Goal: Information Seeking & Learning: Learn about a topic

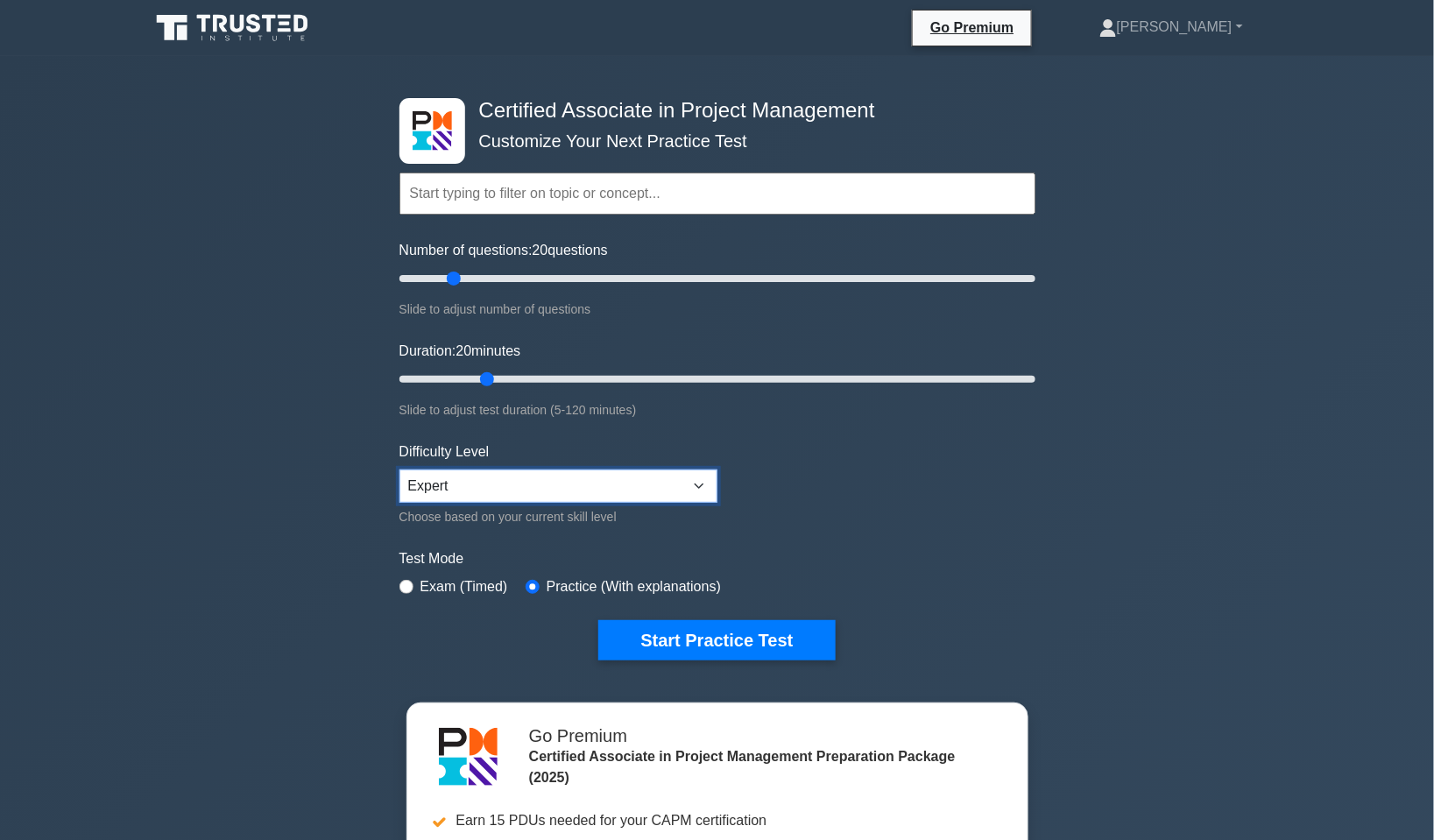
click at [706, 482] on select "Beginner Intermediate Expert" at bounding box center [558, 487] width 318 height 33
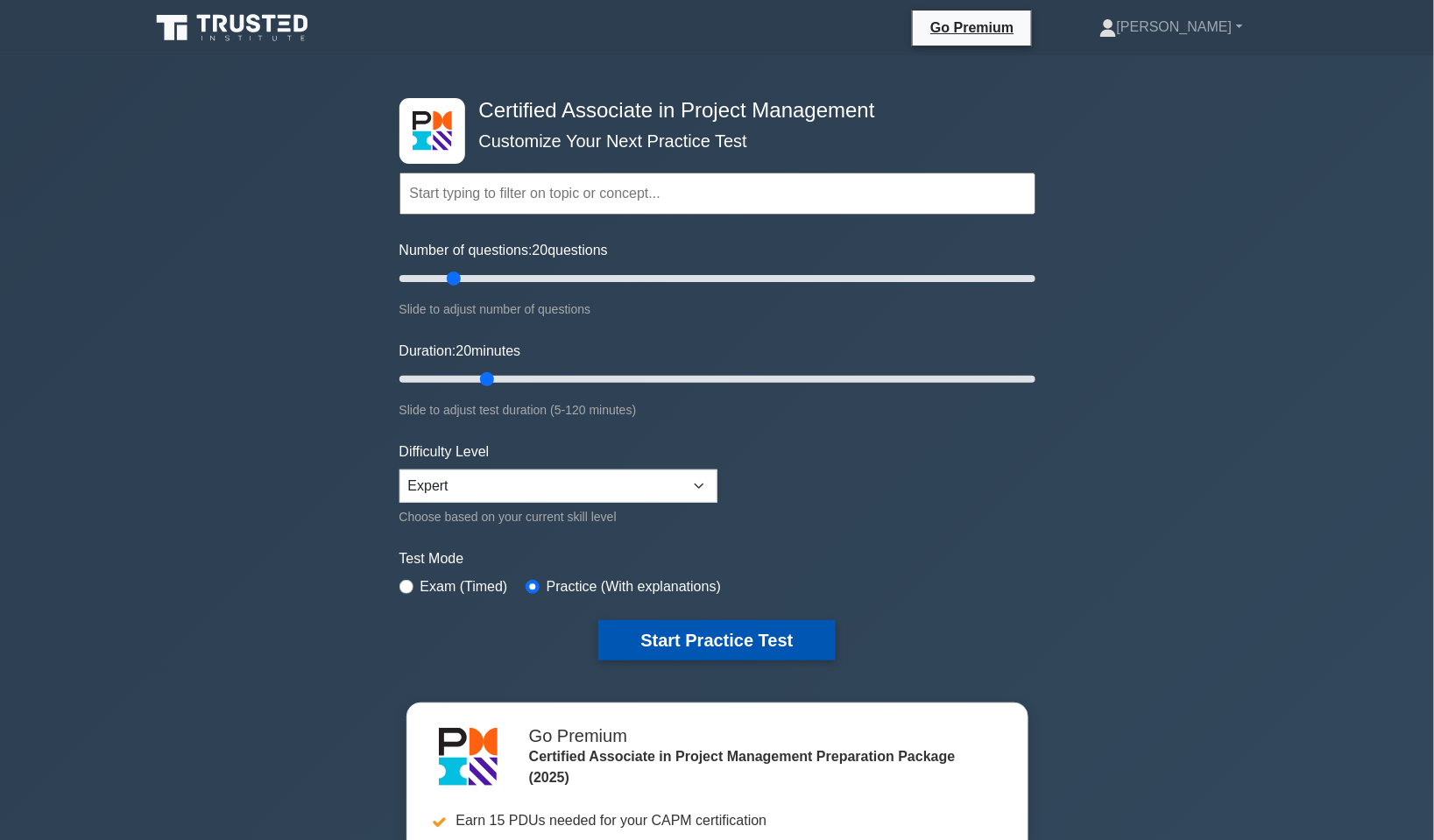
click at [755, 644] on button "Start Practice Test" at bounding box center [717, 641] width 236 height 41
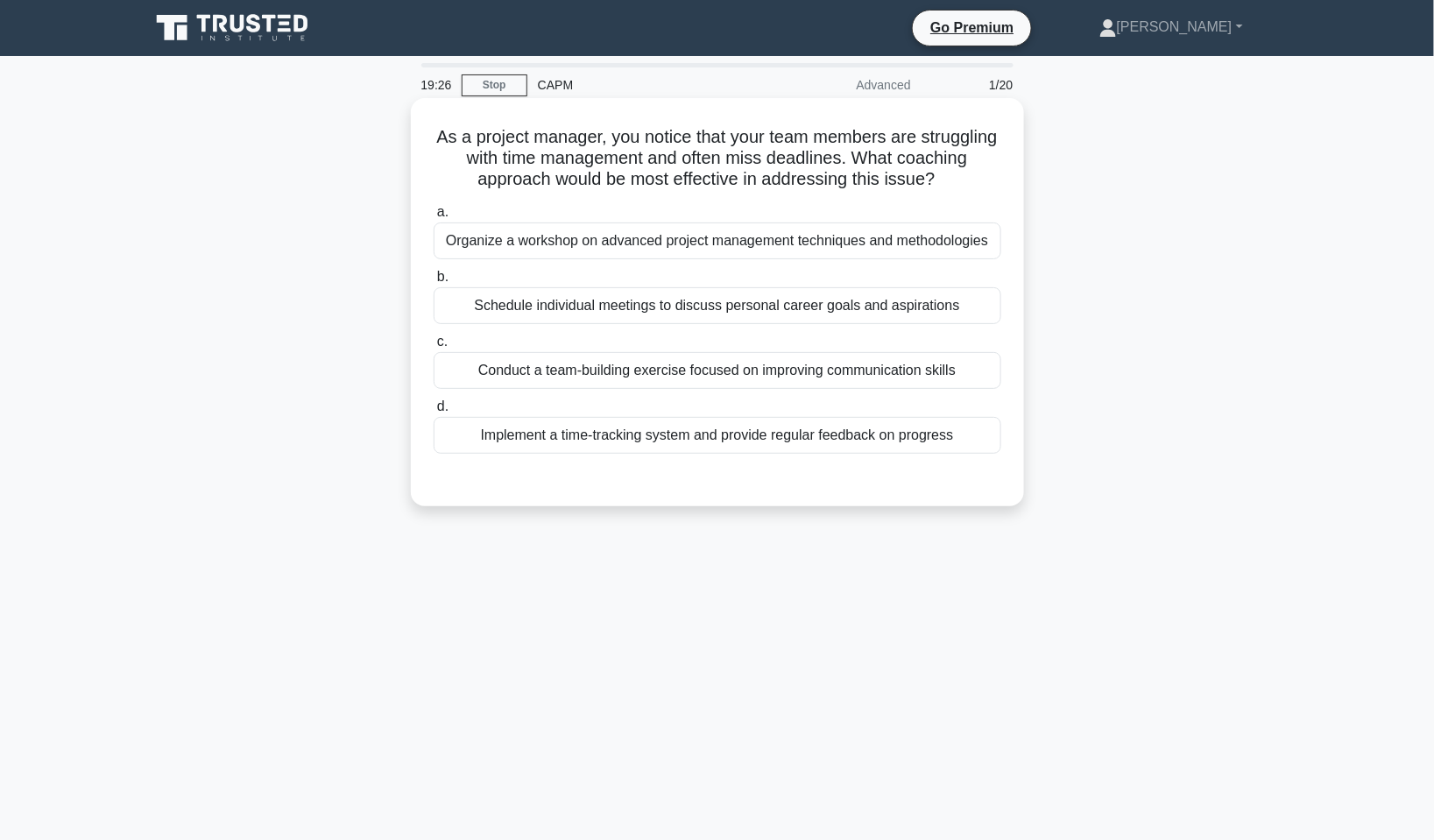
click at [624, 433] on div "Implement a time-tracking system and provide regular feedback on progress" at bounding box center [717, 435] width 568 height 37
click at [434, 413] on input "d. Implement a time-tracking system and provide regular feedback on progress" at bounding box center [434, 406] width 0 height 11
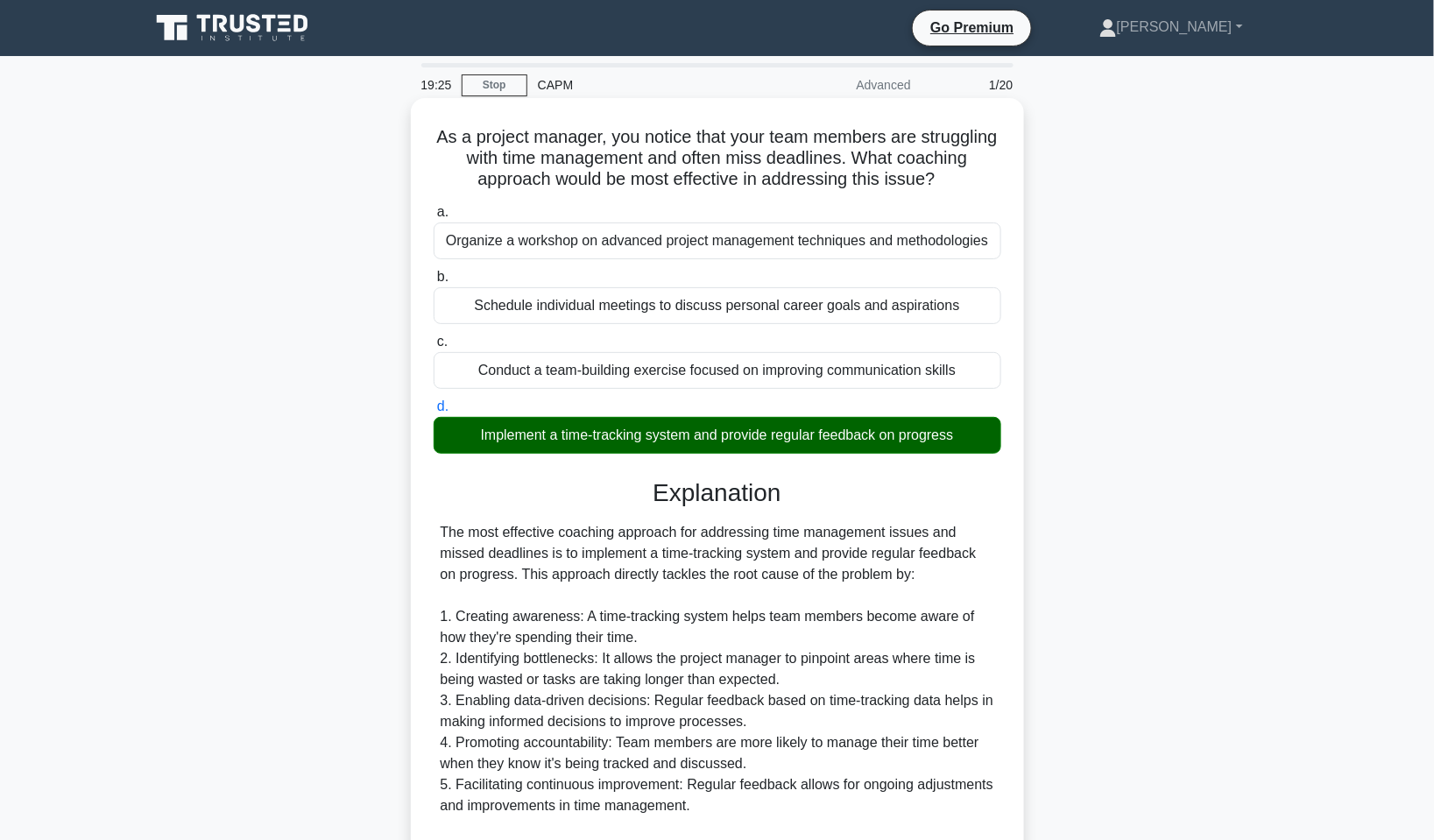
scroll to position [437, 0]
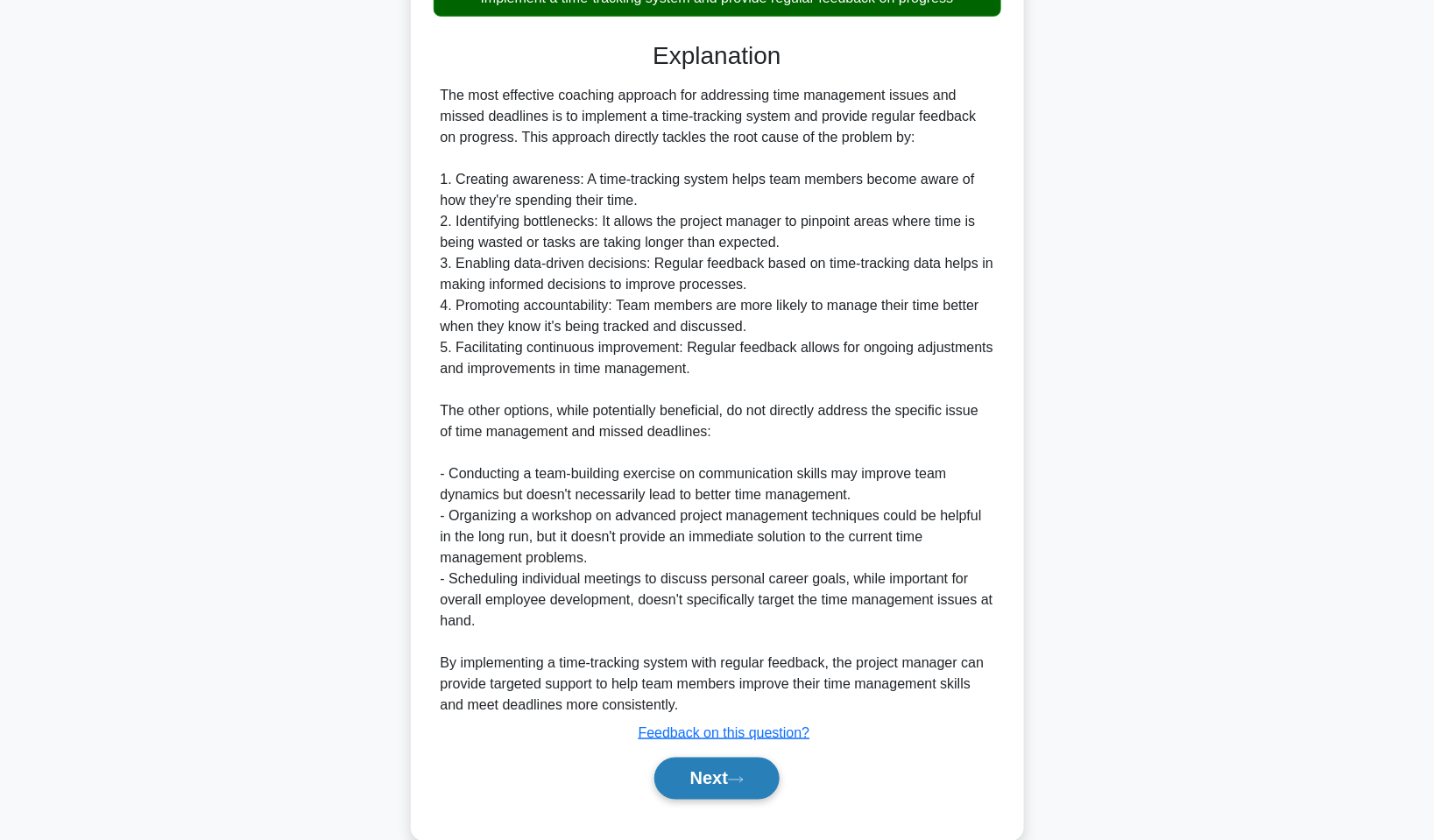
click at [757, 792] on button "Next" at bounding box center [717, 779] width 125 height 42
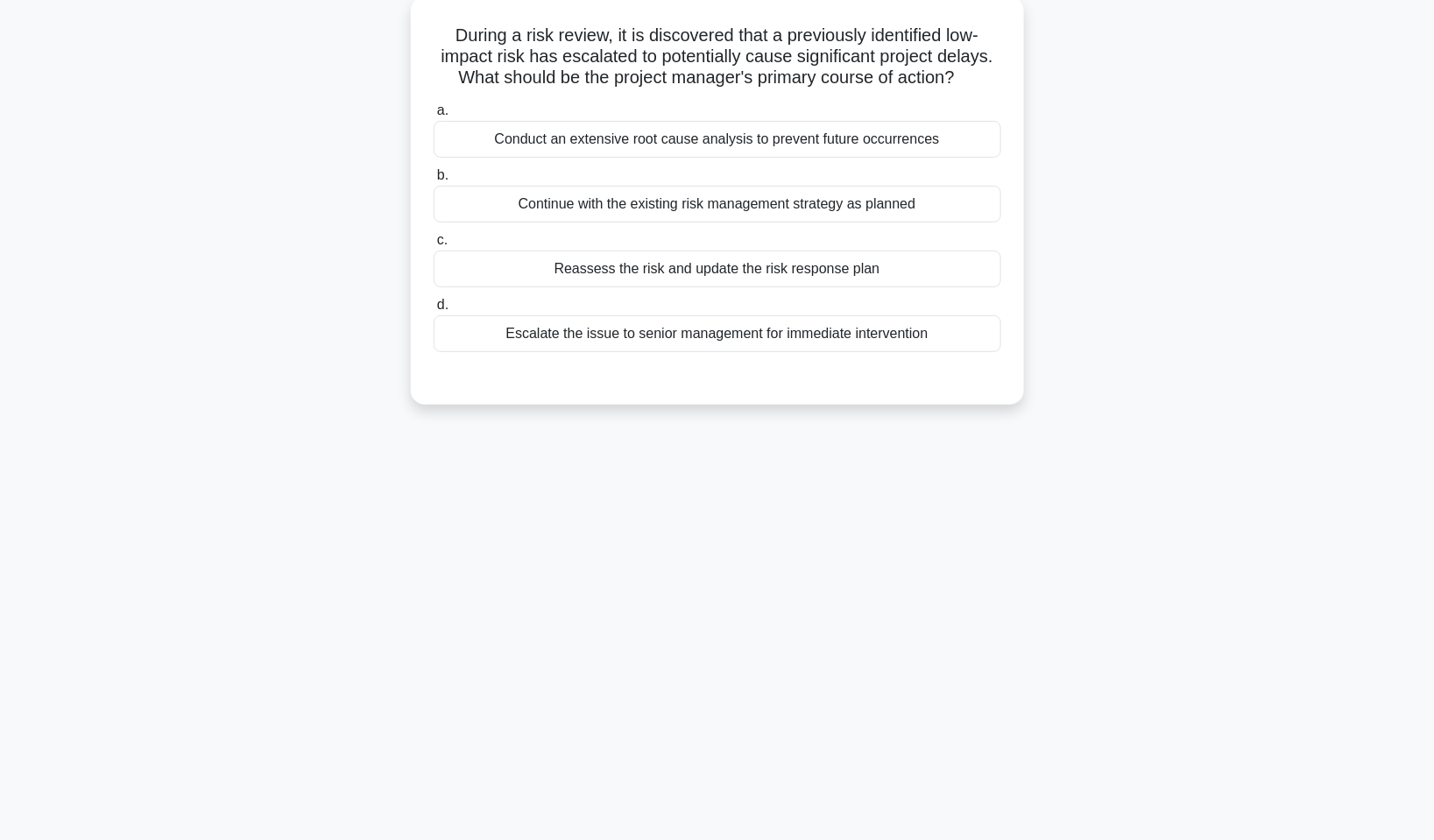
scroll to position [0, 0]
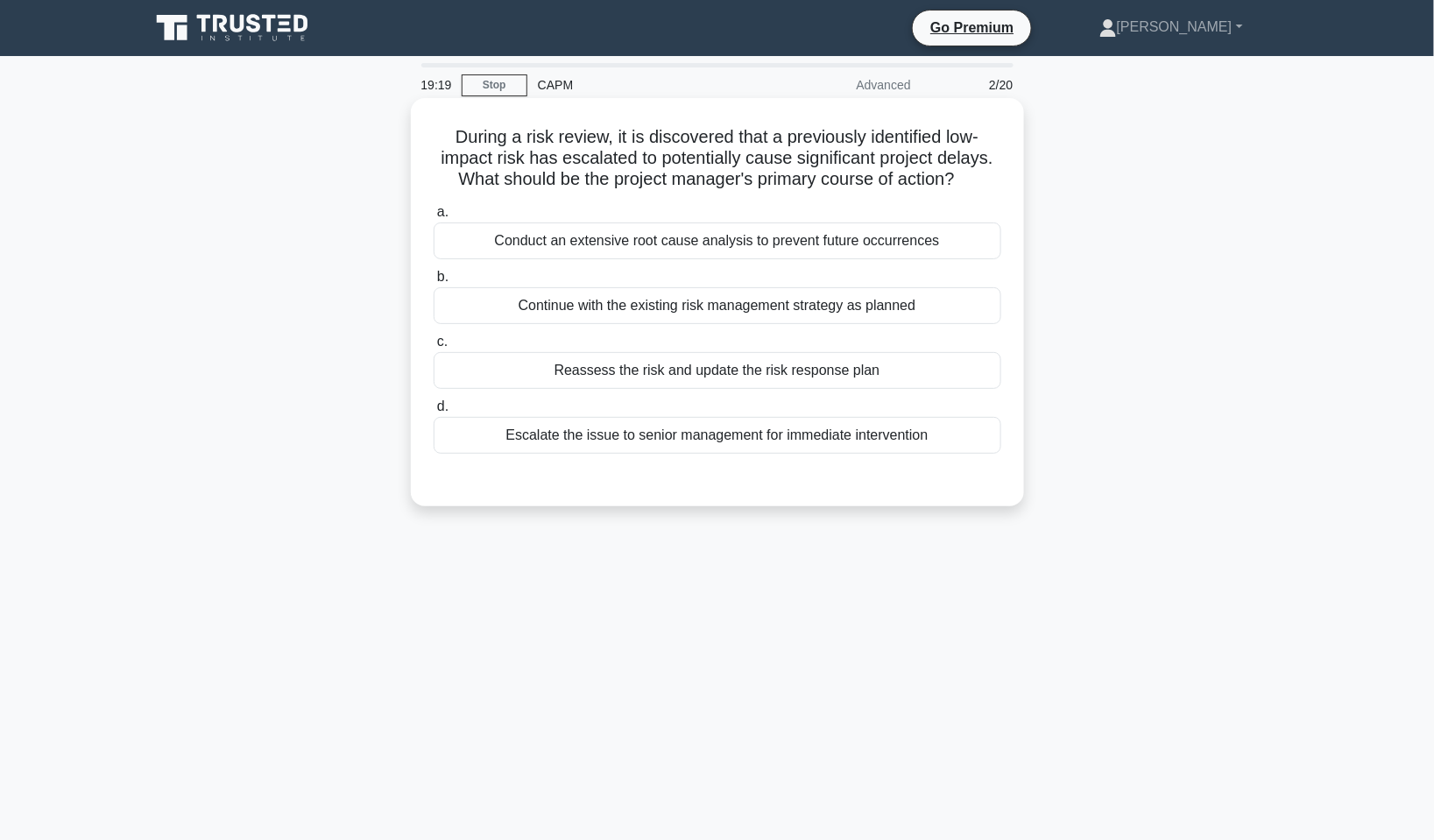
click at [799, 369] on div "Reassess the risk and update the risk response plan" at bounding box center [717, 371] width 568 height 37
click at [434, 348] on input "c. Reassess the risk and update the risk response plan" at bounding box center [434, 342] width 0 height 11
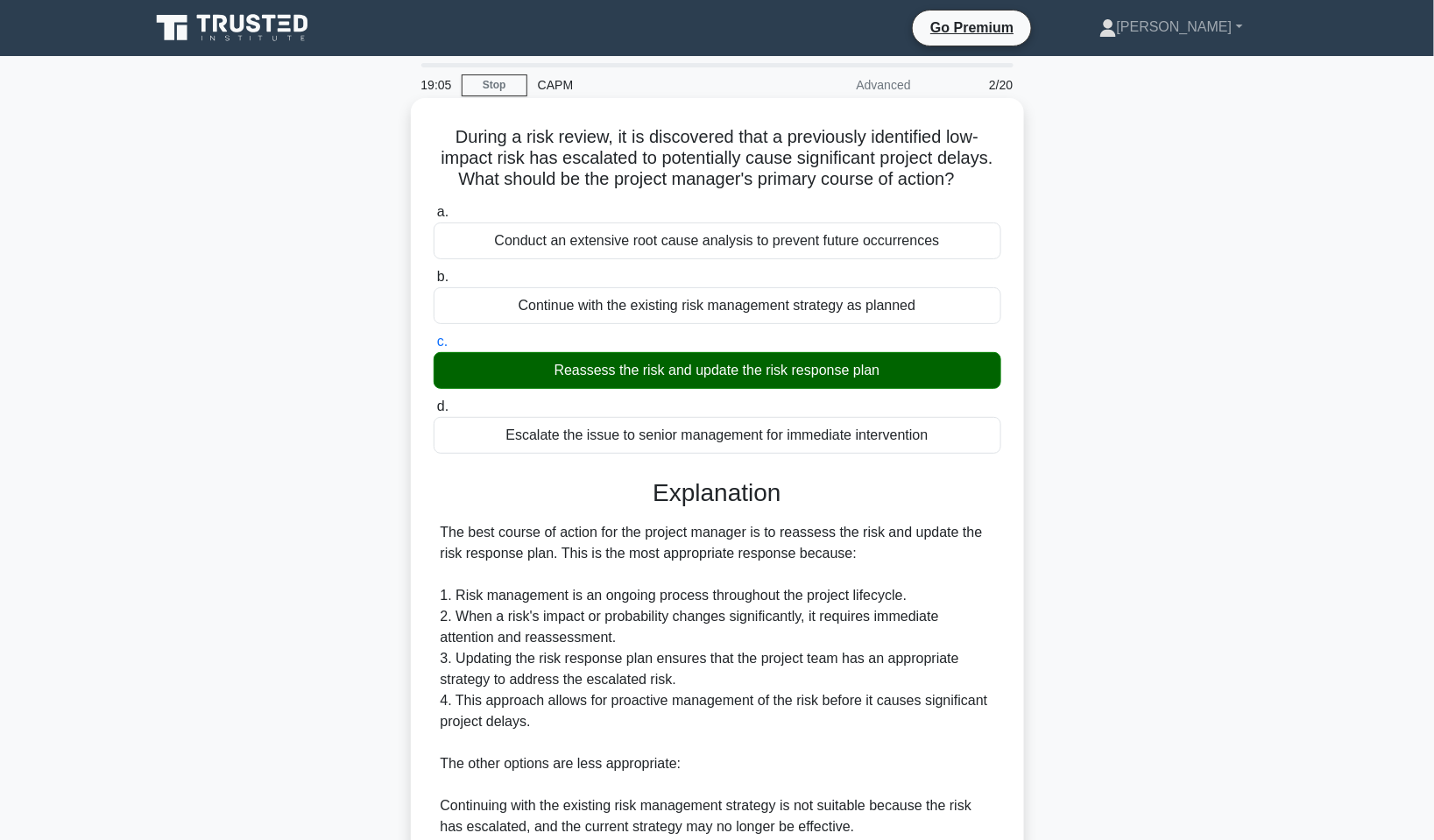
scroll to position [263, 0]
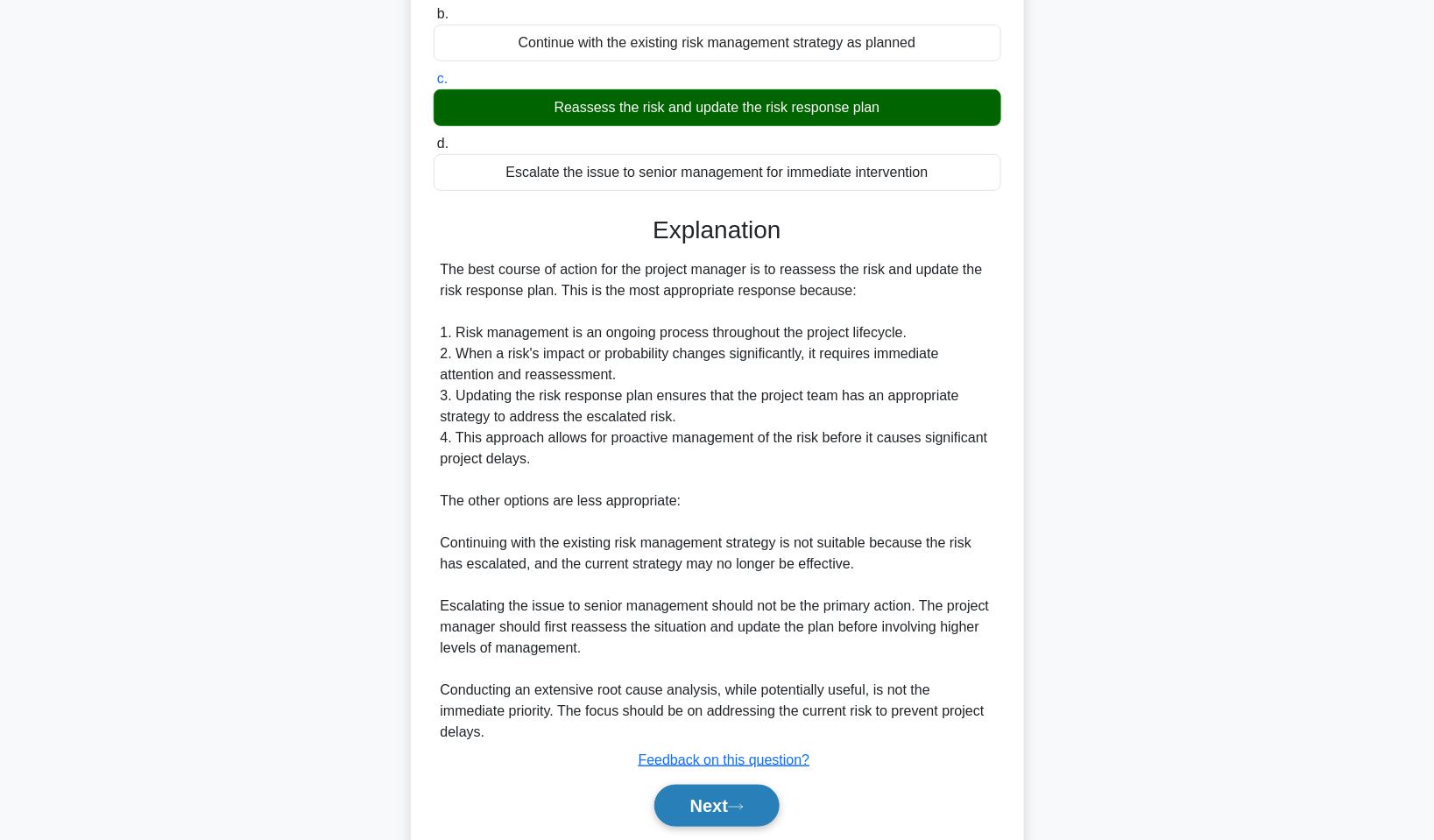
click at [706, 800] on button "Next" at bounding box center [717, 807] width 125 height 42
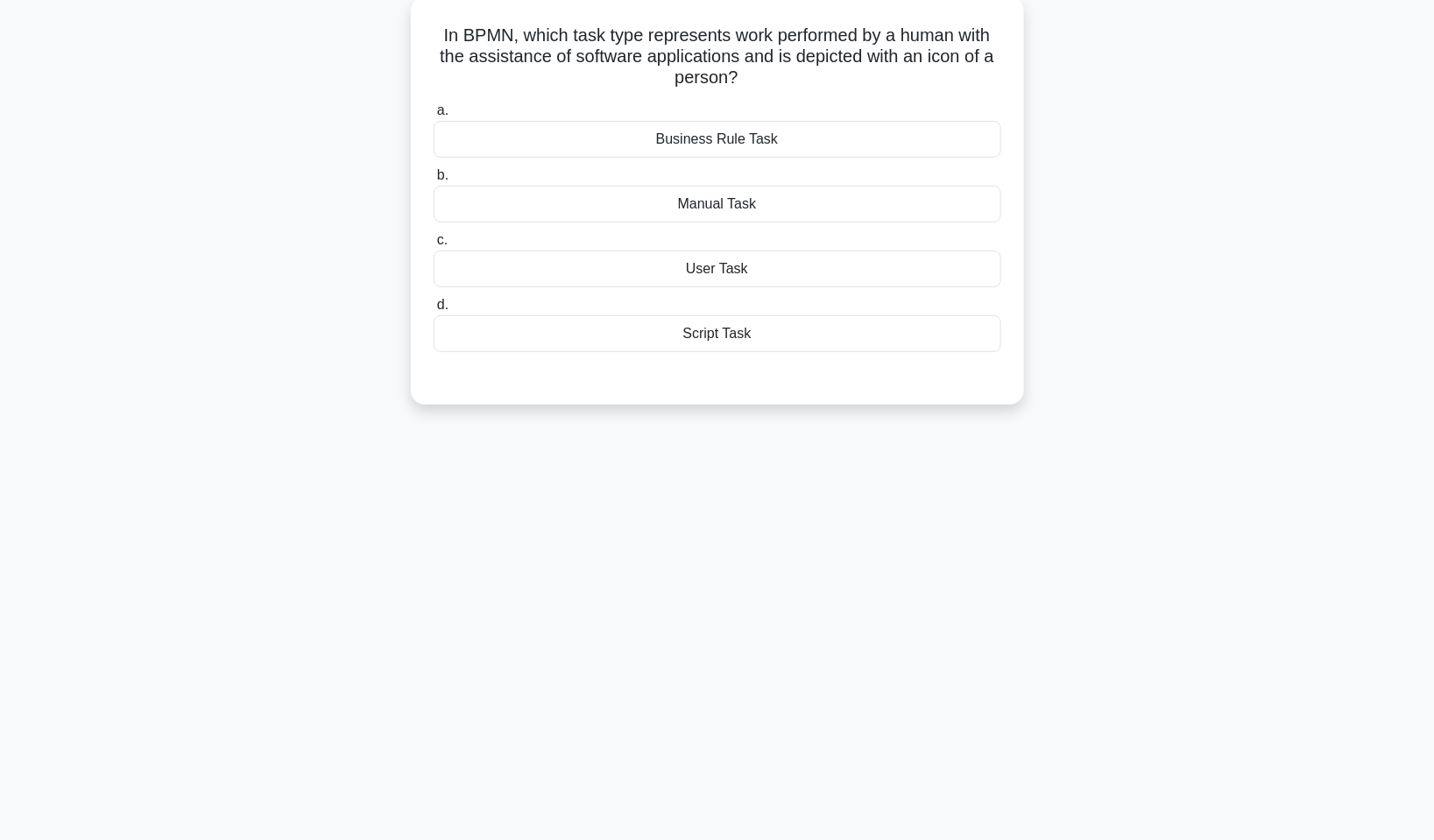
scroll to position [0, 0]
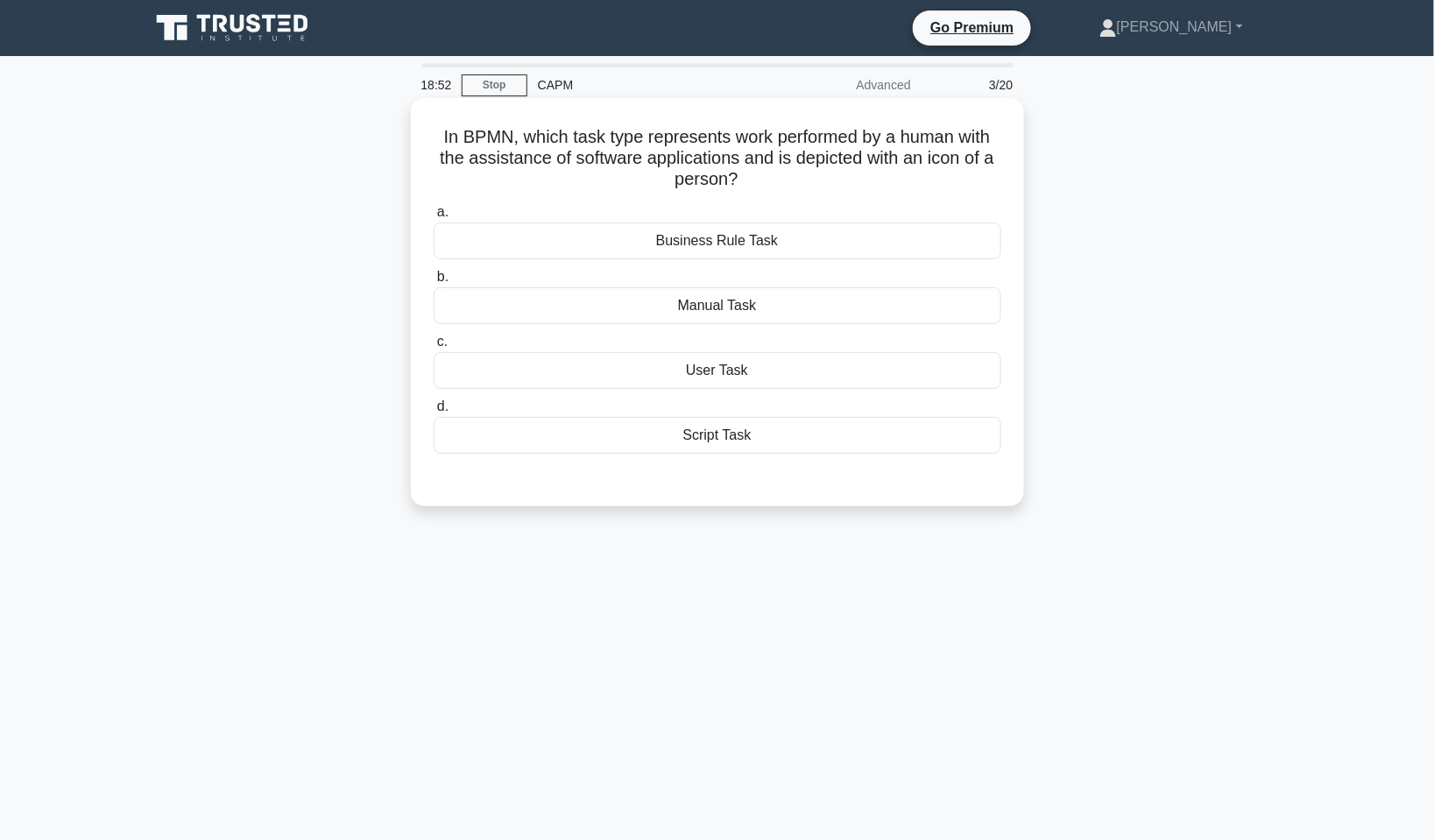
click at [747, 368] on div "User Task" at bounding box center [717, 371] width 568 height 37
click at [434, 348] on input "c. User Task" at bounding box center [434, 342] width 0 height 11
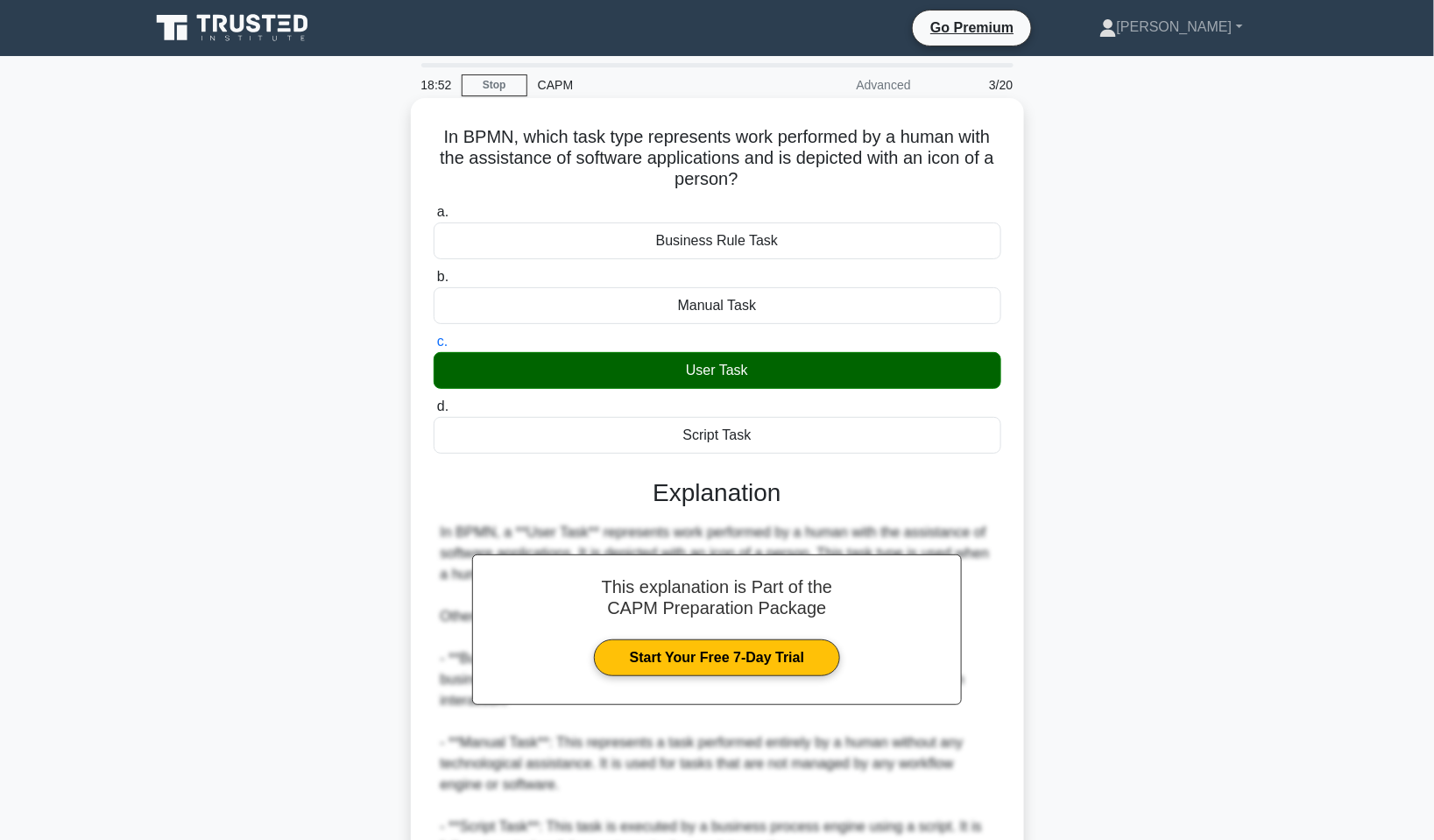
scroll to position [175, 0]
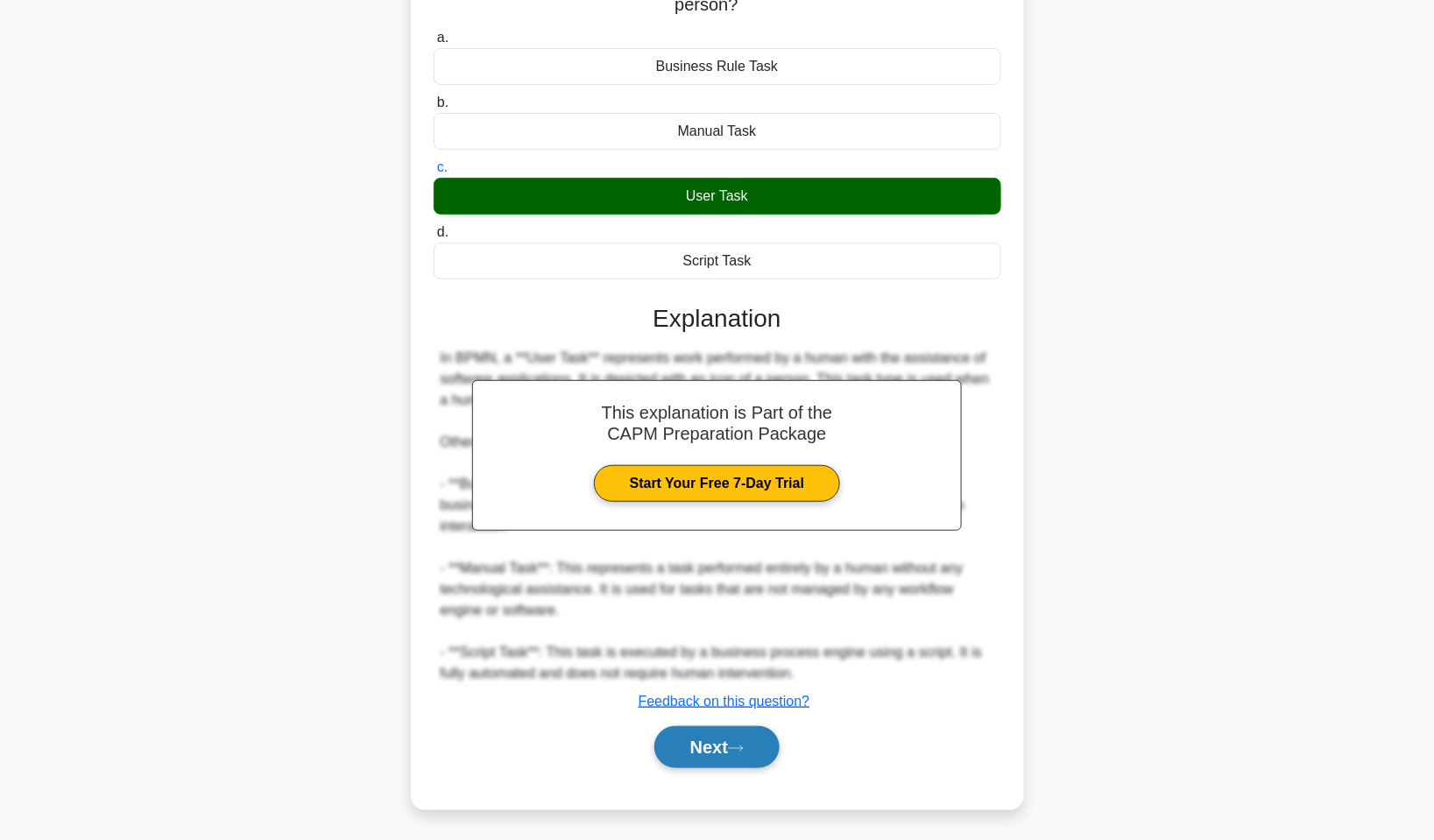
click at [744, 748] on icon at bounding box center [736, 748] width 16 height 10
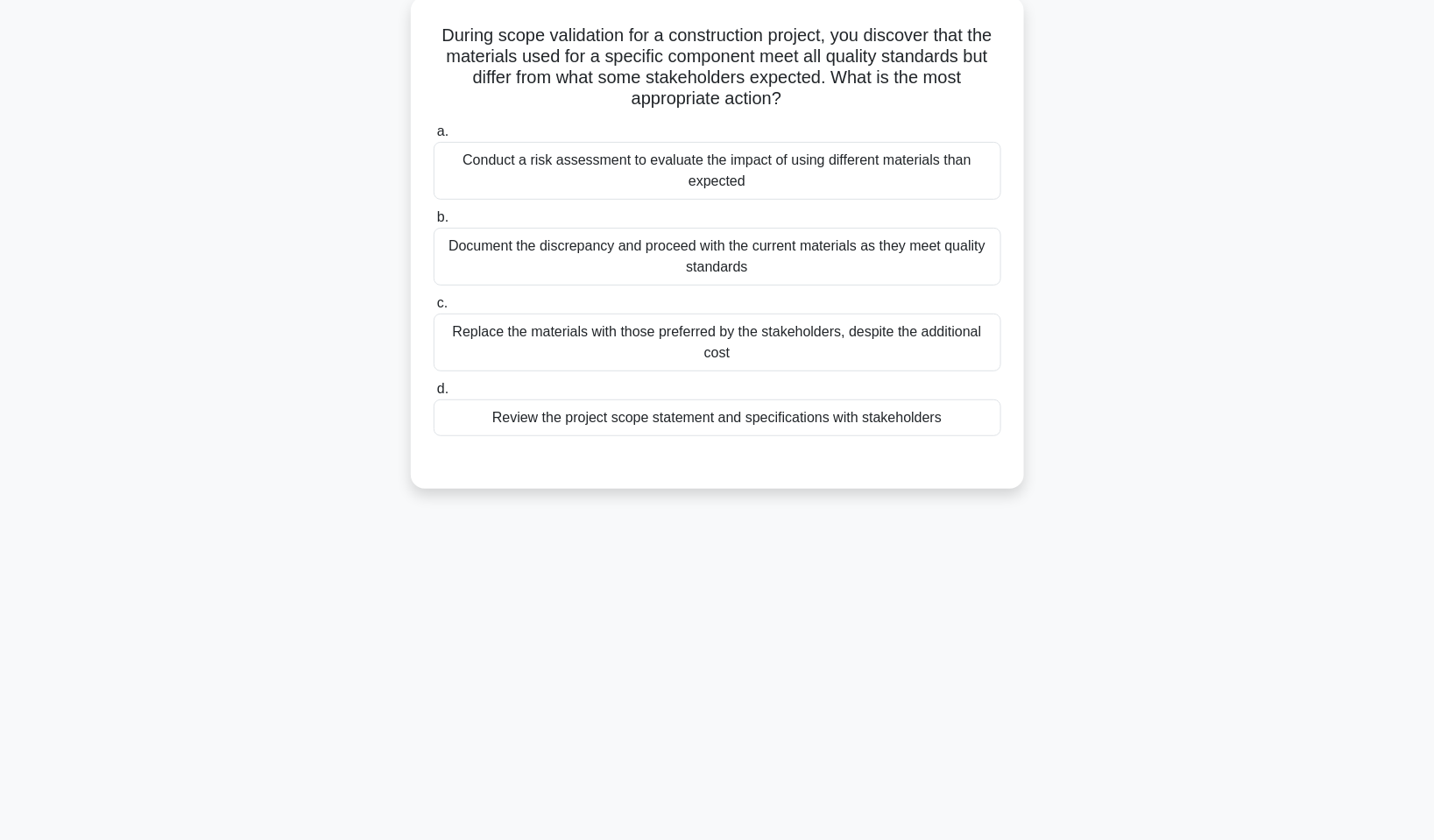
scroll to position [0, 0]
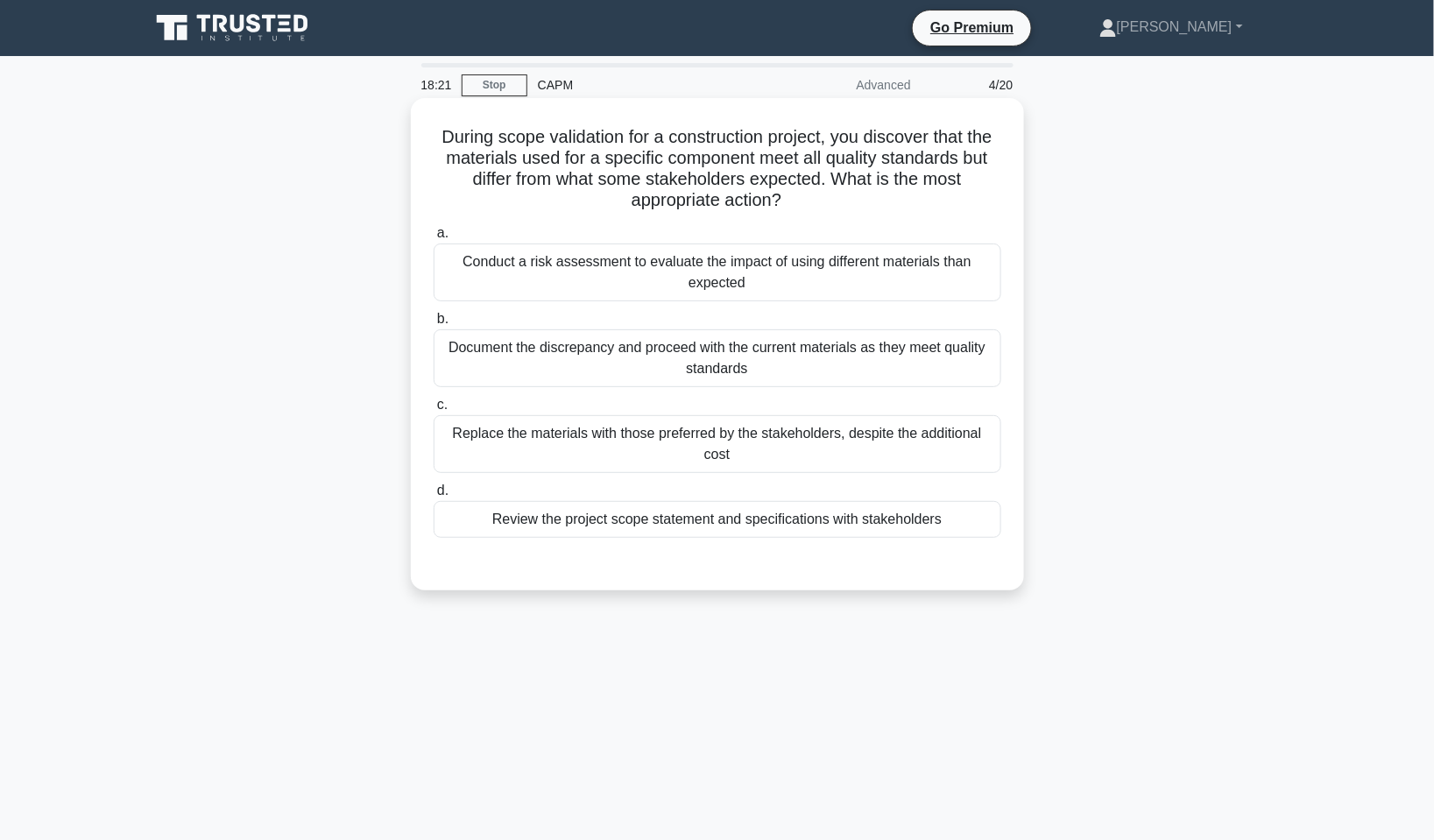
click at [828, 279] on div "Conduct a risk assessment to evaluate the impact of using different materials t…" at bounding box center [717, 272] width 568 height 58
click at [434, 239] on input "a. Conduct a risk assessment to evaluate the impact of using different material…" at bounding box center [434, 233] width 0 height 11
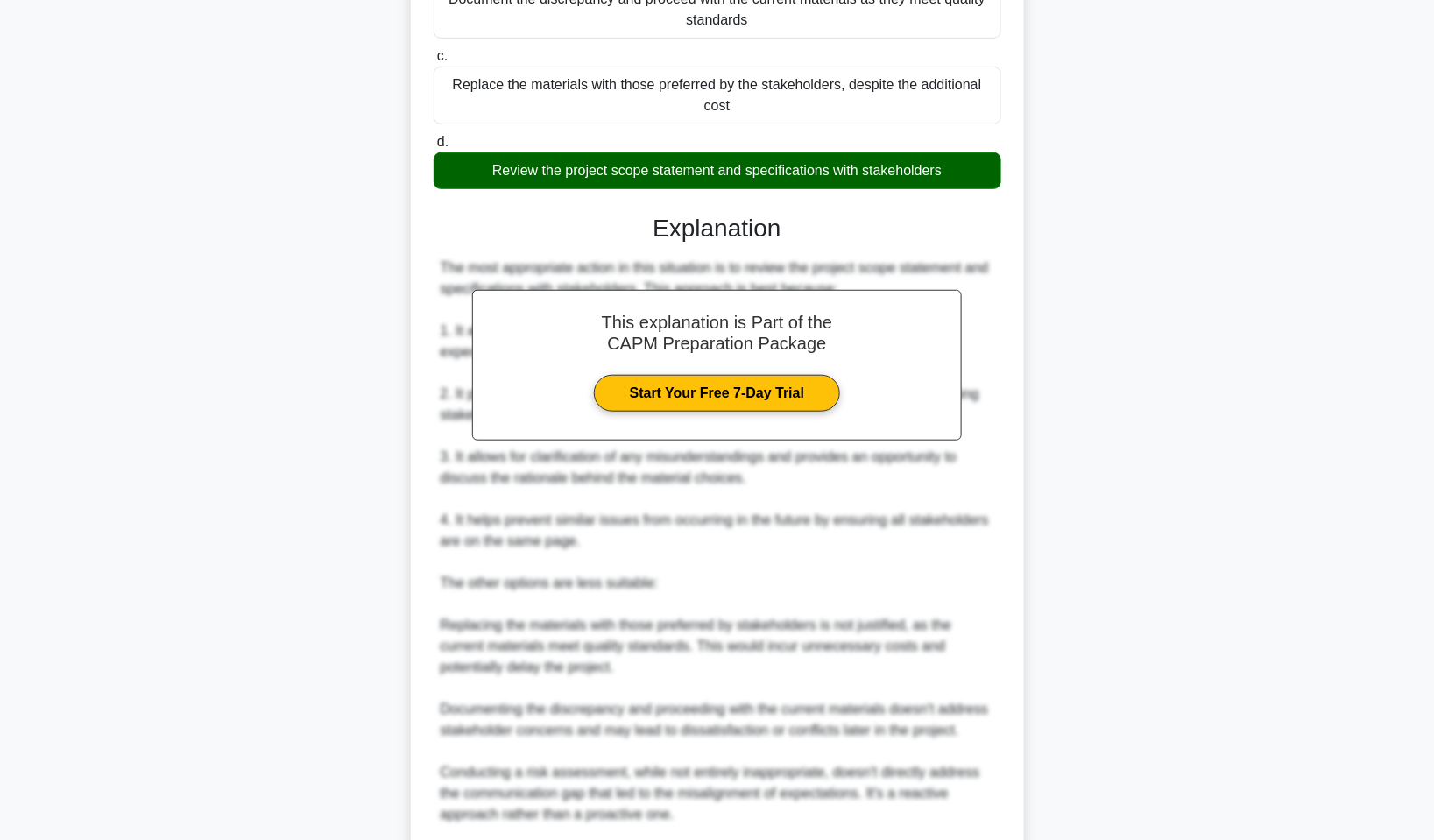
scroll to position [576, 0]
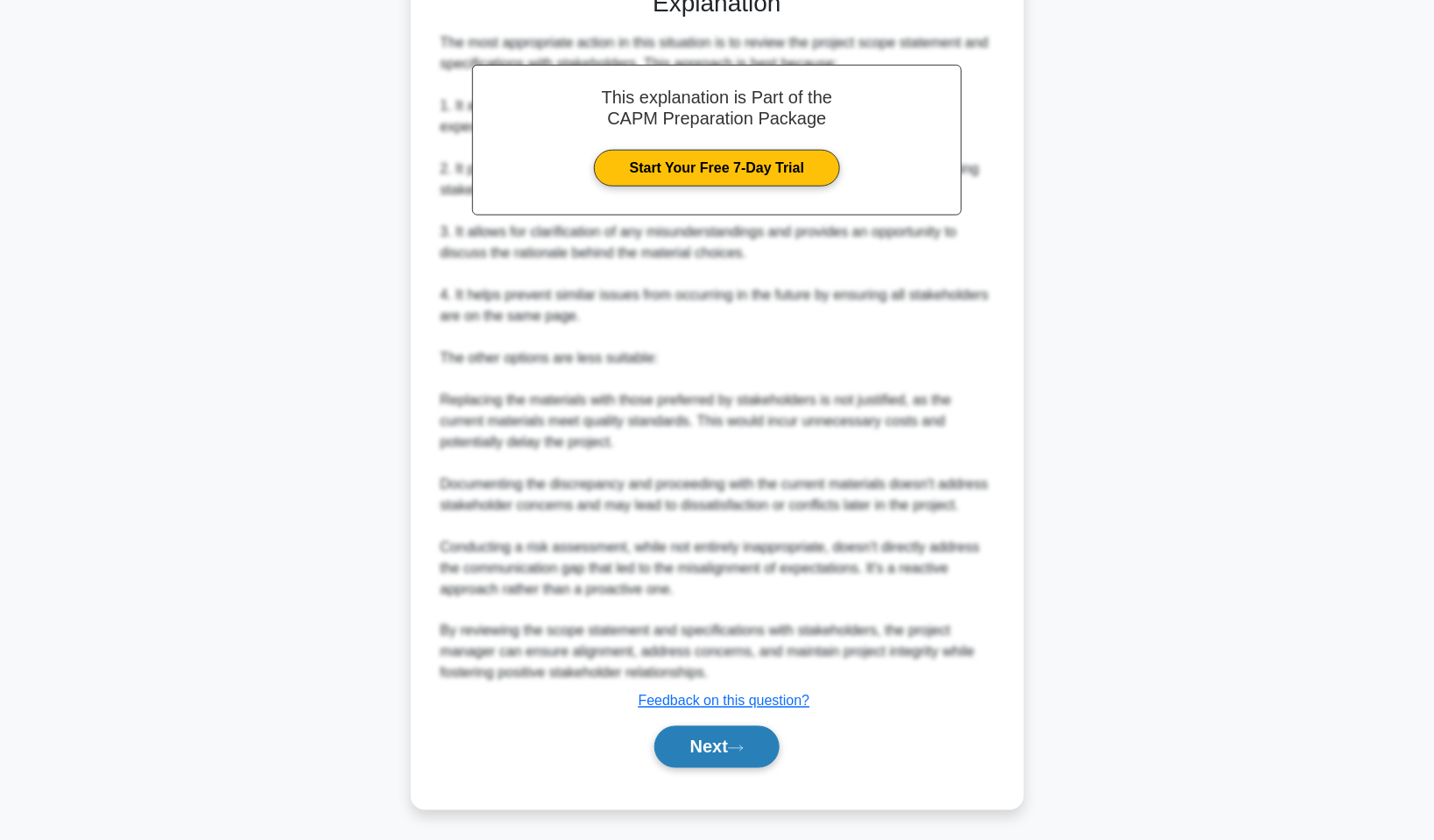
click at [743, 747] on icon at bounding box center [736, 748] width 14 height 5
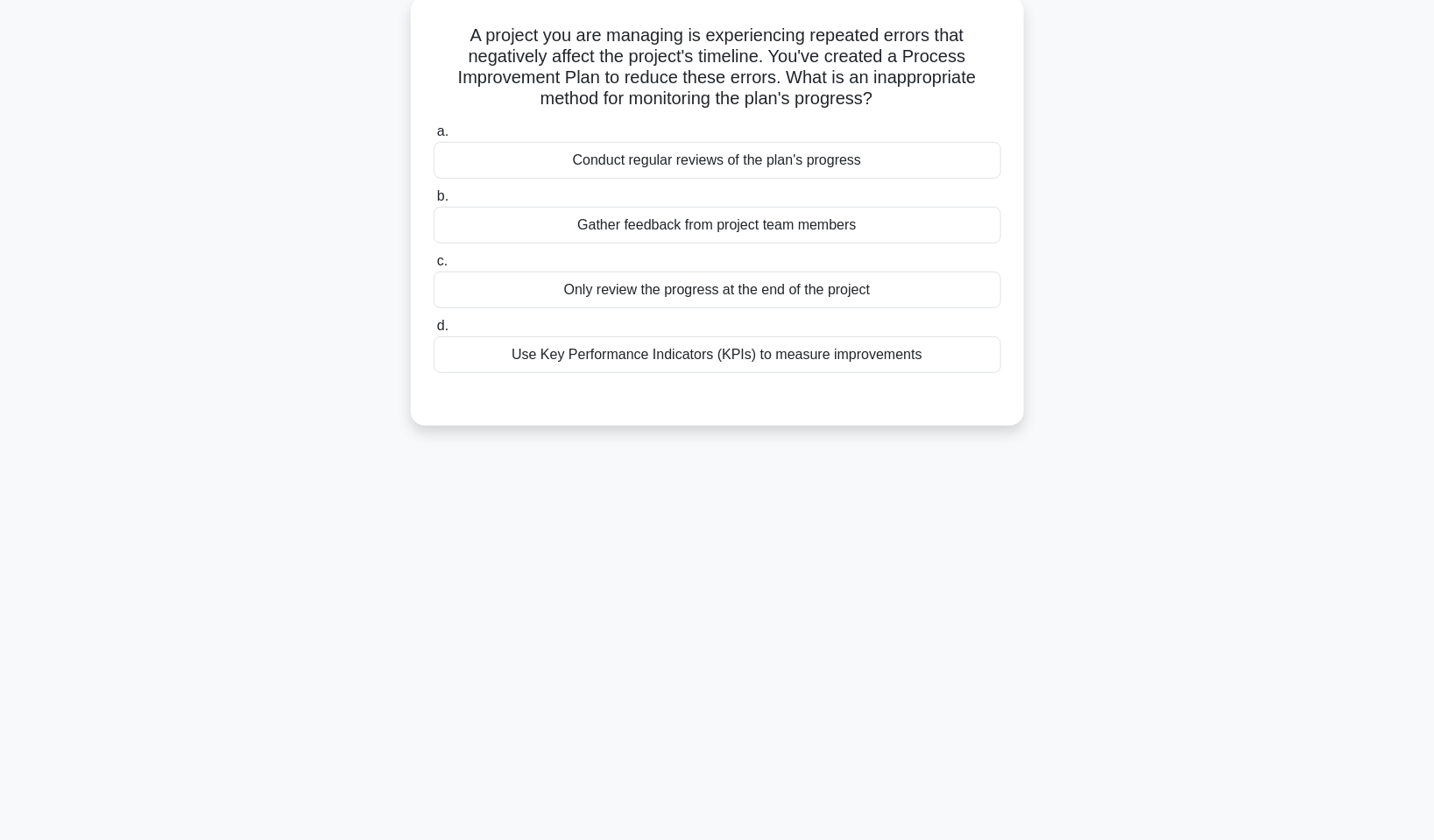
scroll to position [0, 0]
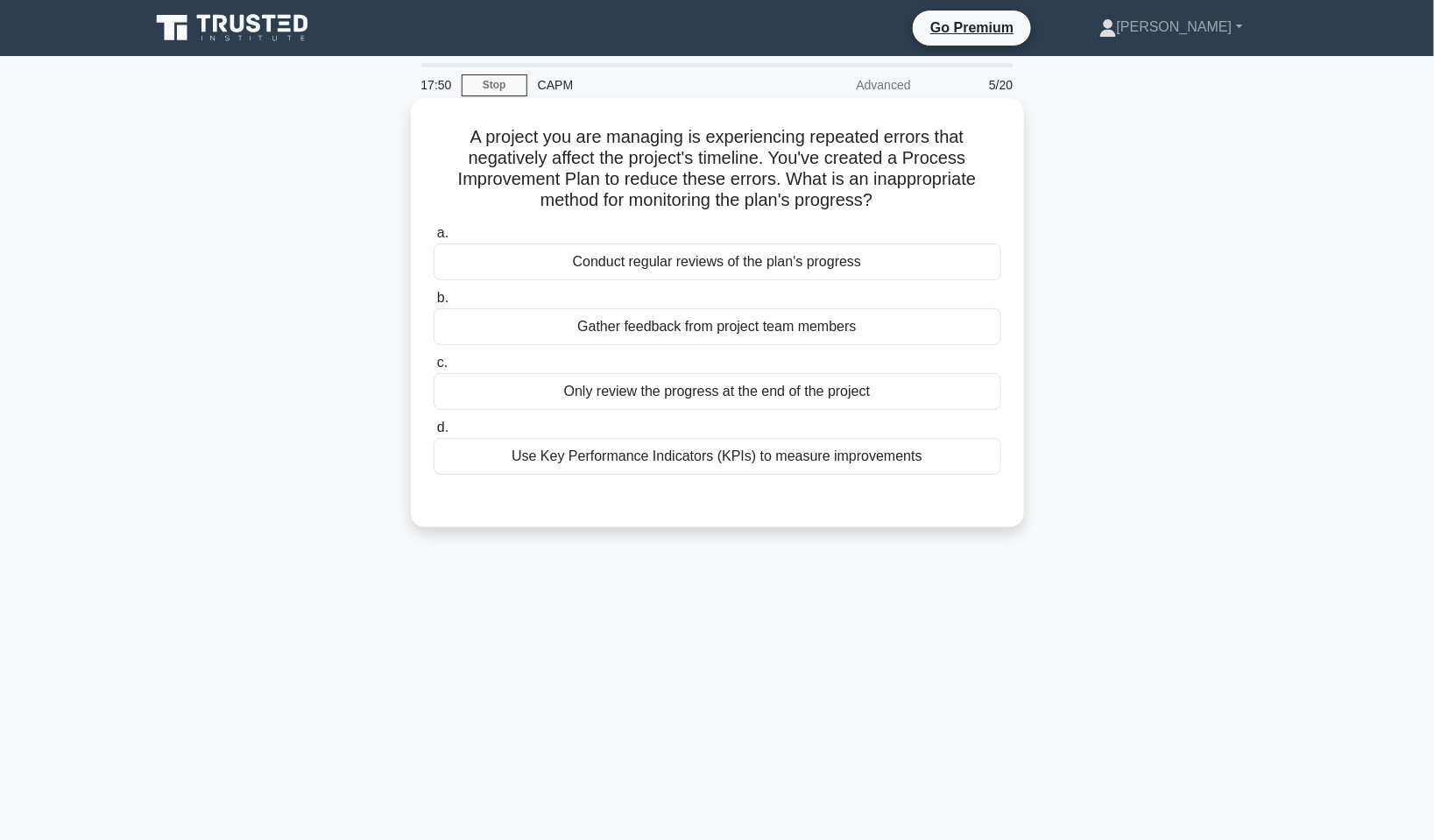
click at [700, 385] on div "Only review the progress at the end of the project" at bounding box center [717, 392] width 568 height 37
click at [434, 369] on input "c. Only review the progress at the end of the project" at bounding box center [434, 363] width 0 height 11
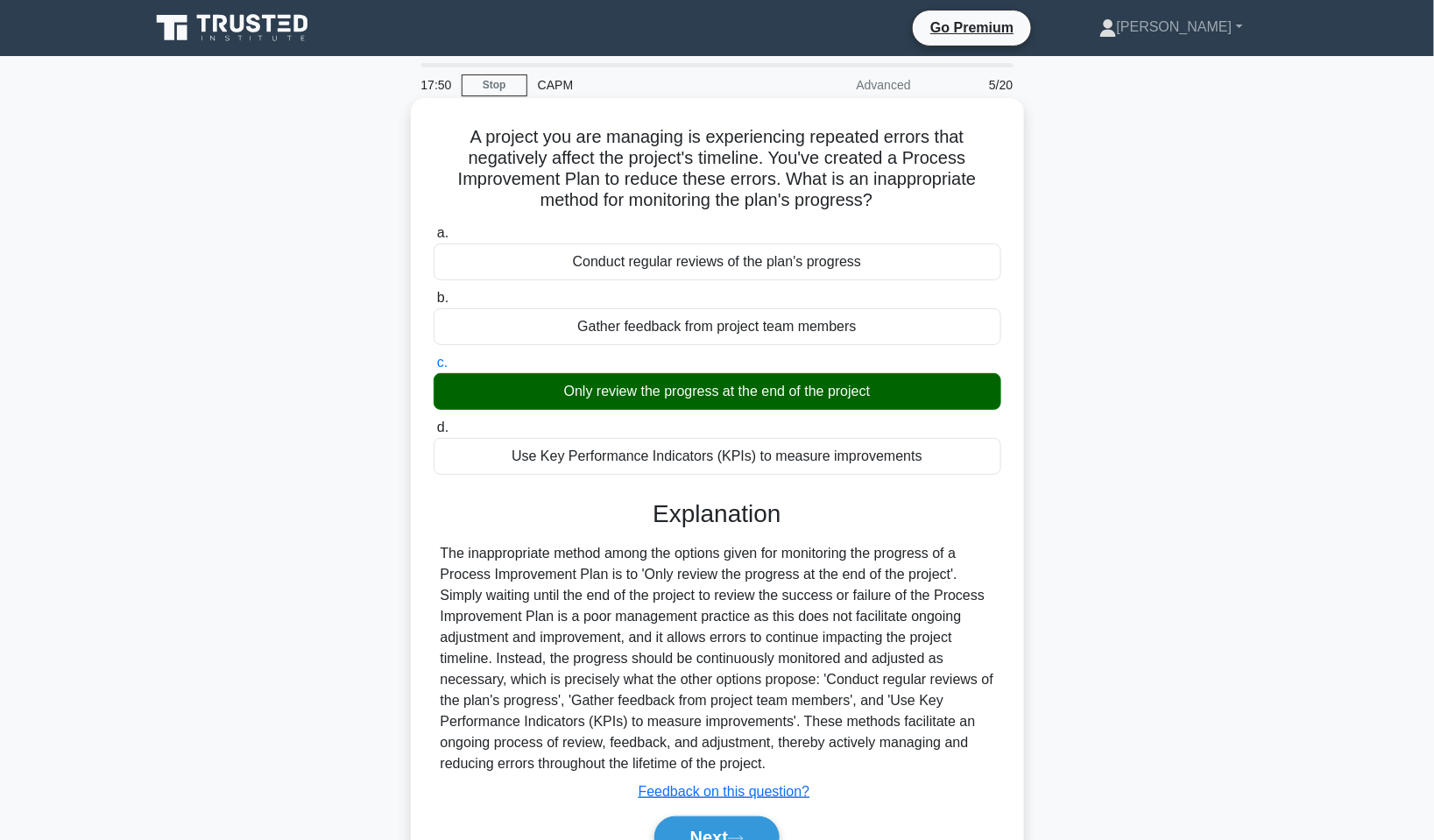
scroll to position [106, 0]
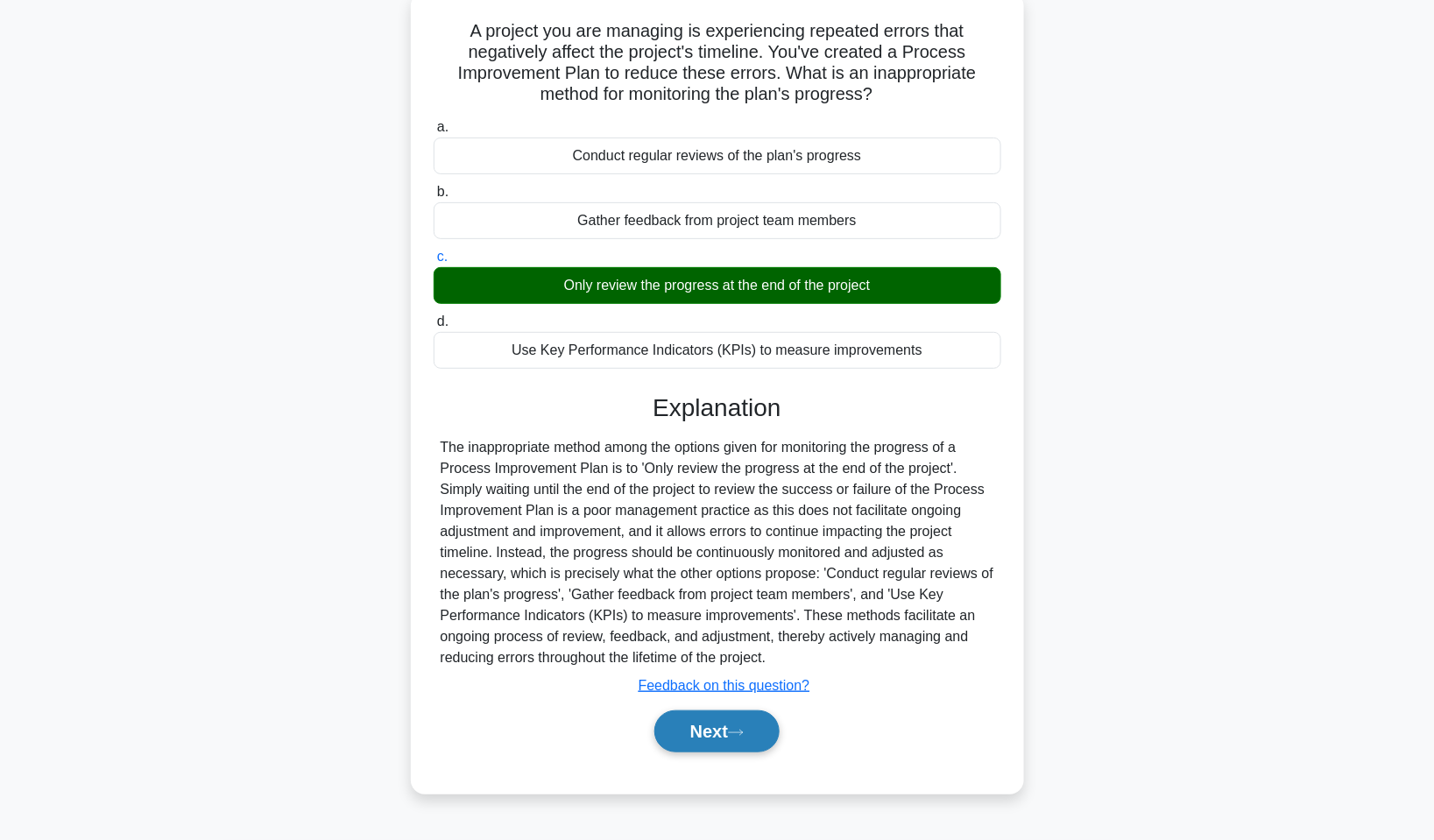
click at [767, 728] on button "Next" at bounding box center [717, 732] width 125 height 42
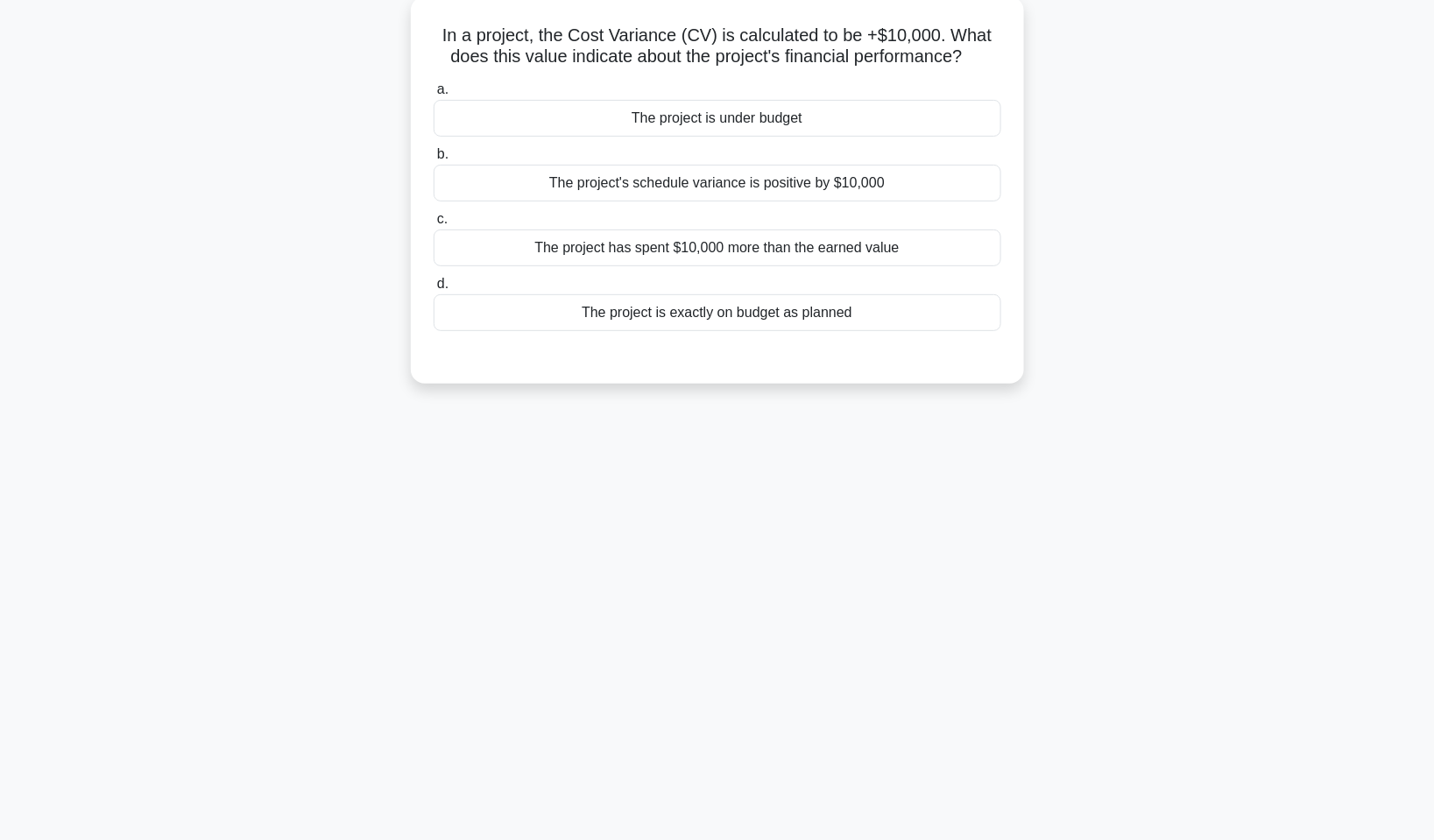
scroll to position [0, 0]
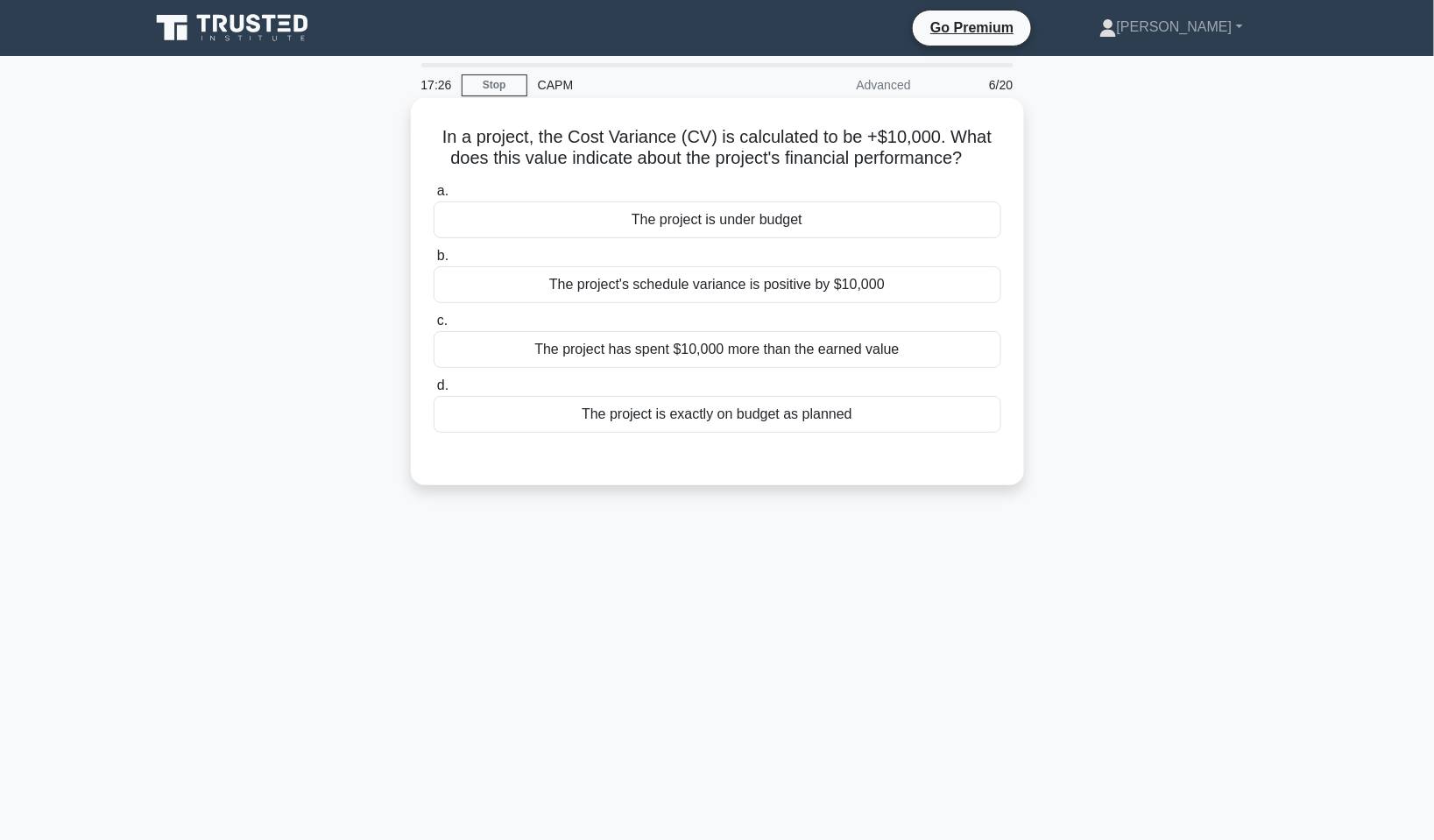
click at [732, 414] on div "The project is exactly on budget as planned" at bounding box center [717, 414] width 568 height 37
click at [434, 391] on input "d. The project is exactly on budget as planned" at bounding box center [434, 385] width 0 height 11
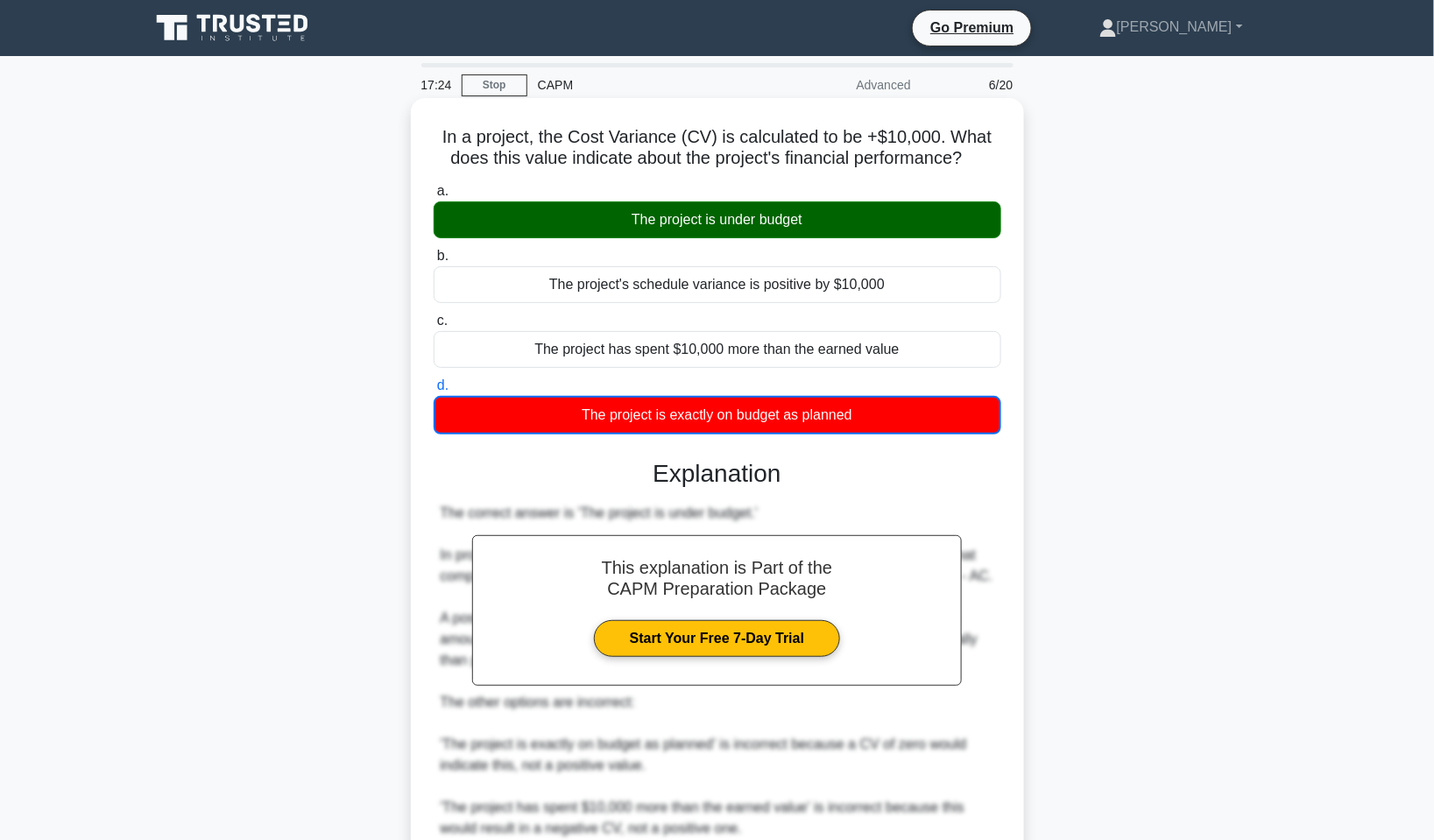
scroll to position [259, 0]
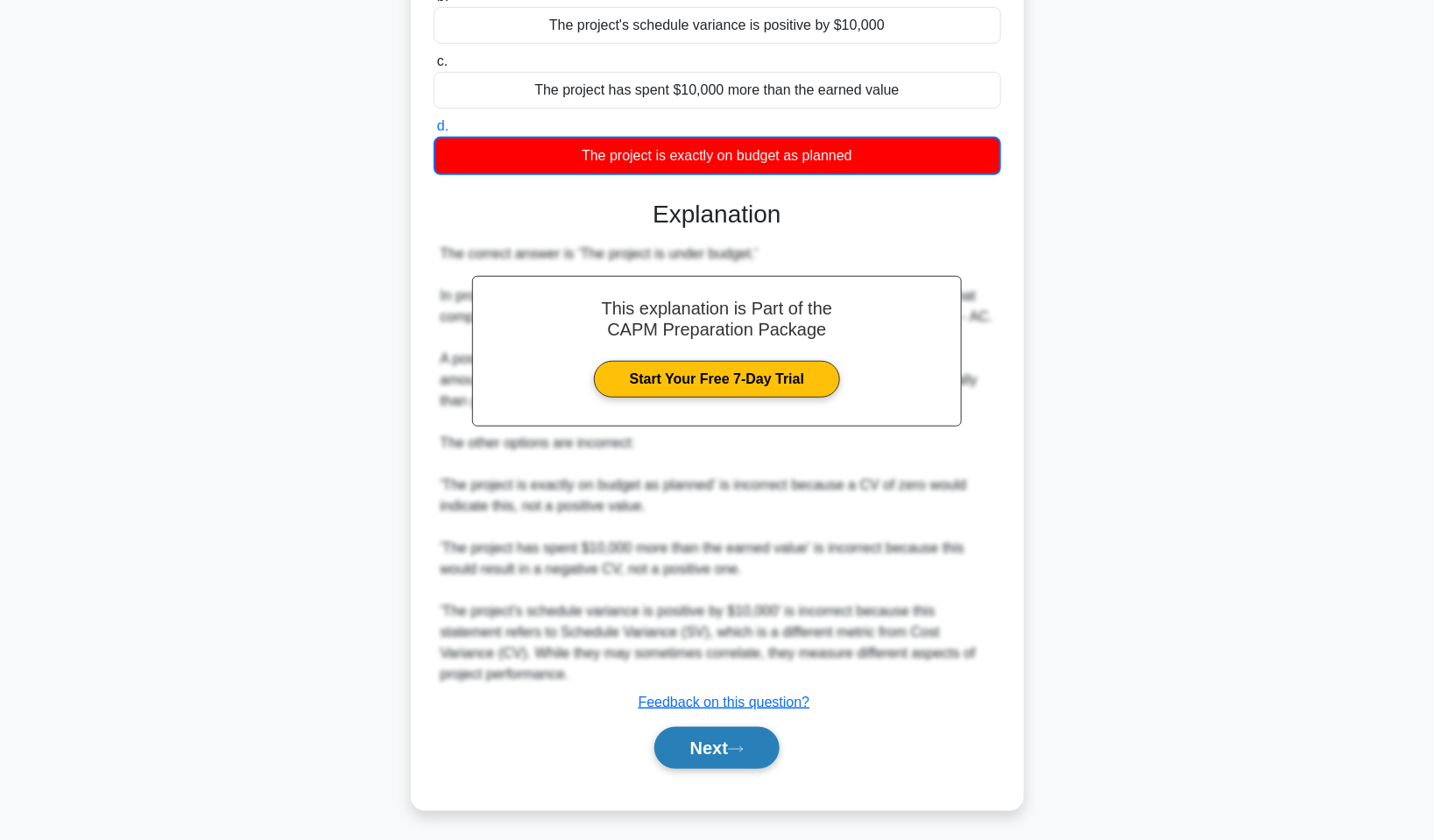
click at [716, 737] on button "Next" at bounding box center [717, 748] width 125 height 42
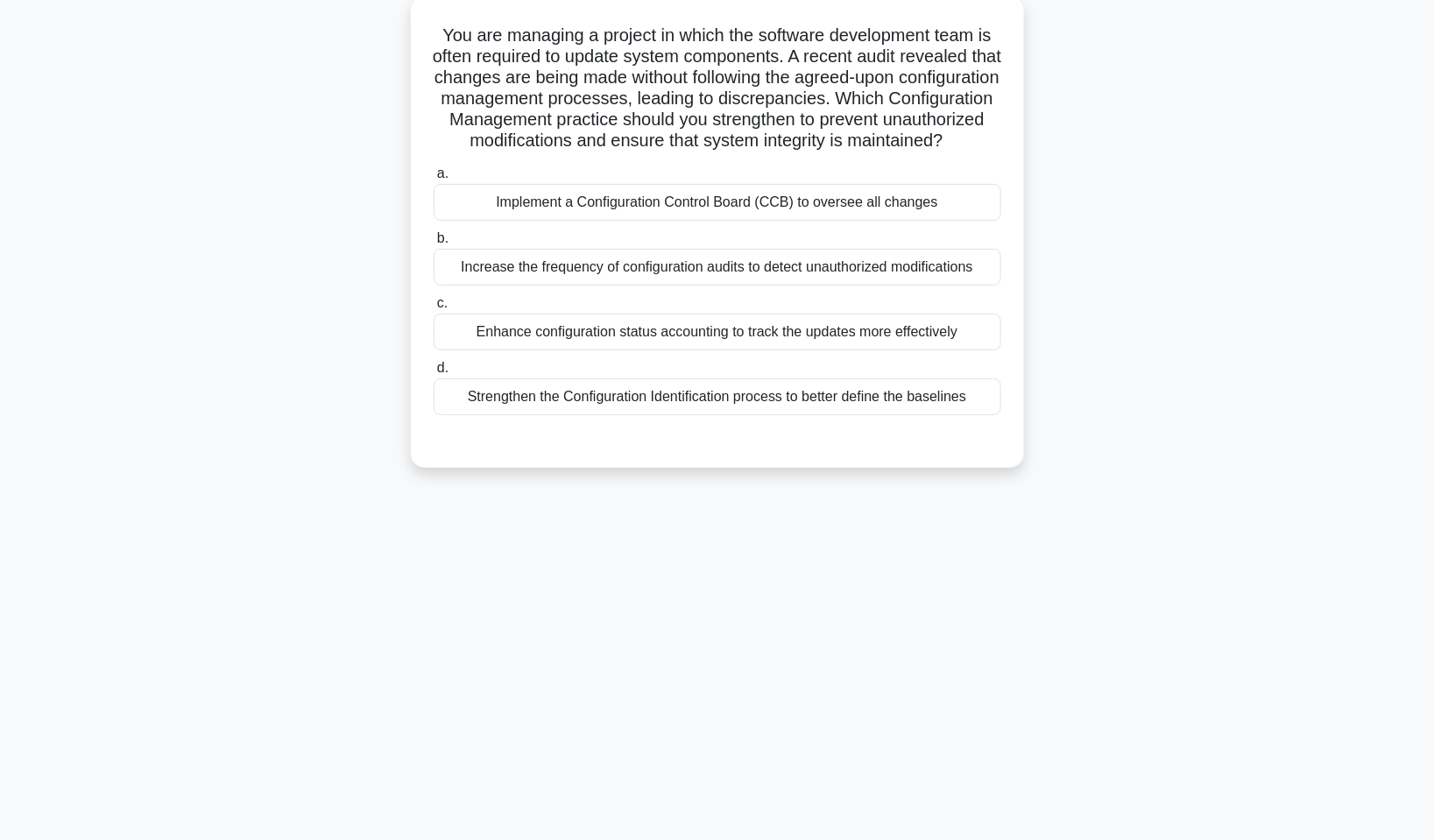
scroll to position [0, 0]
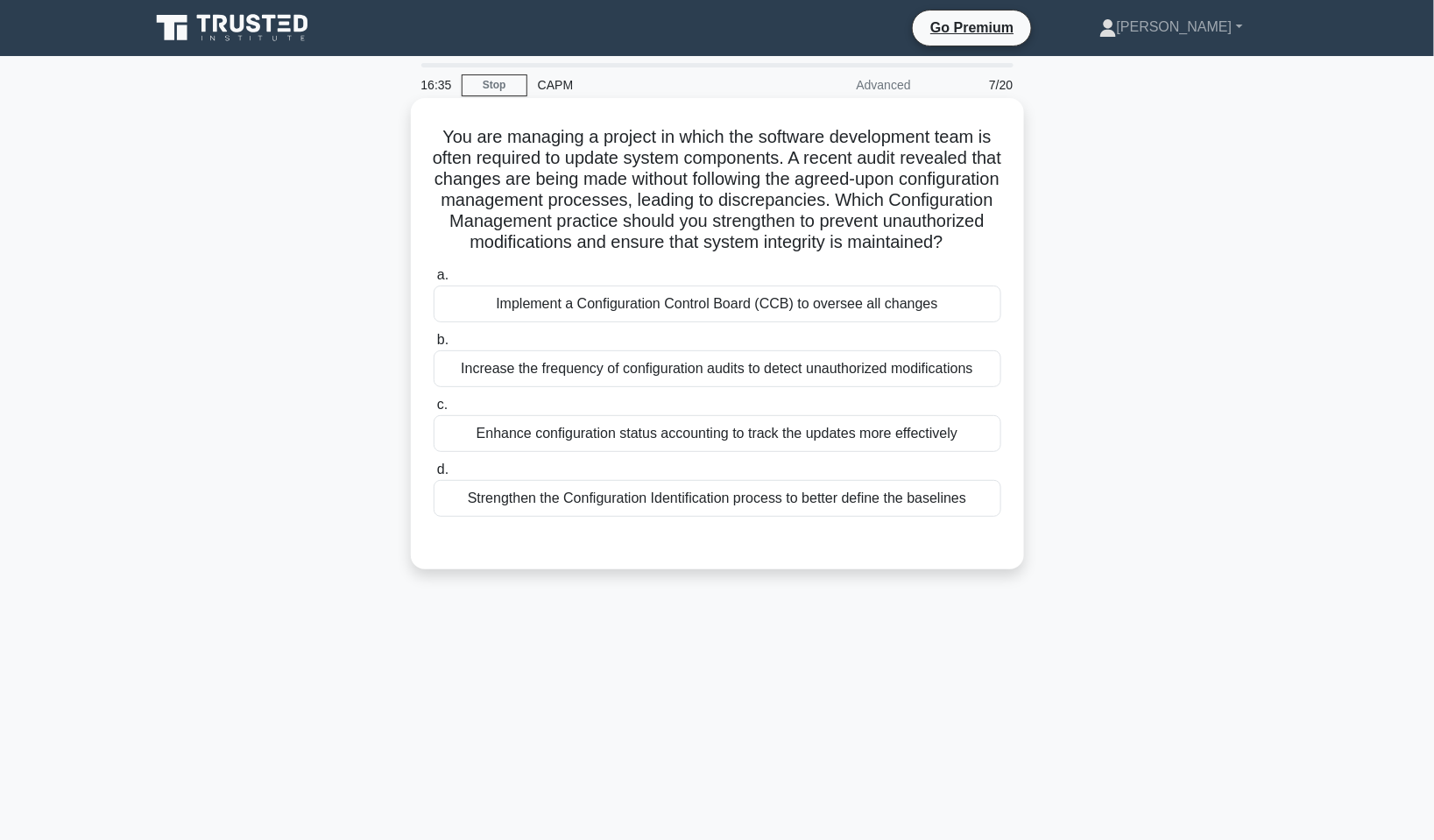
click at [727, 517] on div "Strengthen the Configuration Identification process to better define the baseli…" at bounding box center [717, 499] width 568 height 37
click at [434, 476] on input "d. Strengthen the Configuration Identification process to better define the bas…" at bounding box center [434, 470] width 0 height 11
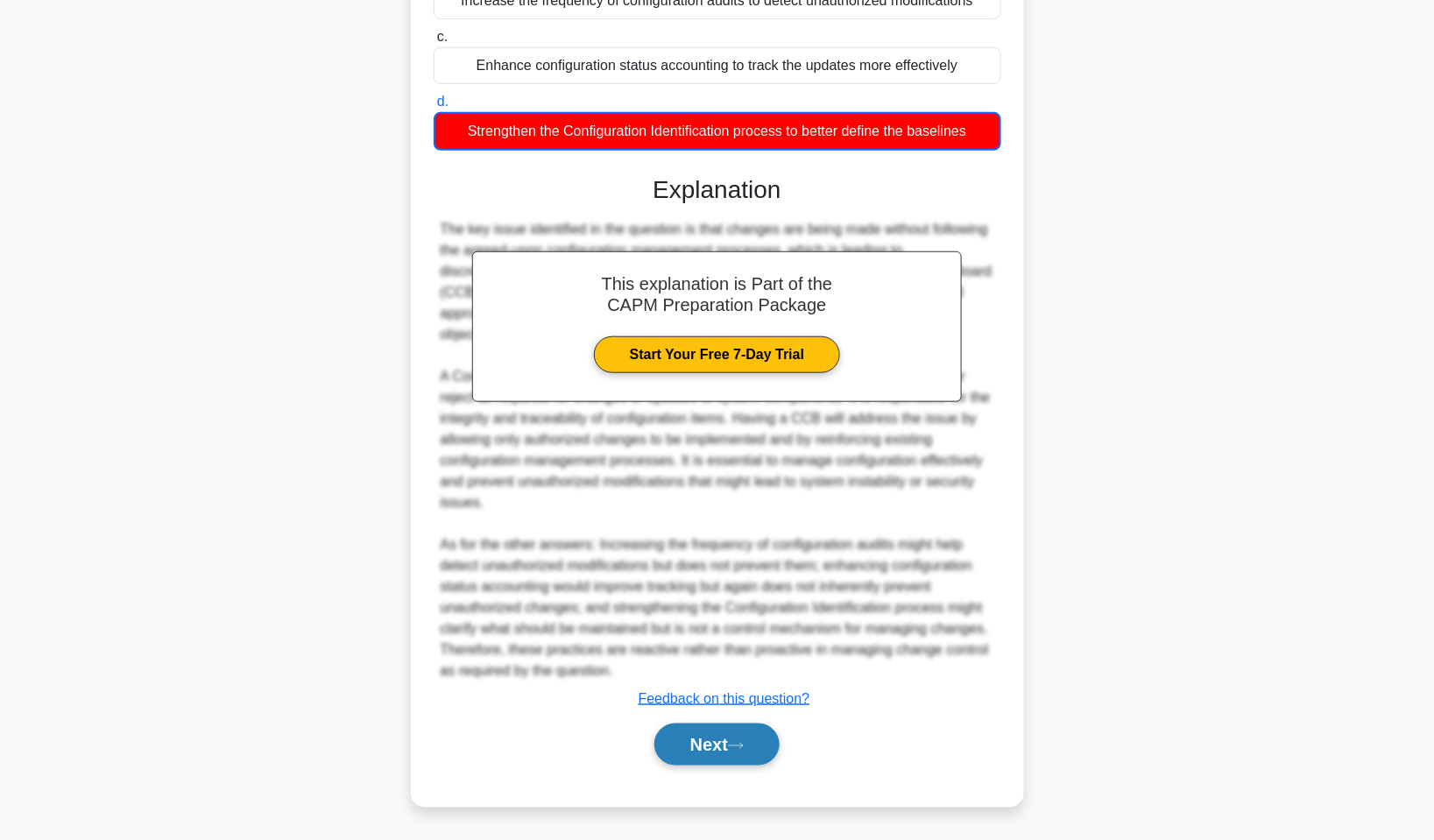
click at [691, 736] on button "Next" at bounding box center [717, 745] width 125 height 42
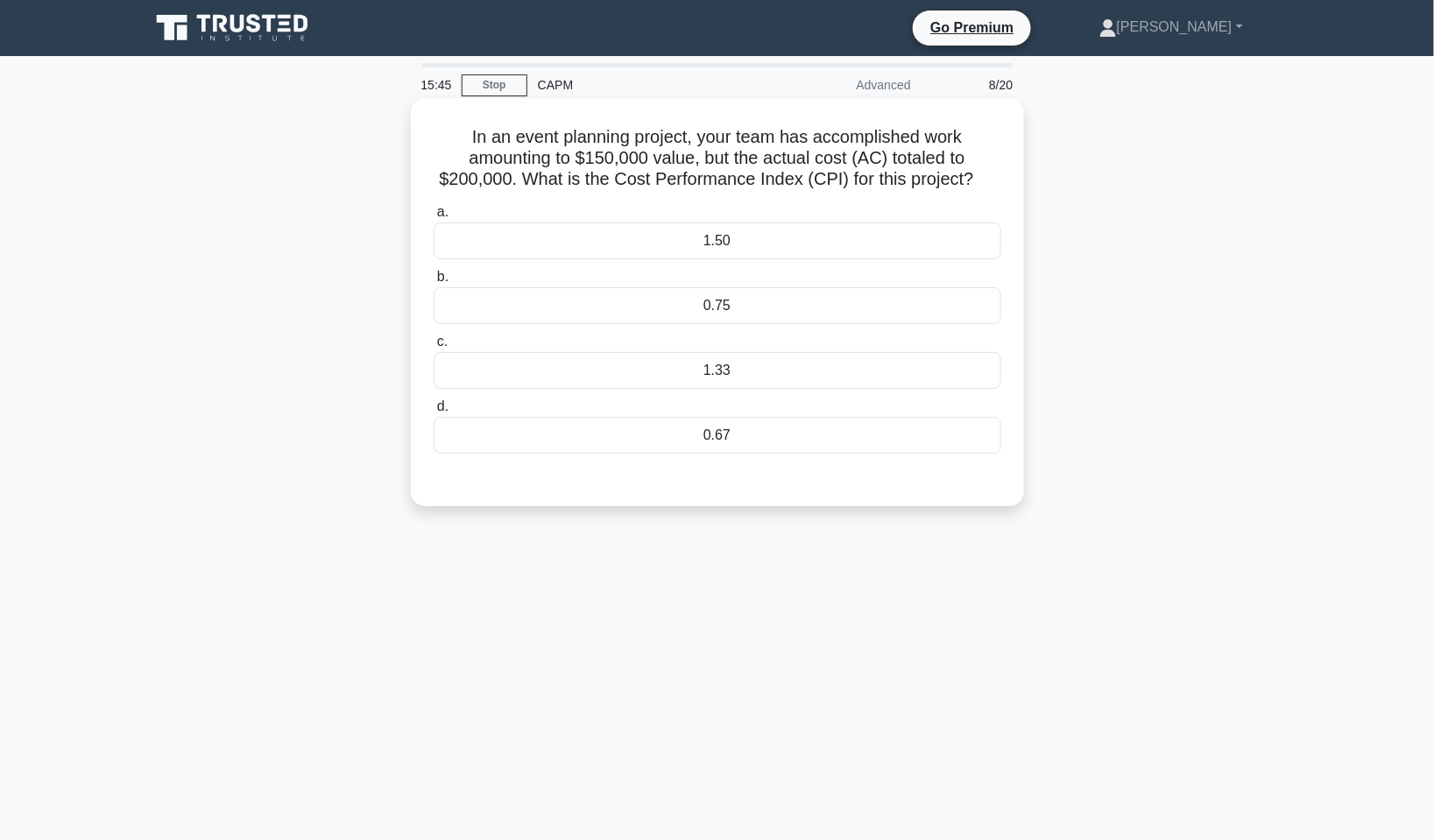
click at [810, 306] on div "0.75" at bounding box center [717, 306] width 568 height 37
click at [434, 283] on input "b. 0.75" at bounding box center [434, 277] width 0 height 11
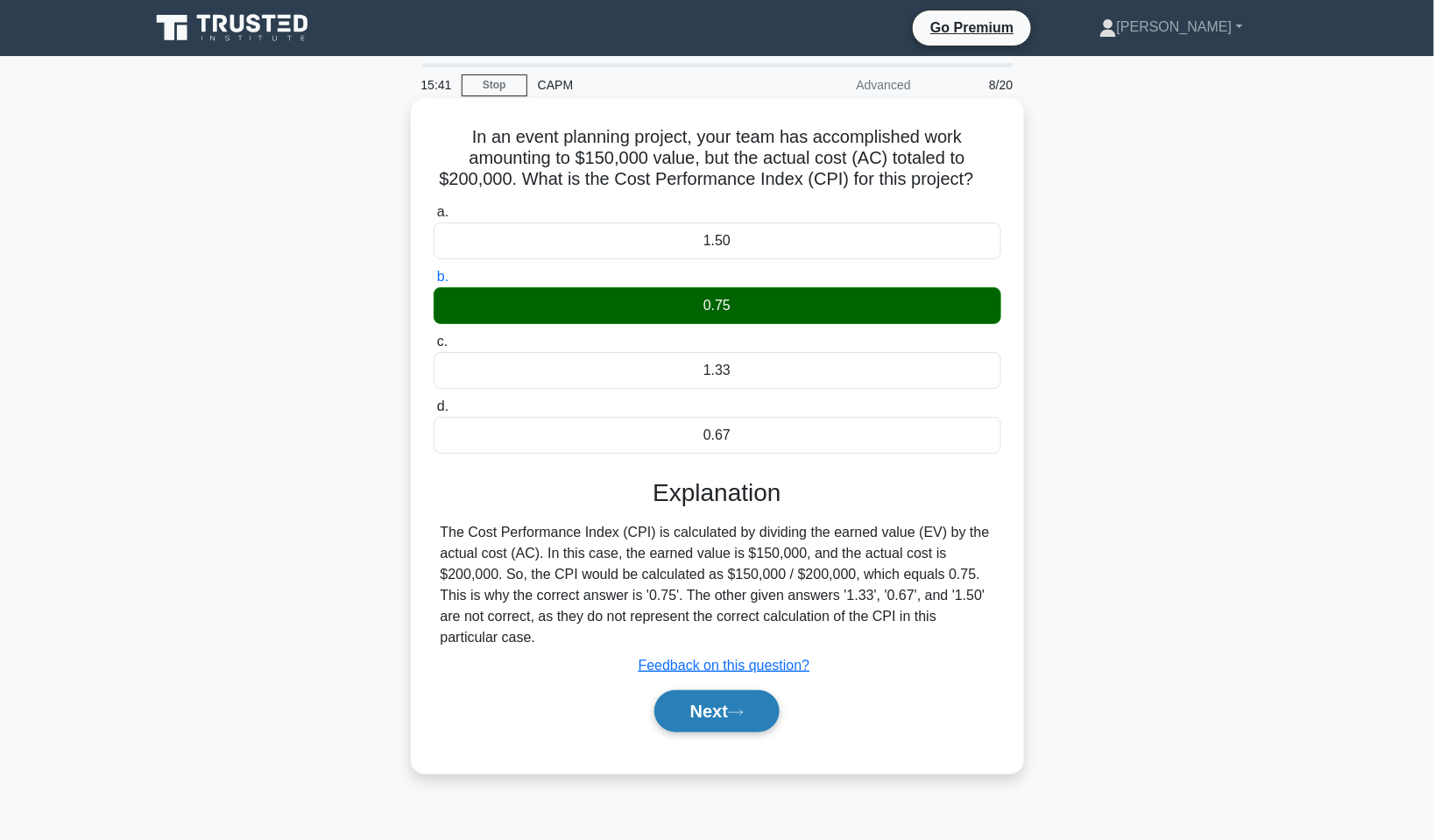
click at [740, 708] on icon at bounding box center [736, 712] width 16 height 10
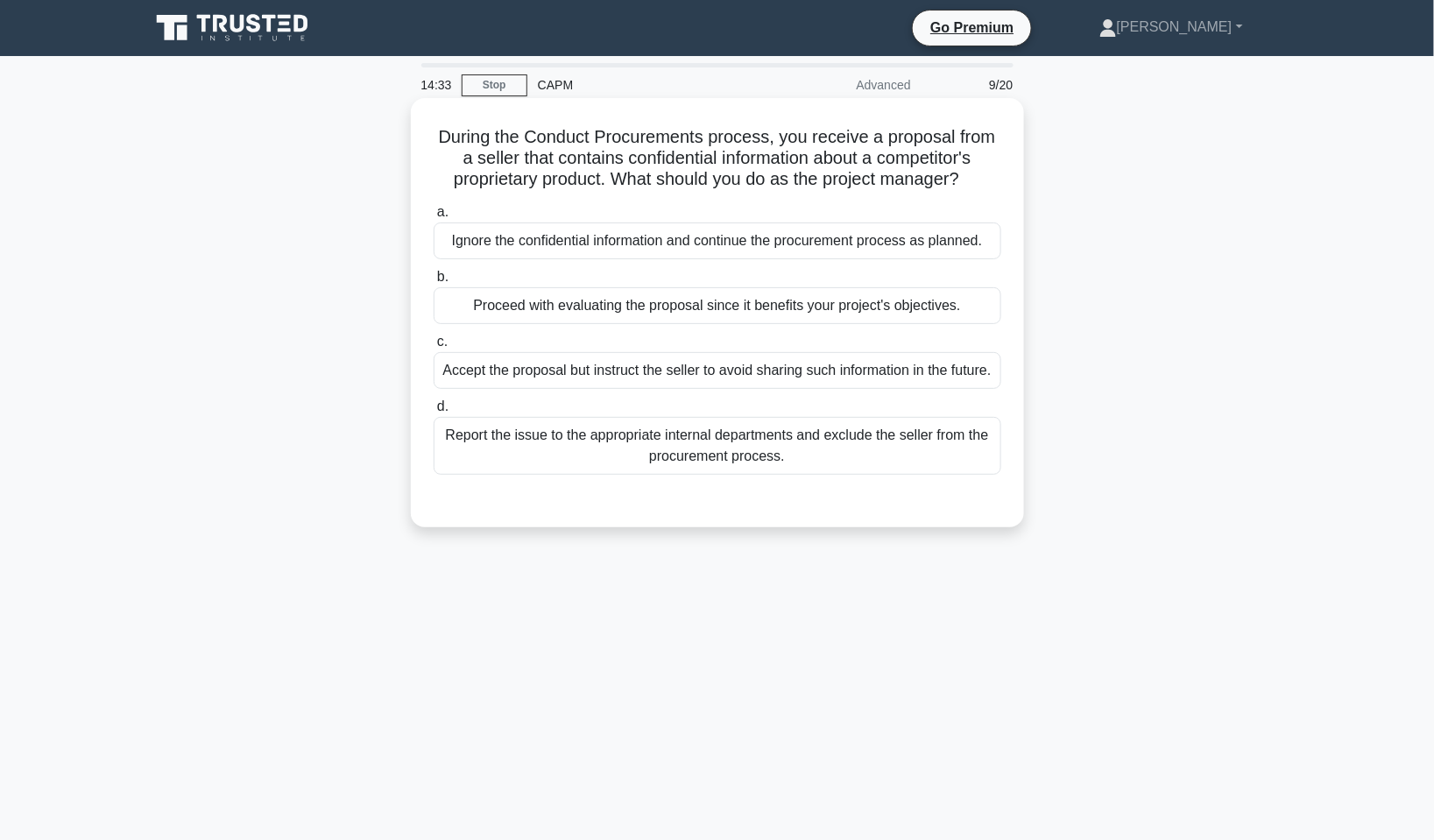
click at [711, 472] on div "Report the issue to the appropriate internal departments and exclude the seller…" at bounding box center [717, 446] width 568 height 58
click at [745, 469] on div "Report the issue to the appropriate internal departments and exclude the seller…" at bounding box center [717, 446] width 568 height 58
click at [434, 413] on input "d. Report the issue to the appropriate internal departments and exclude the sel…" at bounding box center [434, 406] width 0 height 11
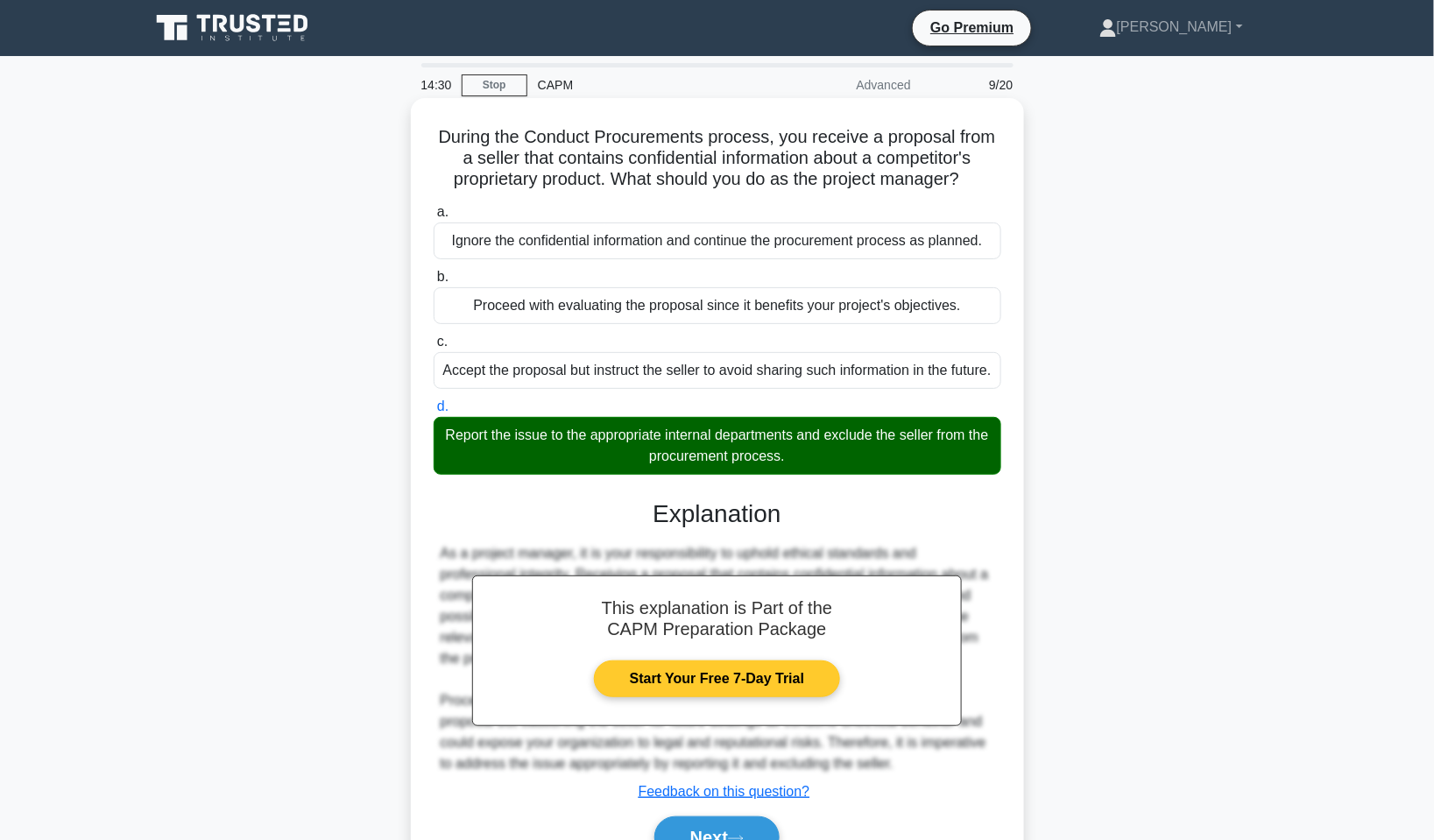
scroll to position [111, 0]
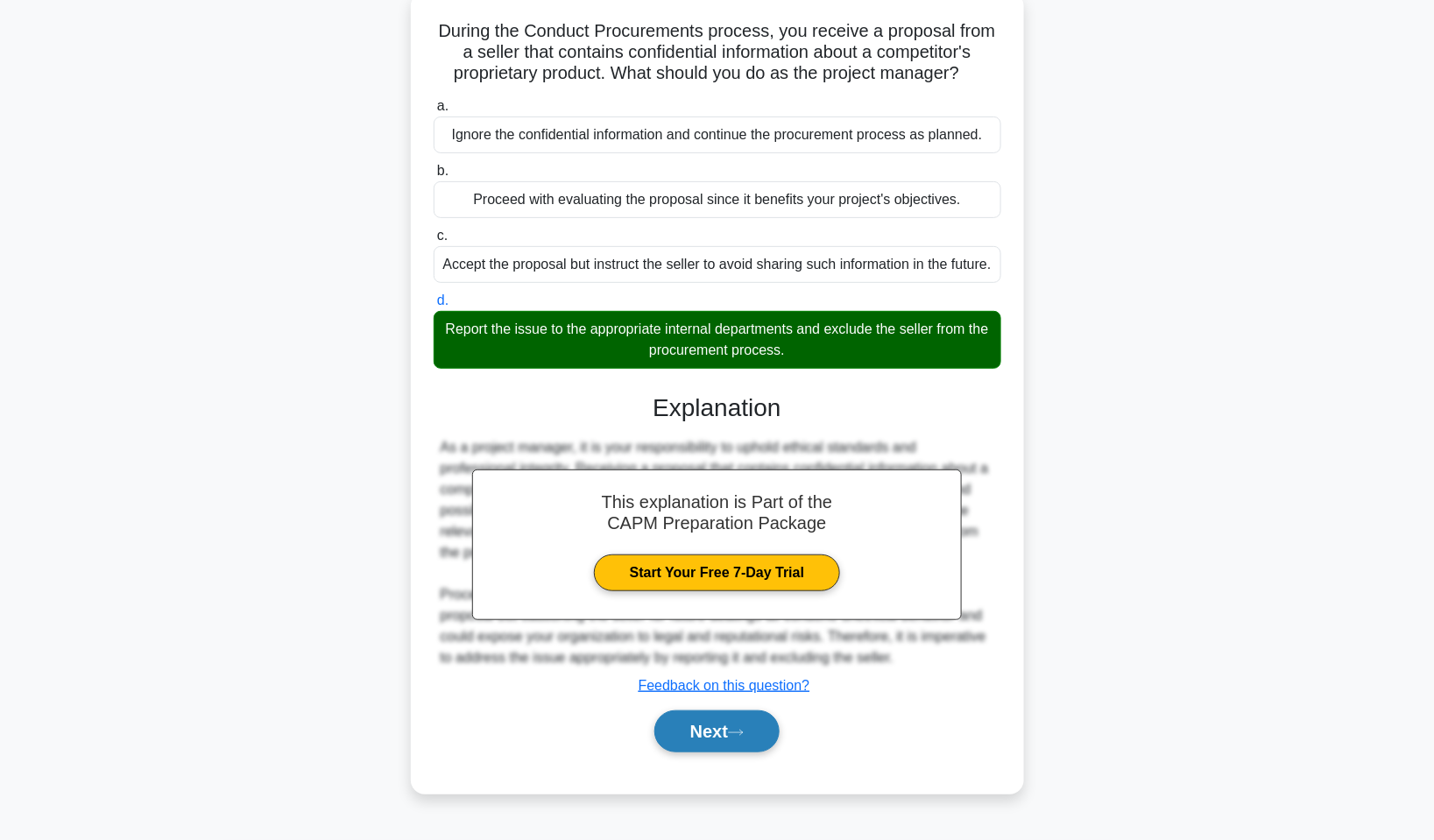
click at [751, 753] on button "Next" at bounding box center [717, 732] width 125 height 42
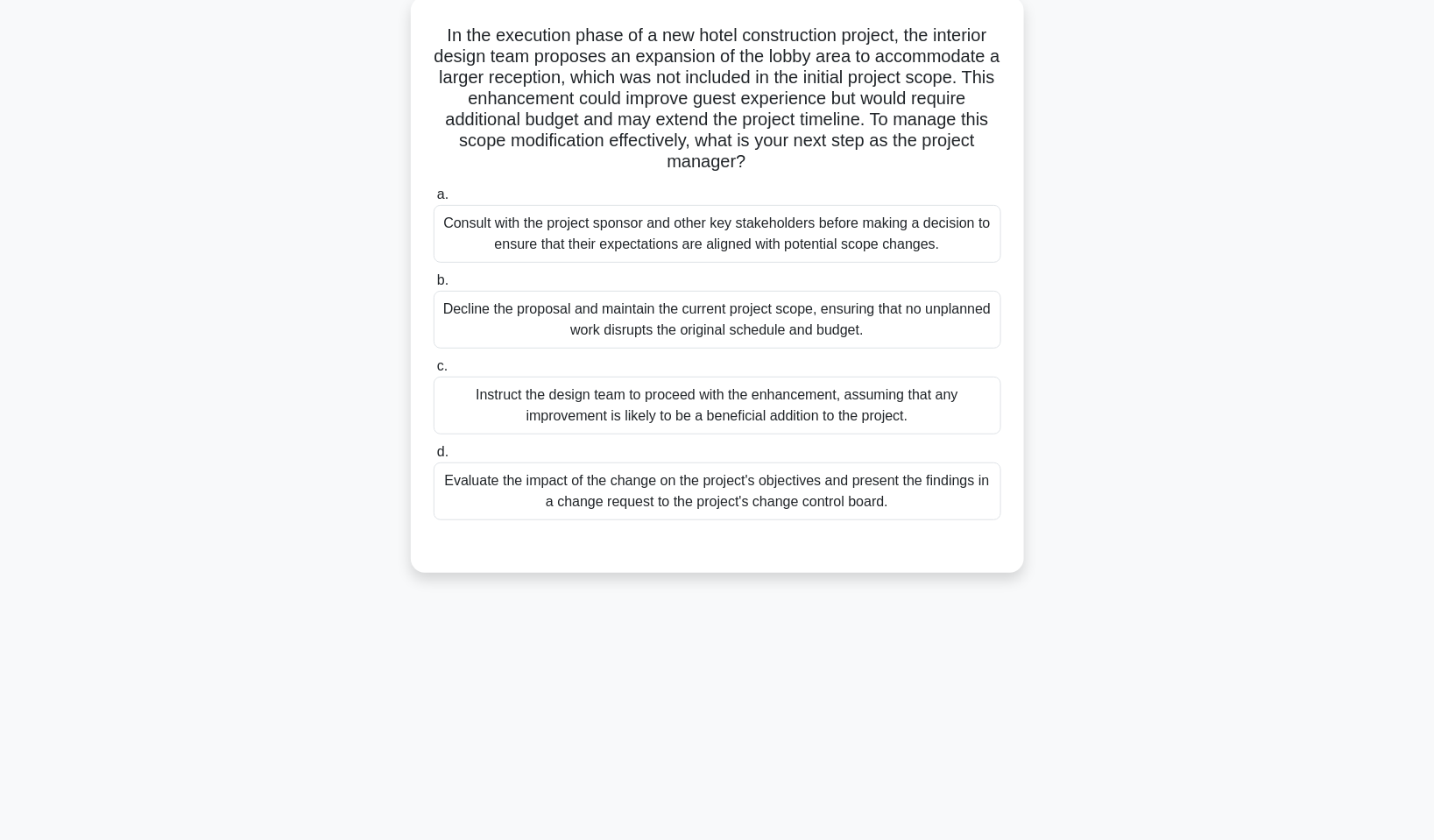
scroll to position [0, 0]
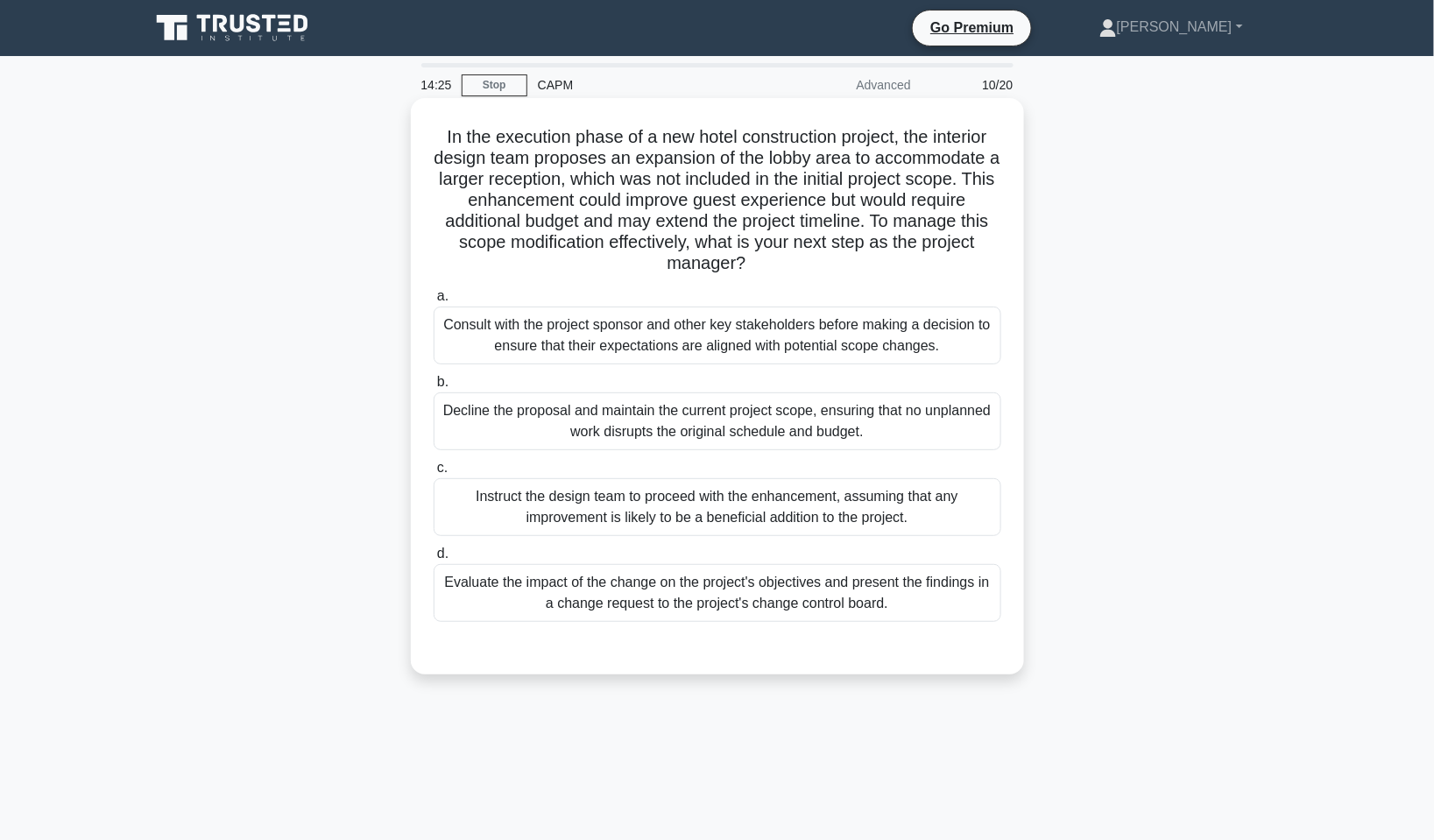
click at [718, 583] on div "Evaluate the impact of the change on the project's objectives and present the f…" at bounding box center [717, 593] width 568 height 58
click at [434, 560] on input "d. Evaluate the impact of the change on the project's objectives and present th…" at bounding box center [434, 554] width 0 height 11
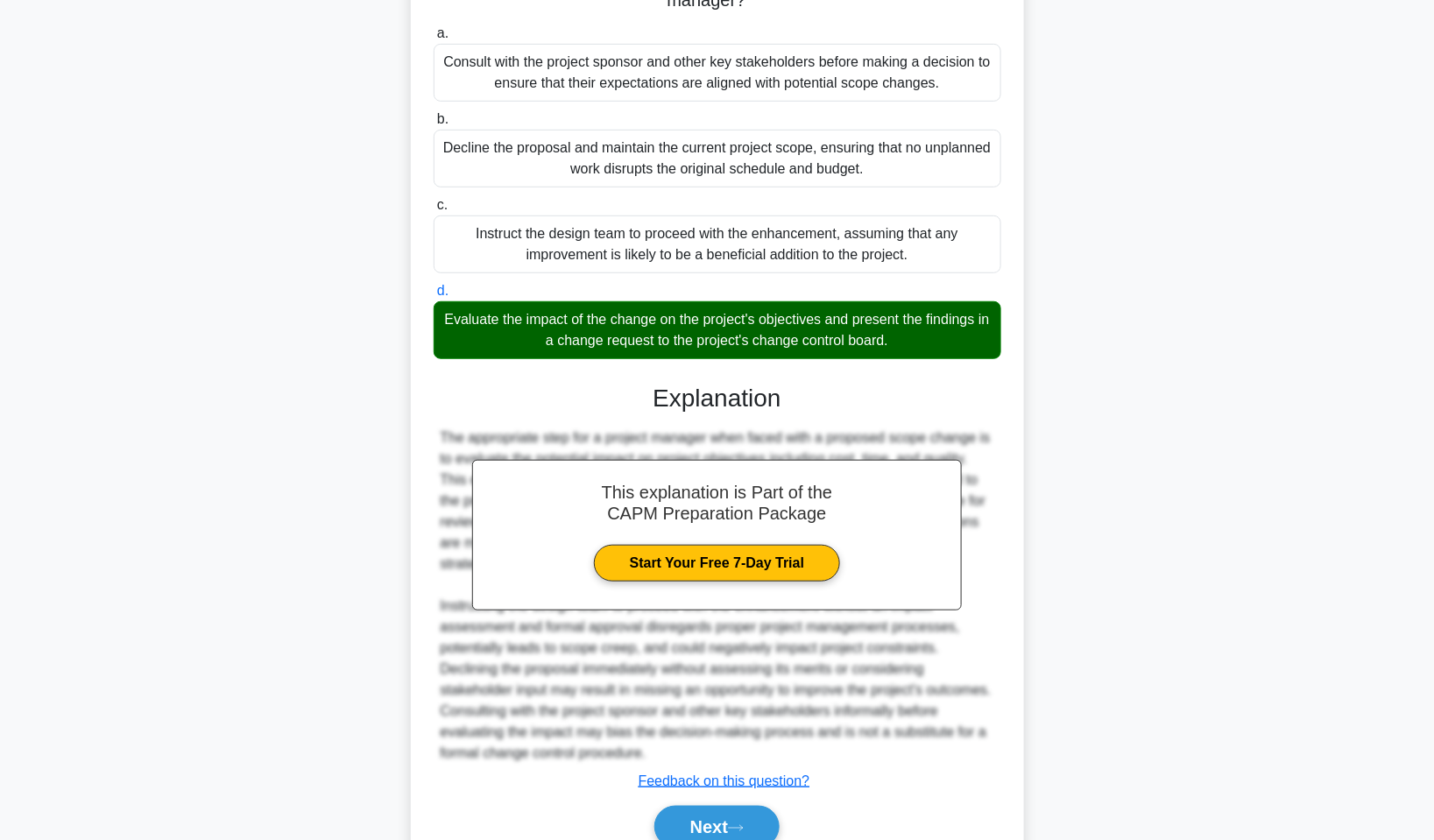
scroll to position [342, 0]
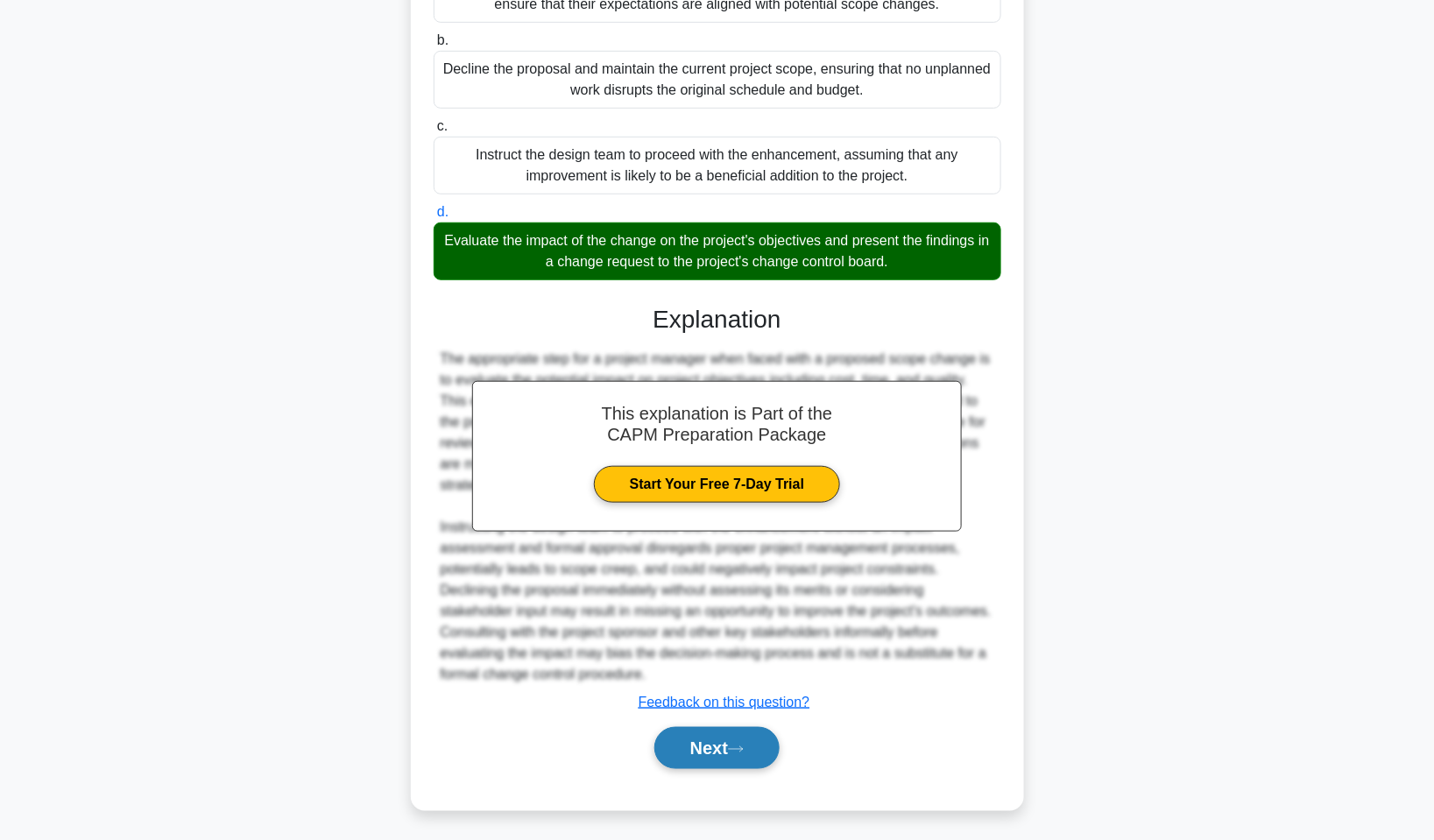
click at [749, 755] on button "Next" at bounding box center [717, 748] width 125 height 42
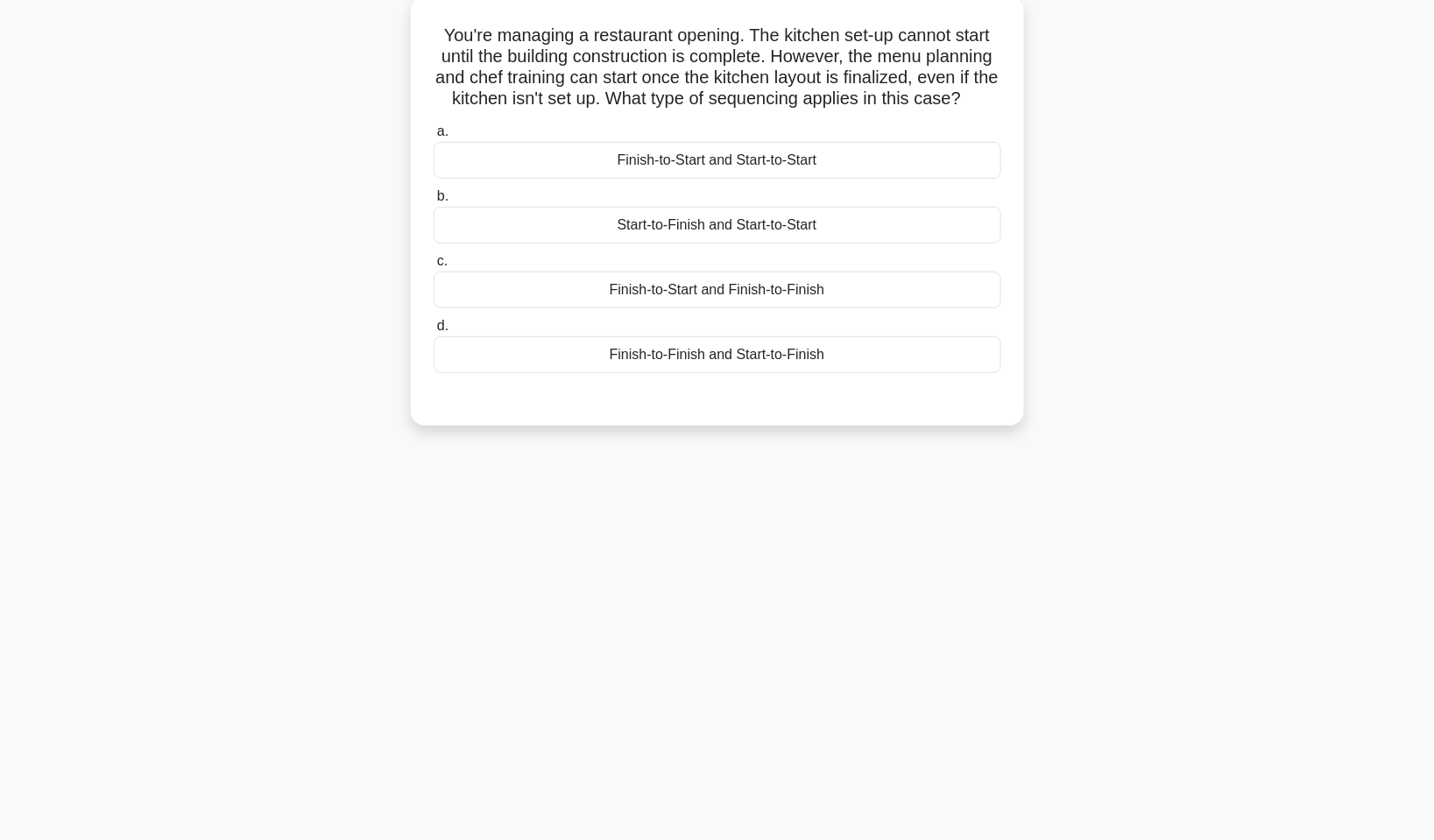
scroll to position [0, 0]
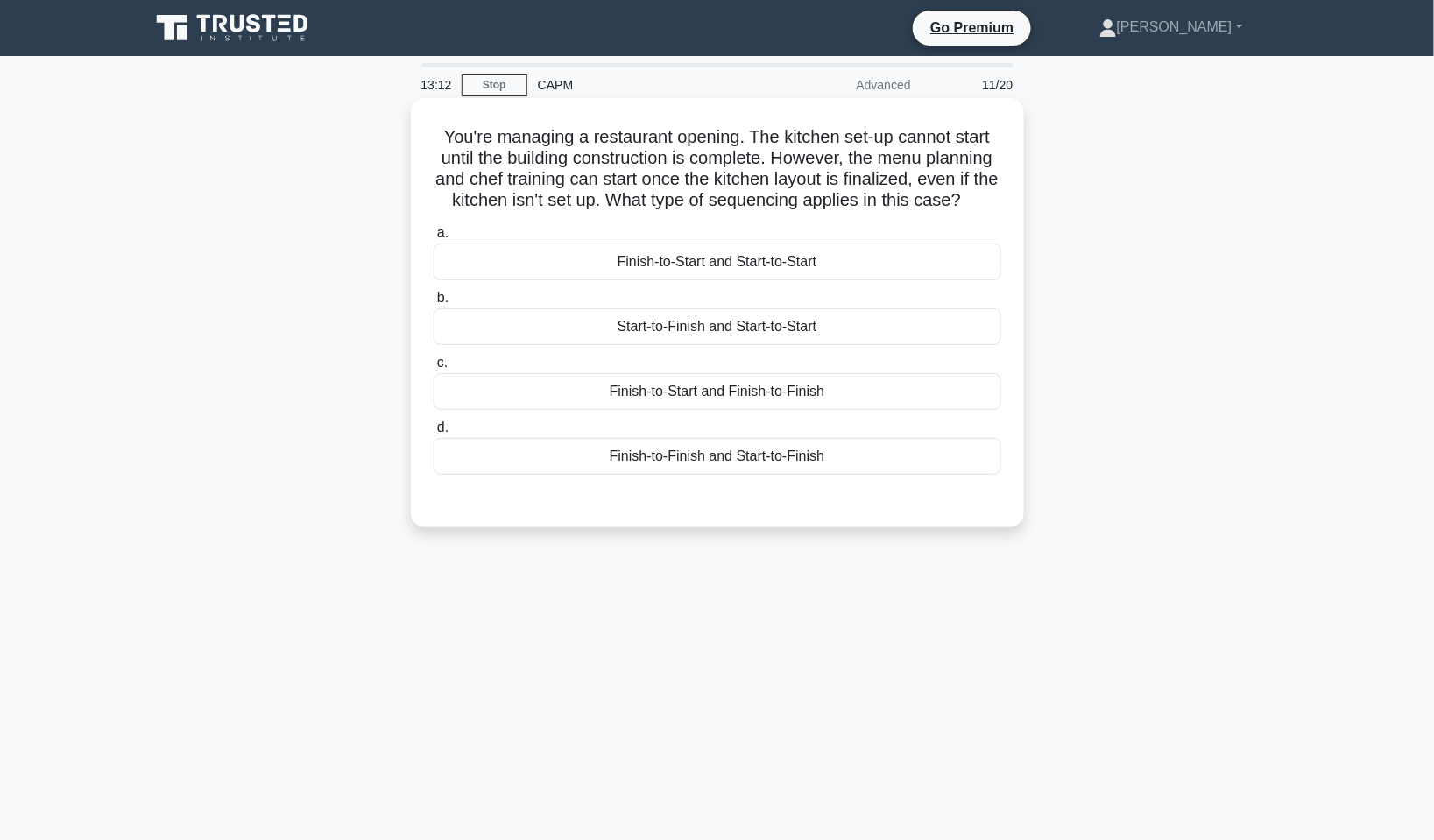
click at [754, 280] on div "Finish-to-Start and Start-to-Start" at bounding box center [717, 262] width 568 height 37
click at [434, 239] on input "a. Finish-to-Start and Start-to-Start" at bounding box center [434, 233] width 0 height 11
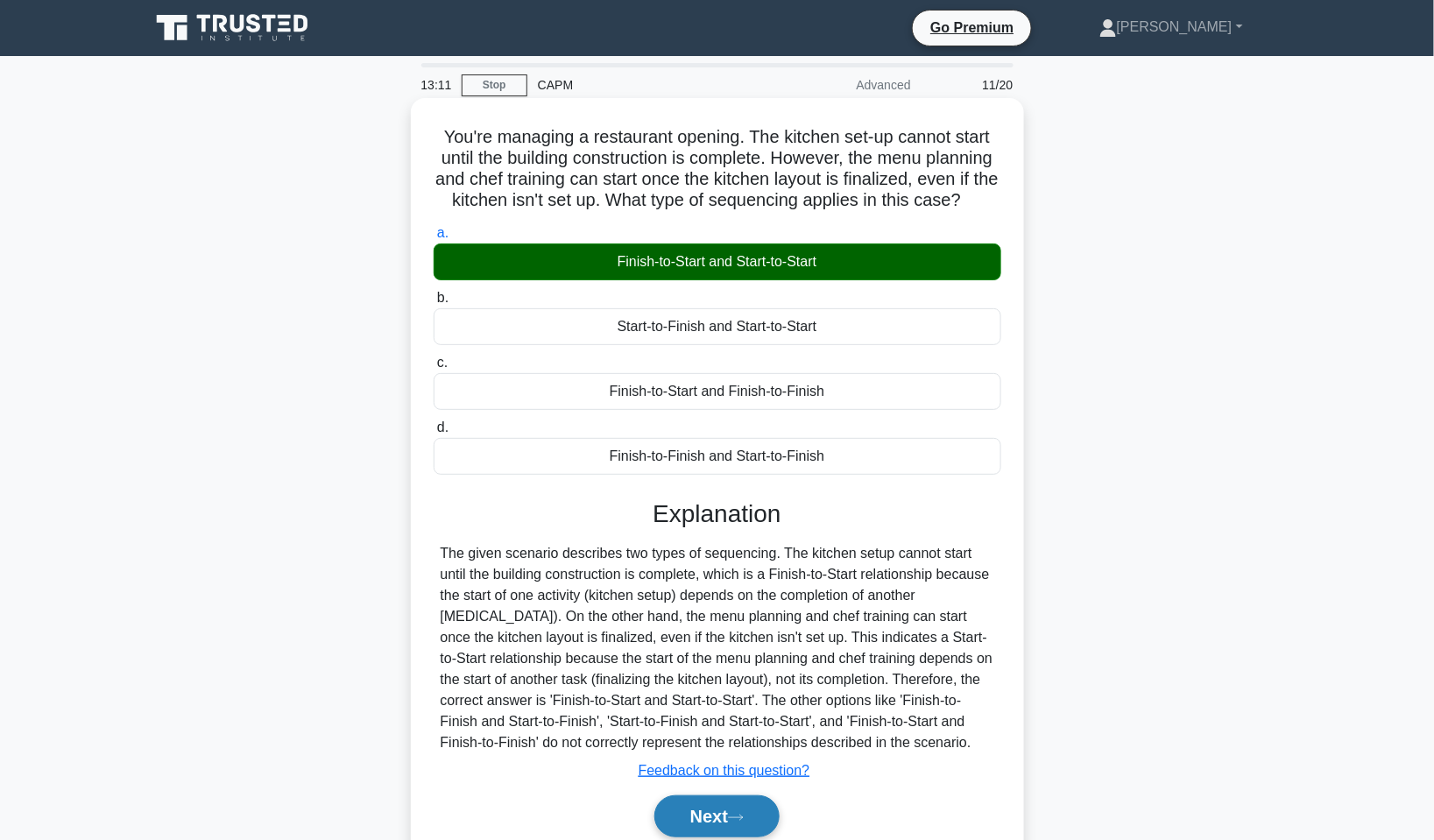
scroll to position [106, 0]
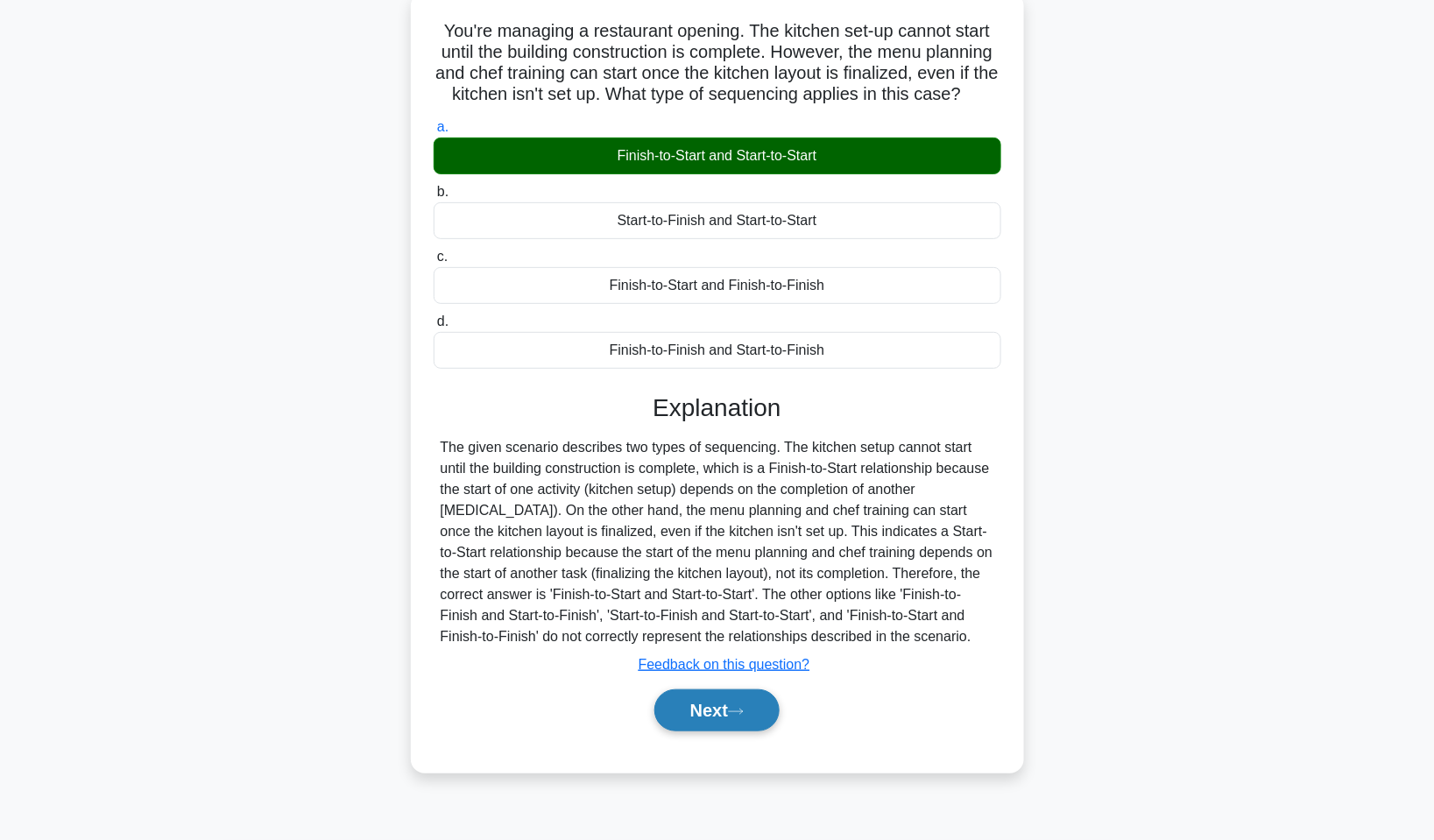
click at [717, 732] on button "Next" at bounding box center [717, 710] width 125 height 42
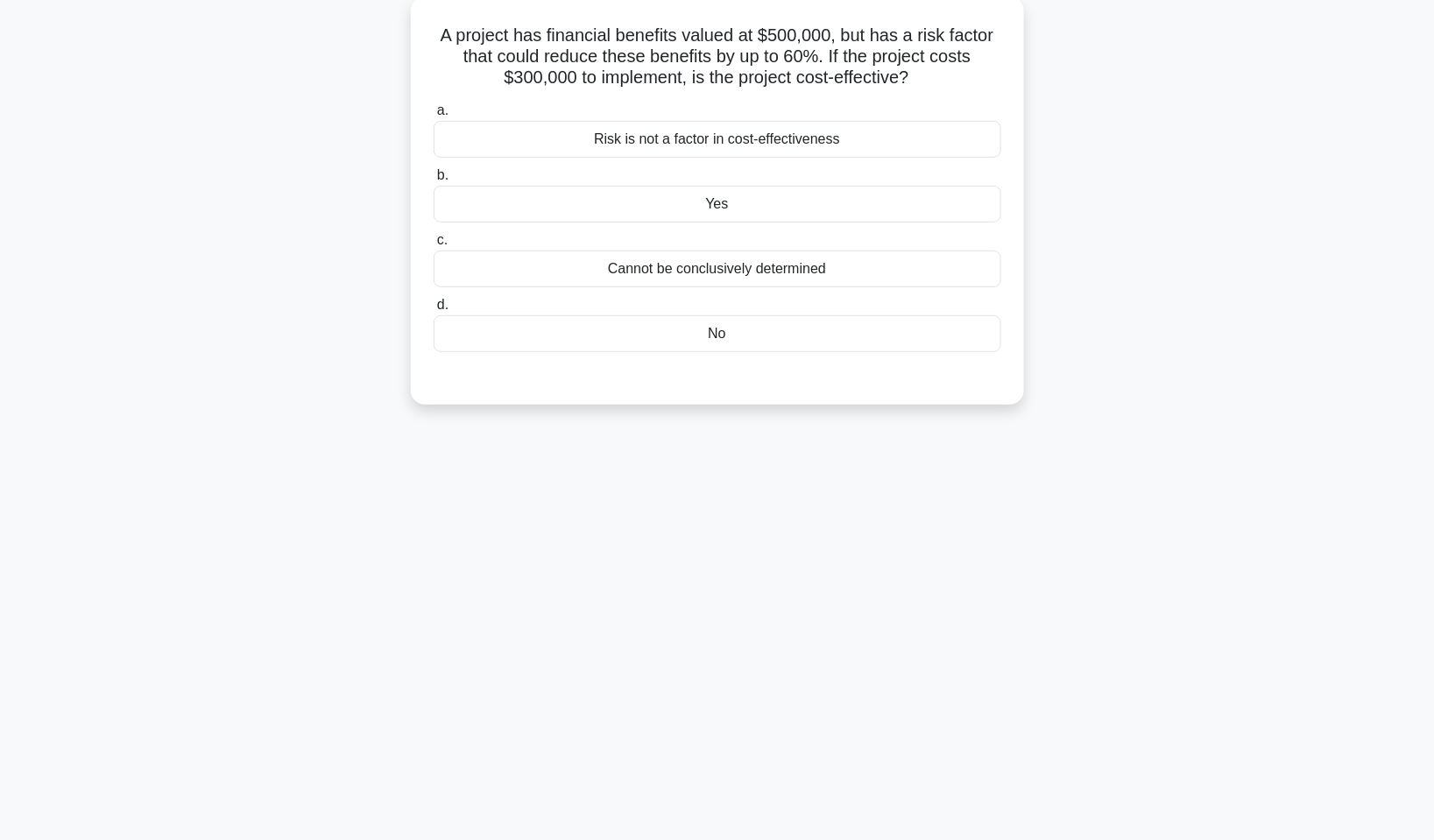
scroll to position [0, 0]
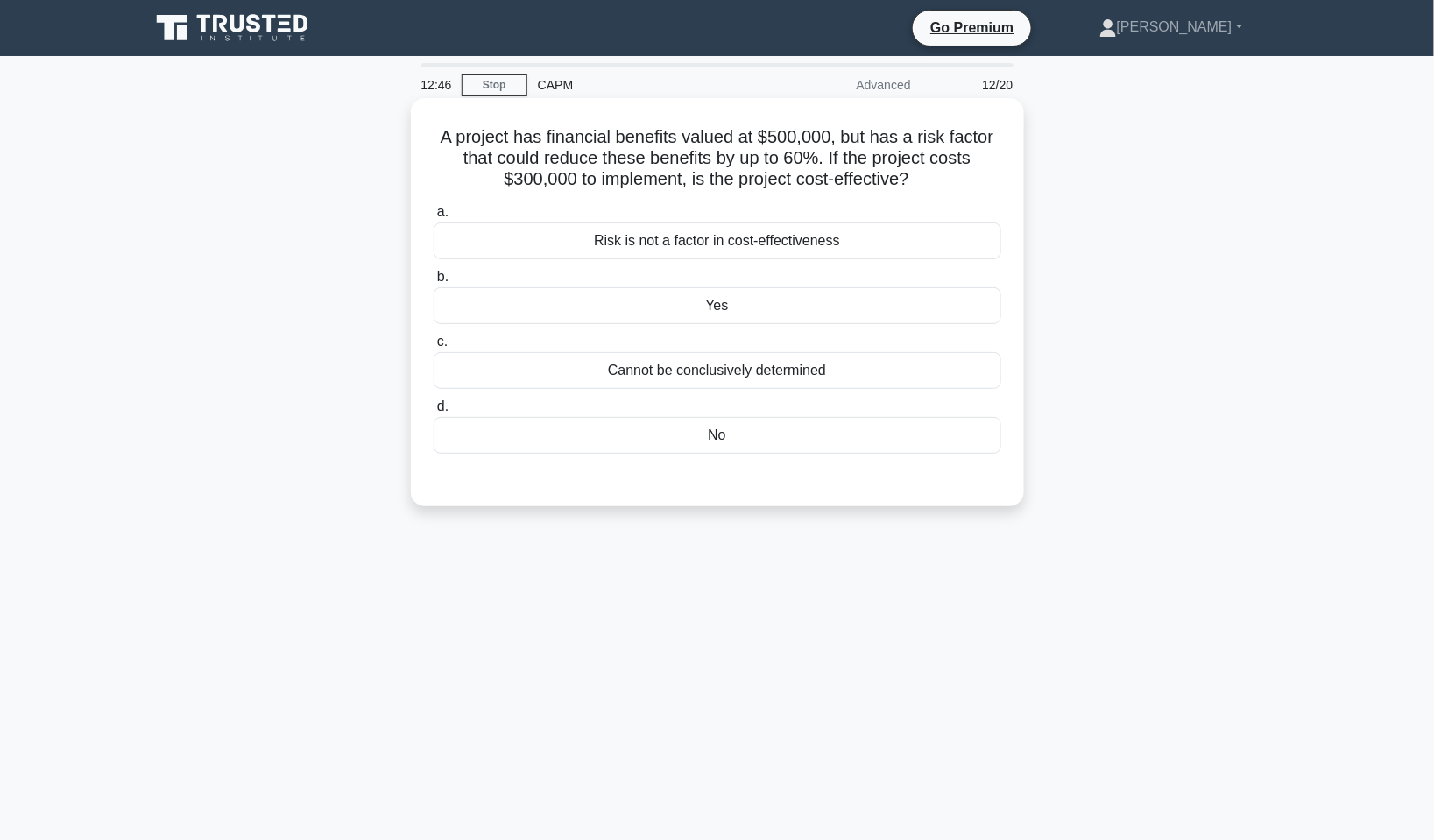
click at [794, 438] on div "No" at bounding box center [717, 435] width 568 height 37
click at [434, 413] on input "d. No" at bounding box center [434, 406] width 0 height 11
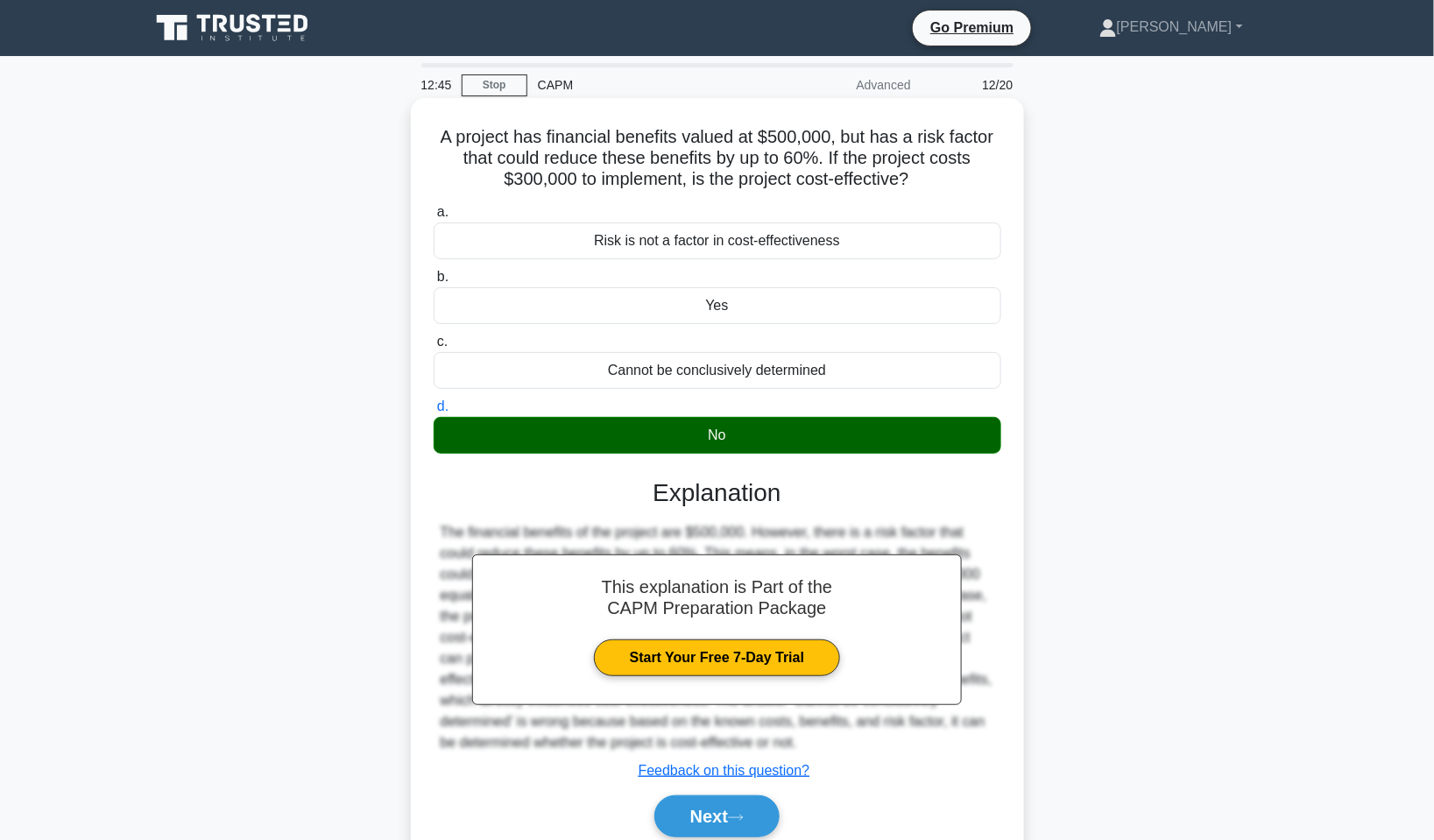
scroll to position [106, 0]
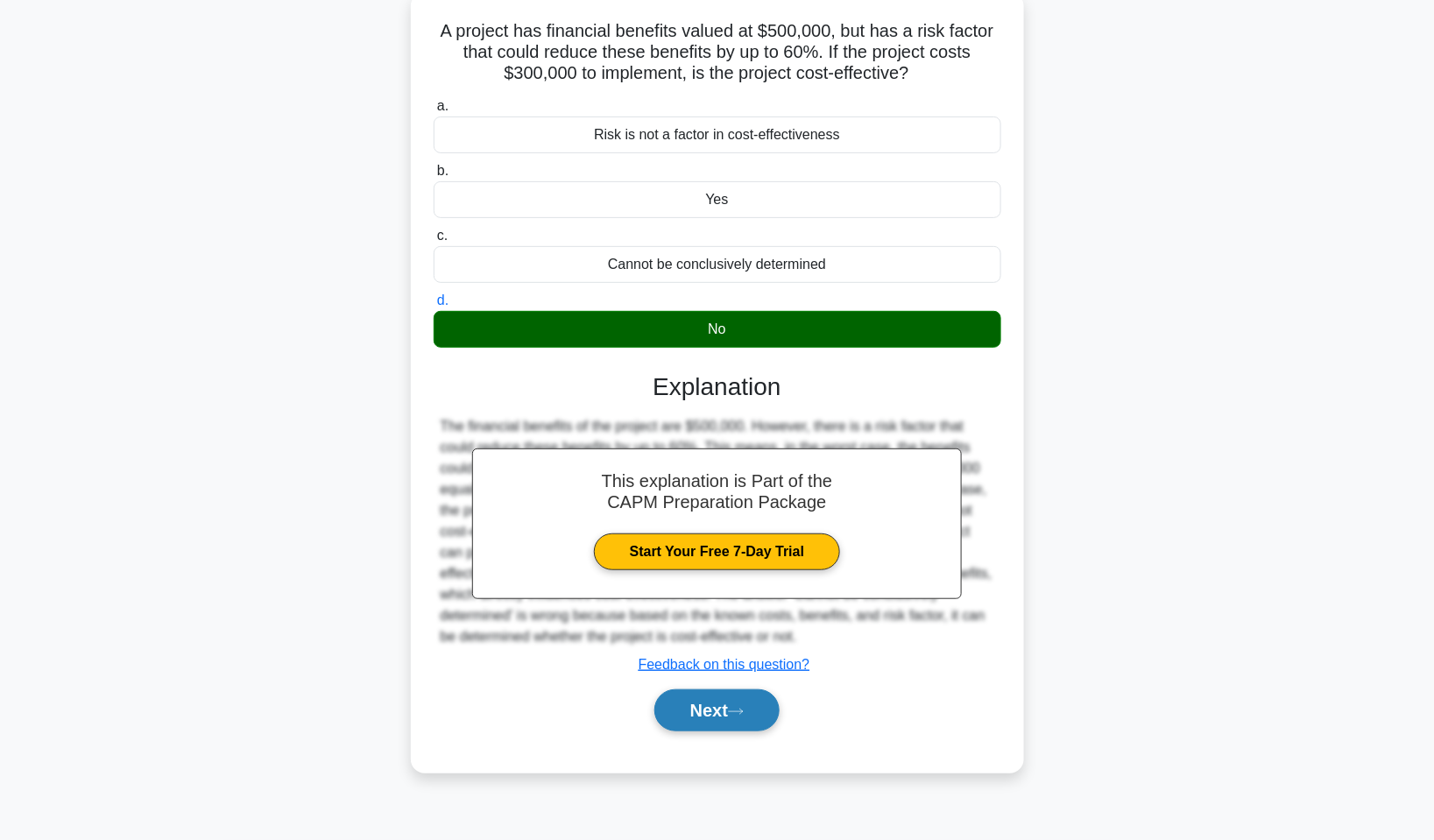
click at [687, 715] on button "Next" at bounding box center [717, 710] width 125 height 42
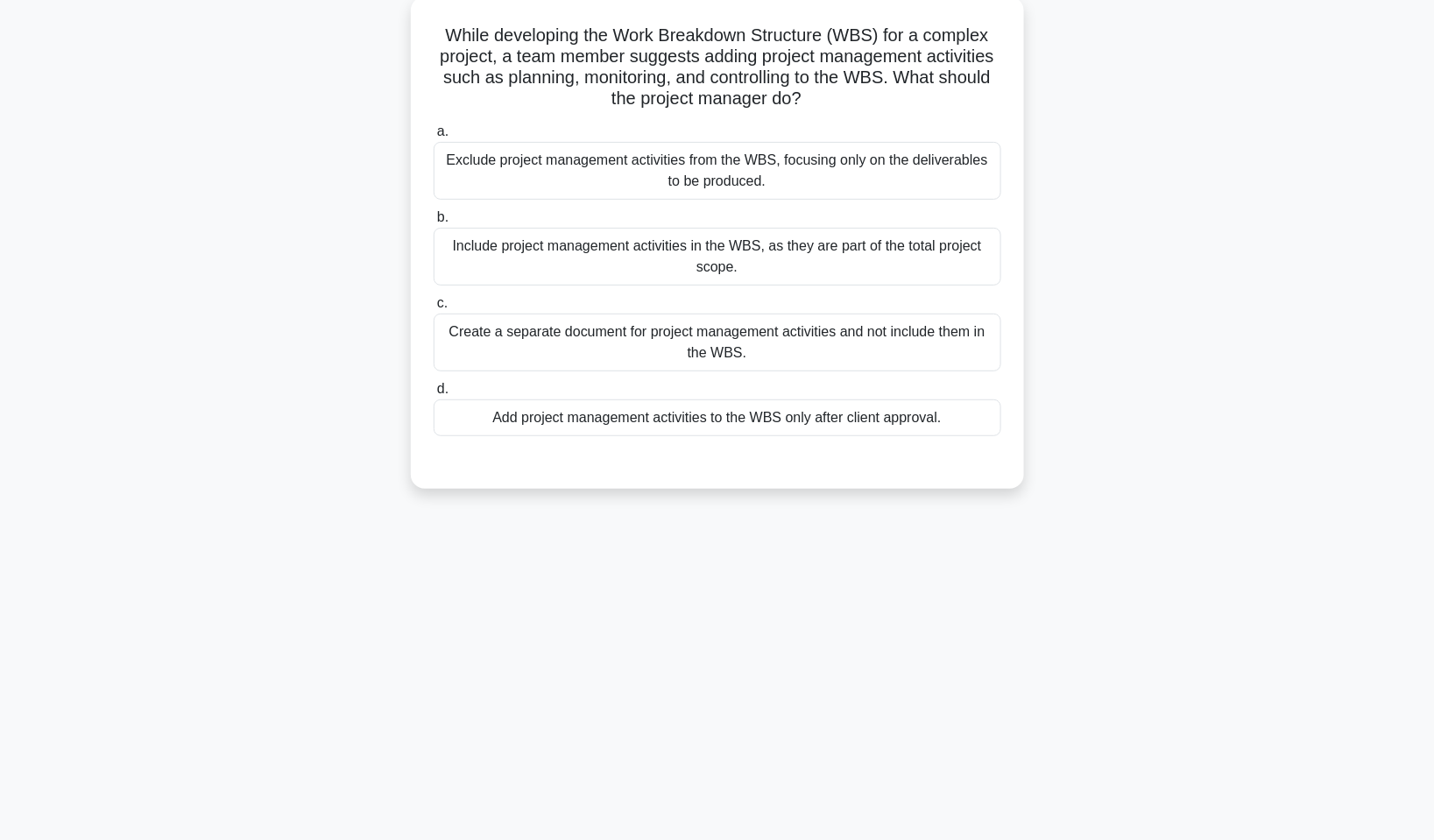
scroll to position [0, 0]
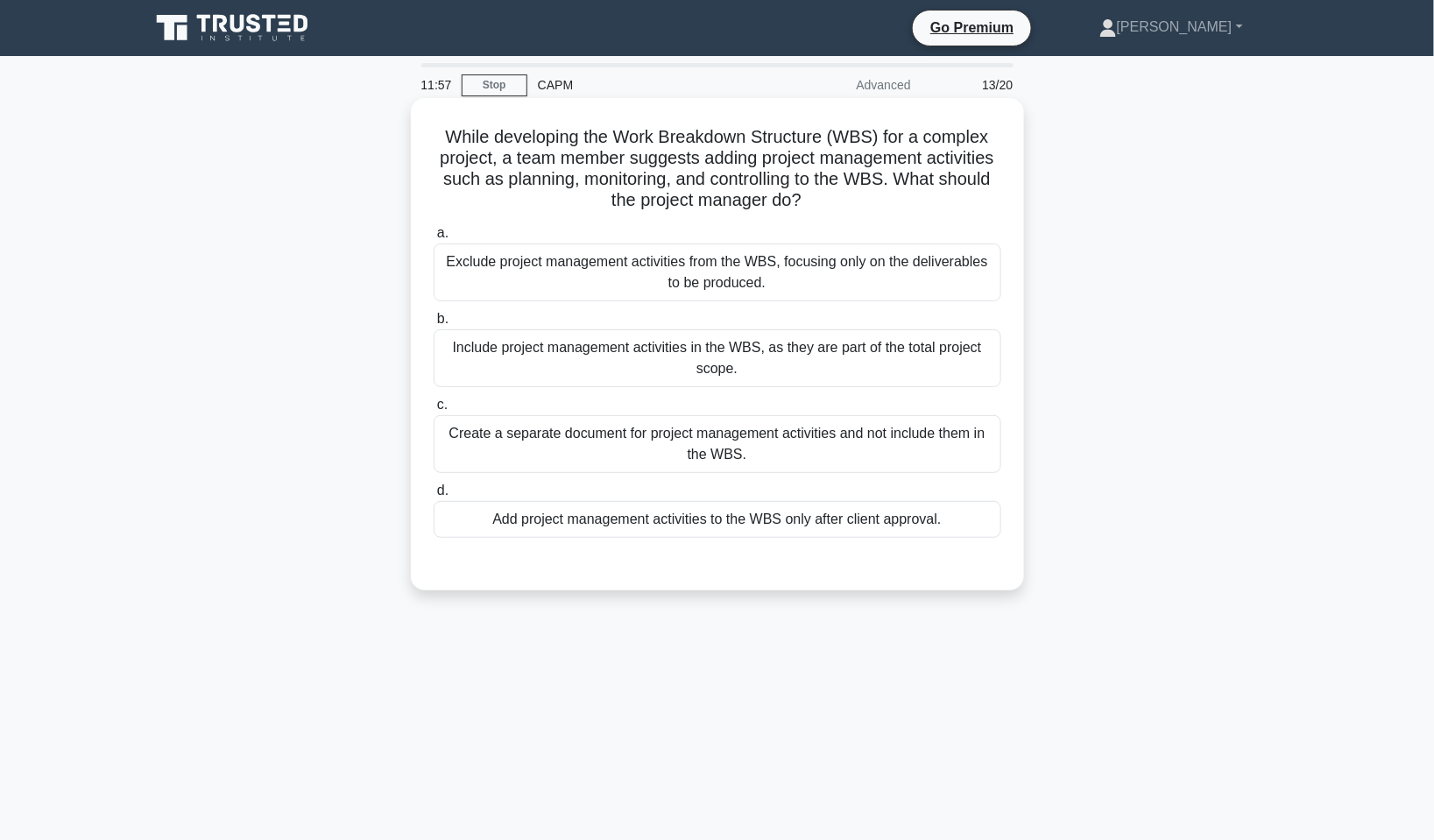
click at [778, 375] on div "Include project management activities in the WBS, as they are part of the total…" at bounding box center [717, 359] width 568 height 58
click at [434, 325] on input "b. Include project management activities in the WBS, as they are part of the to…" at bounding box center [434, 319] width 0 height 11
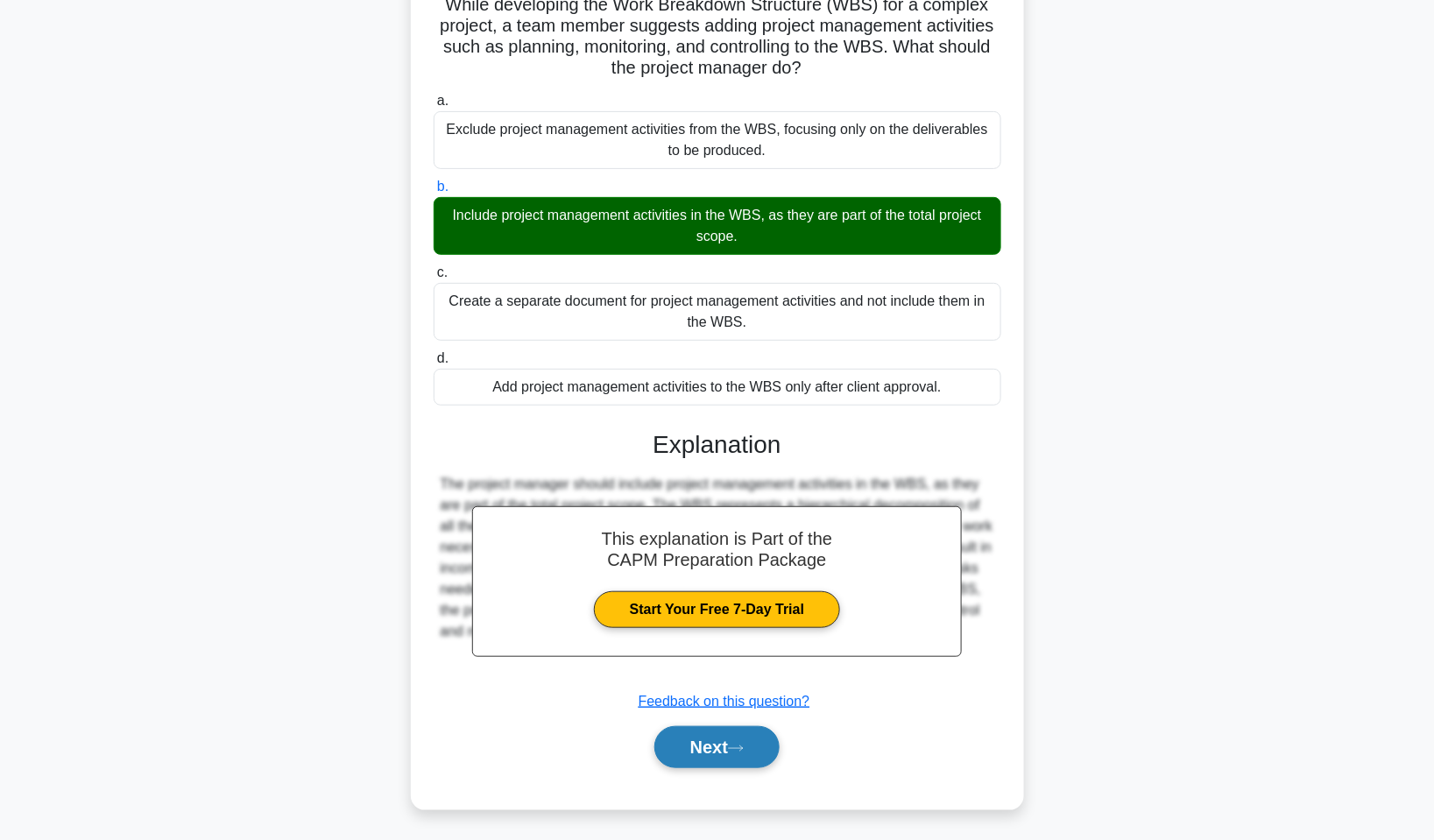
click at [740, 747] on icon at bounding box center [736, 748] width 16 height 10
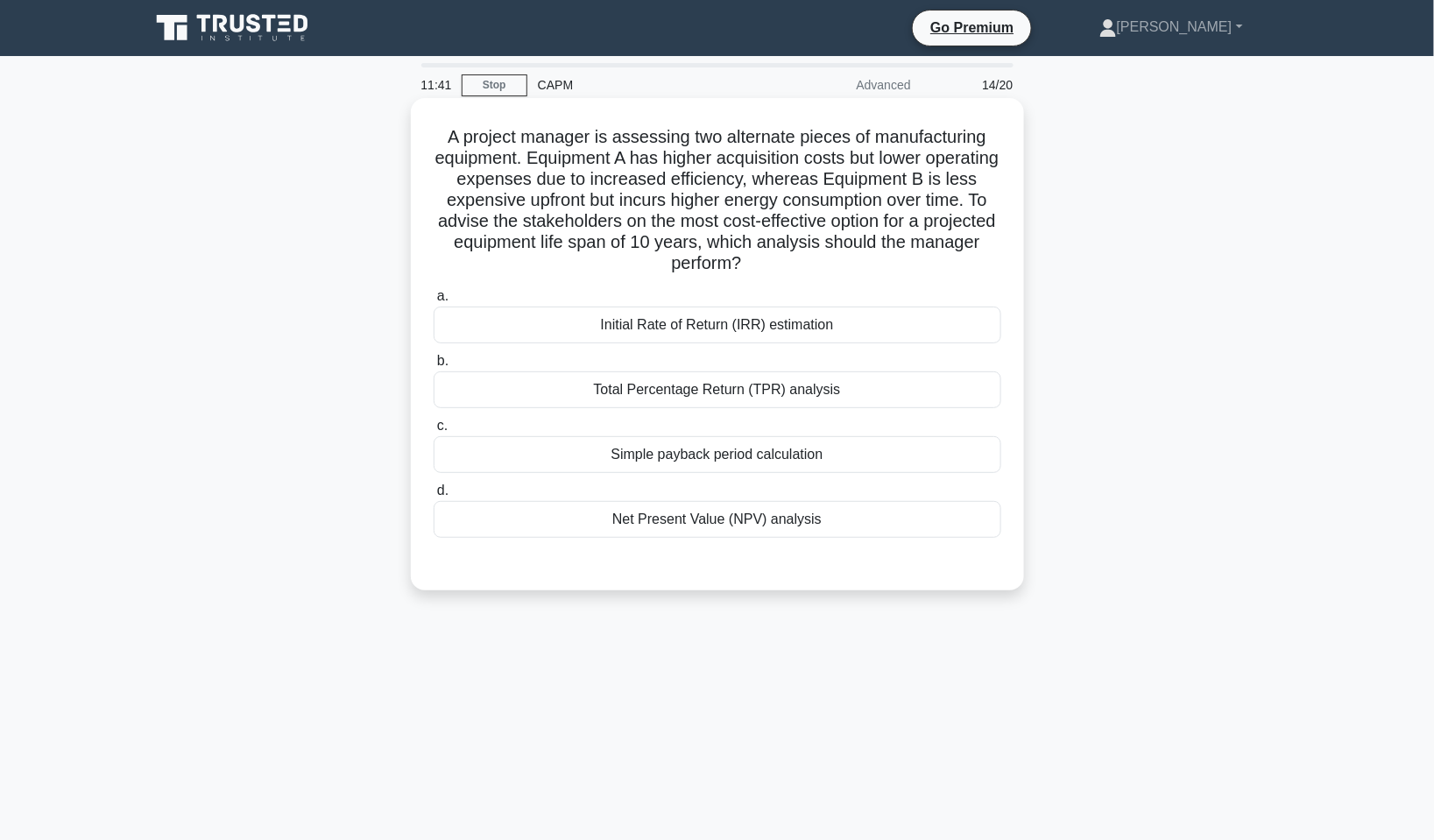
click at [738, 524] on div "Net Present Value (NPV) analysis" at bounding box center [717, 520] width 568 height 37
click at [434, 497] on input "d. Net Present Value (NPV) analysis" at bounding box center [434, 491] width 0 height 11
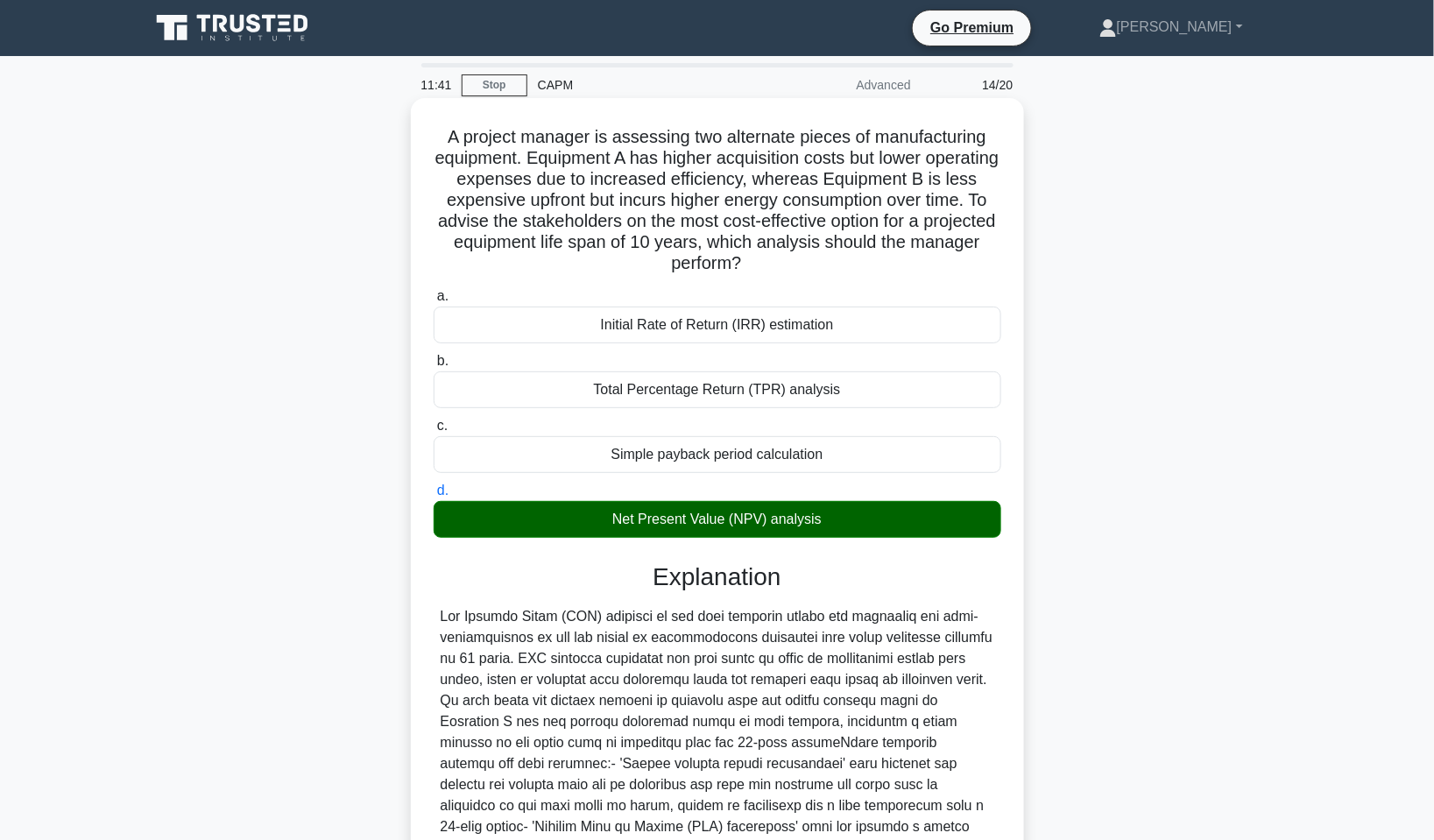
scroll to position [258, 0]
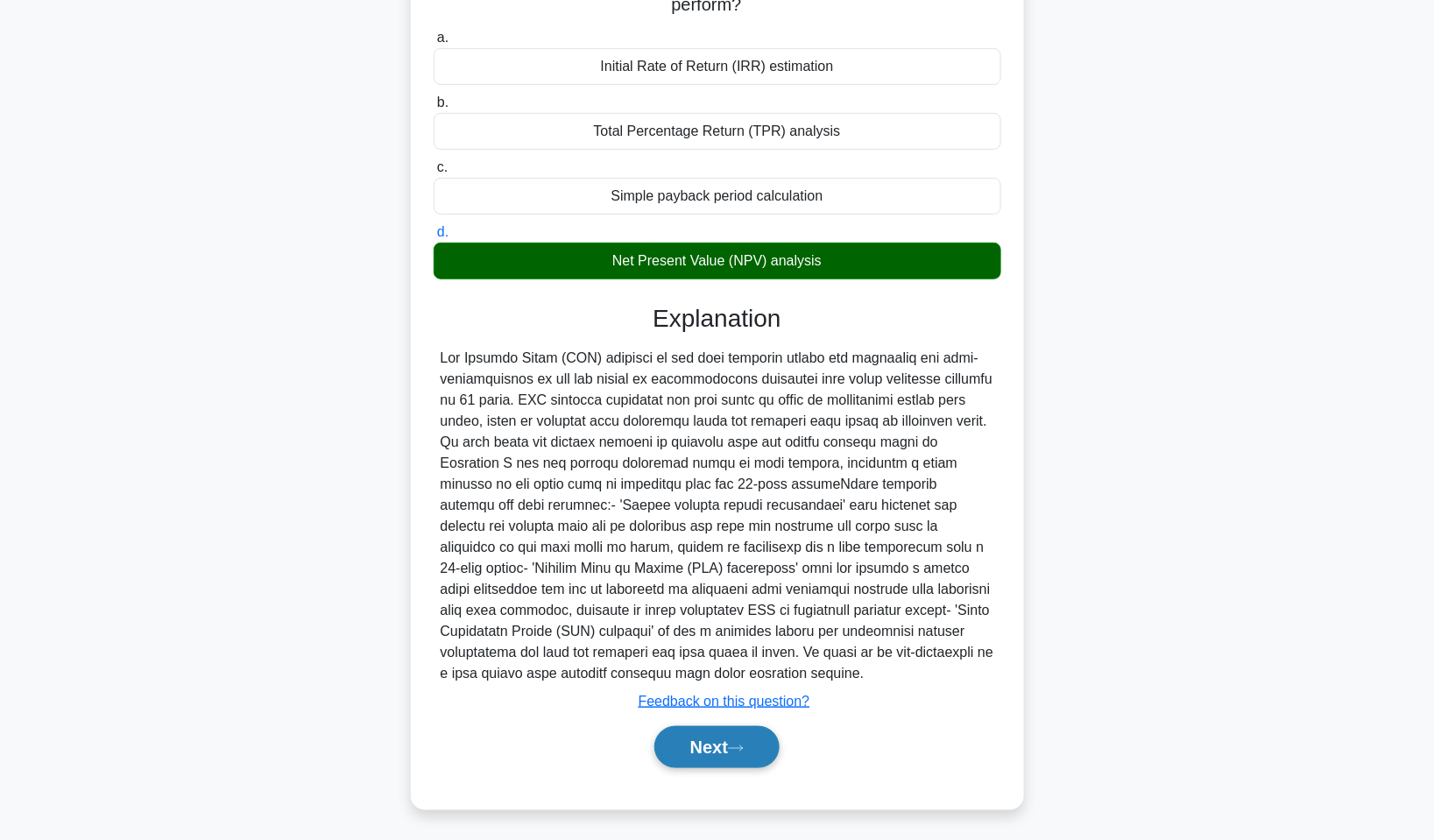
click at [744, 744] on icon at bounding box center [736, 748] width 16 height 10
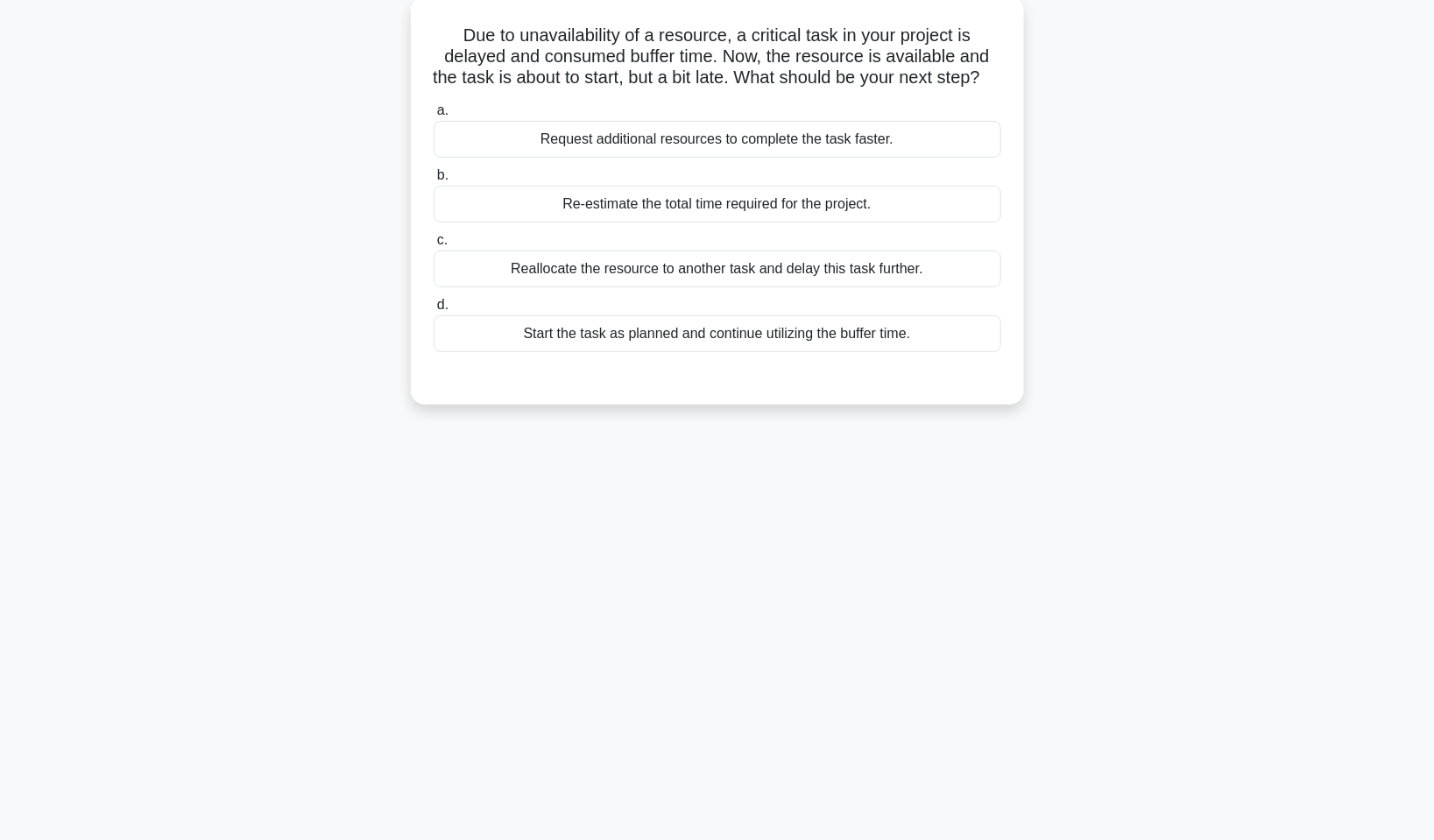
scroll to position [0, 0]
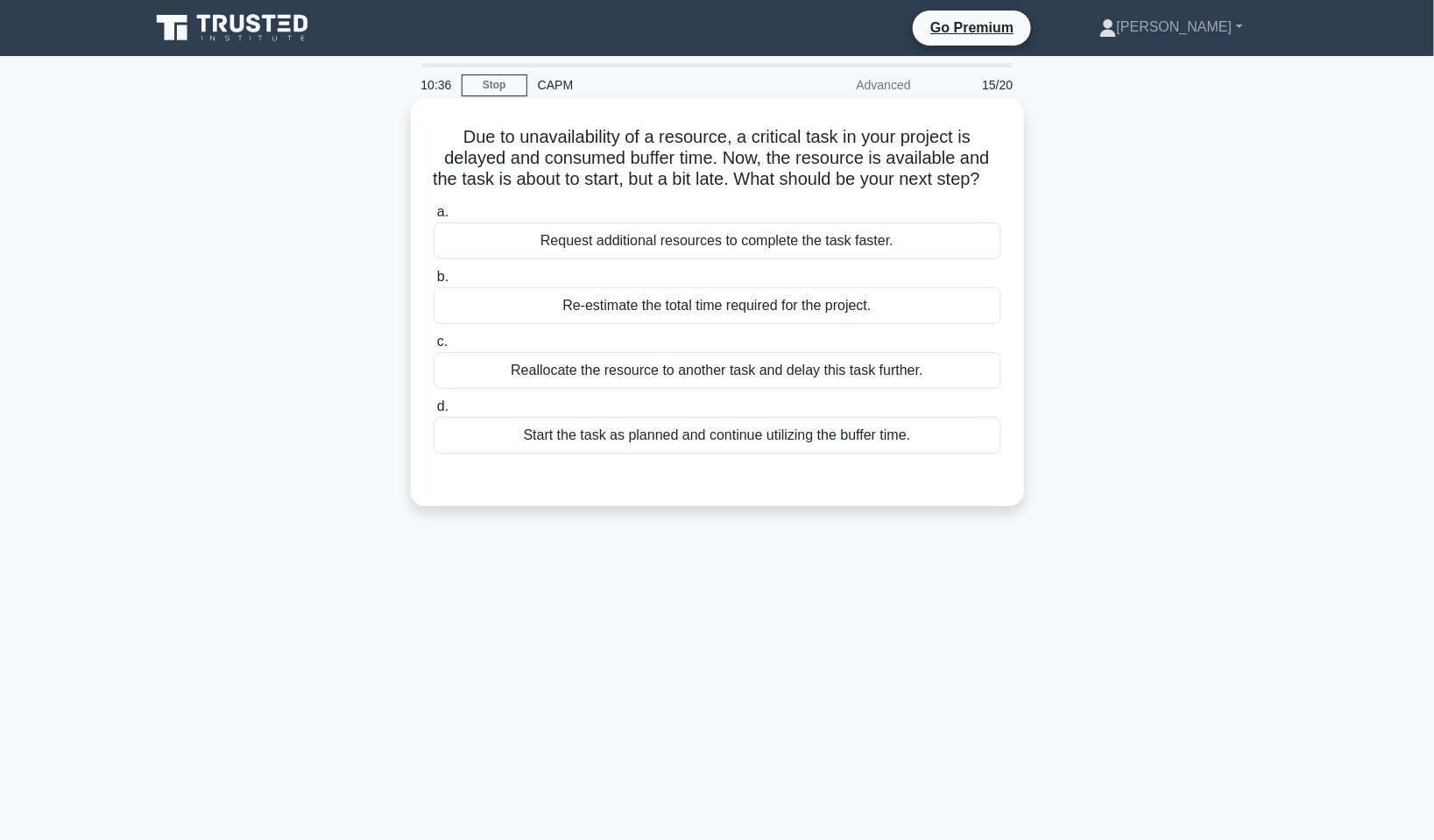
click at [746, 324] on div "Re-estimate the total time required for the project." at bounding box center [717, 306] width 568 height 37
click at [434, 283] on input "b. Re-estimate the total time required for the project." at bounding box center [434, 277] width 0 height 11
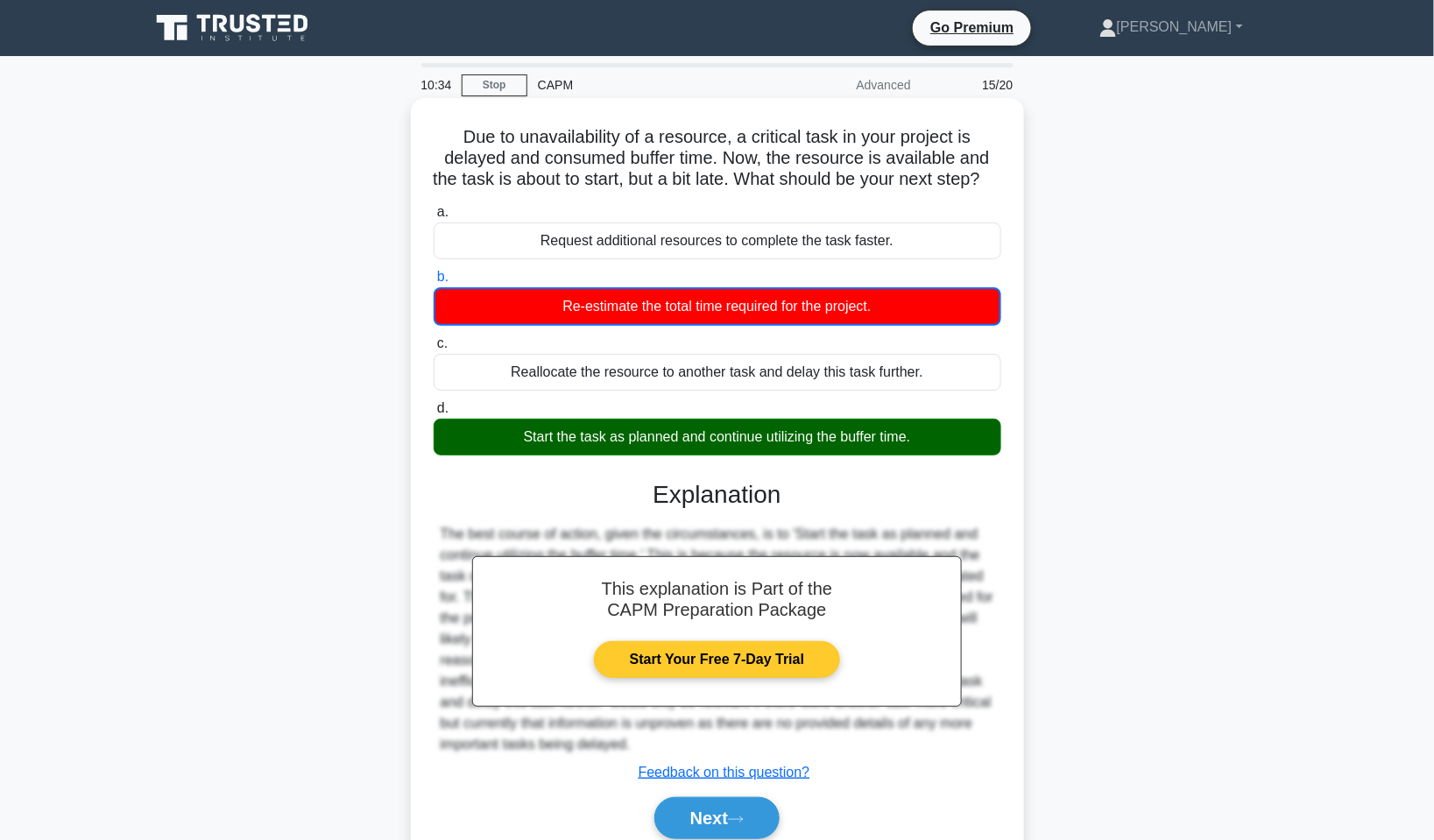
scroll to position [87, 0]
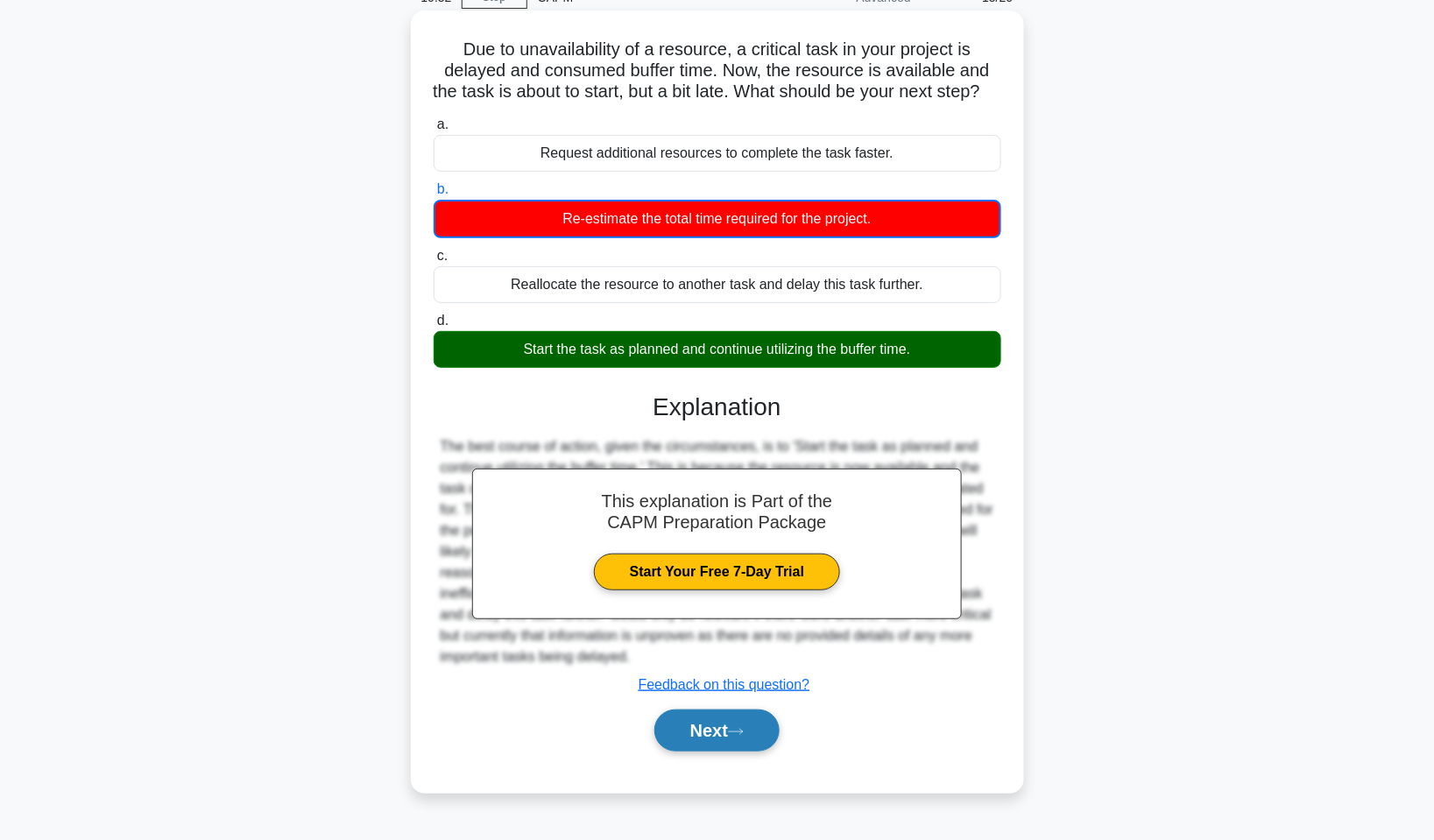
click at [754, 750] on button "Next" at bounding box center [717, 731] width 125 height 42
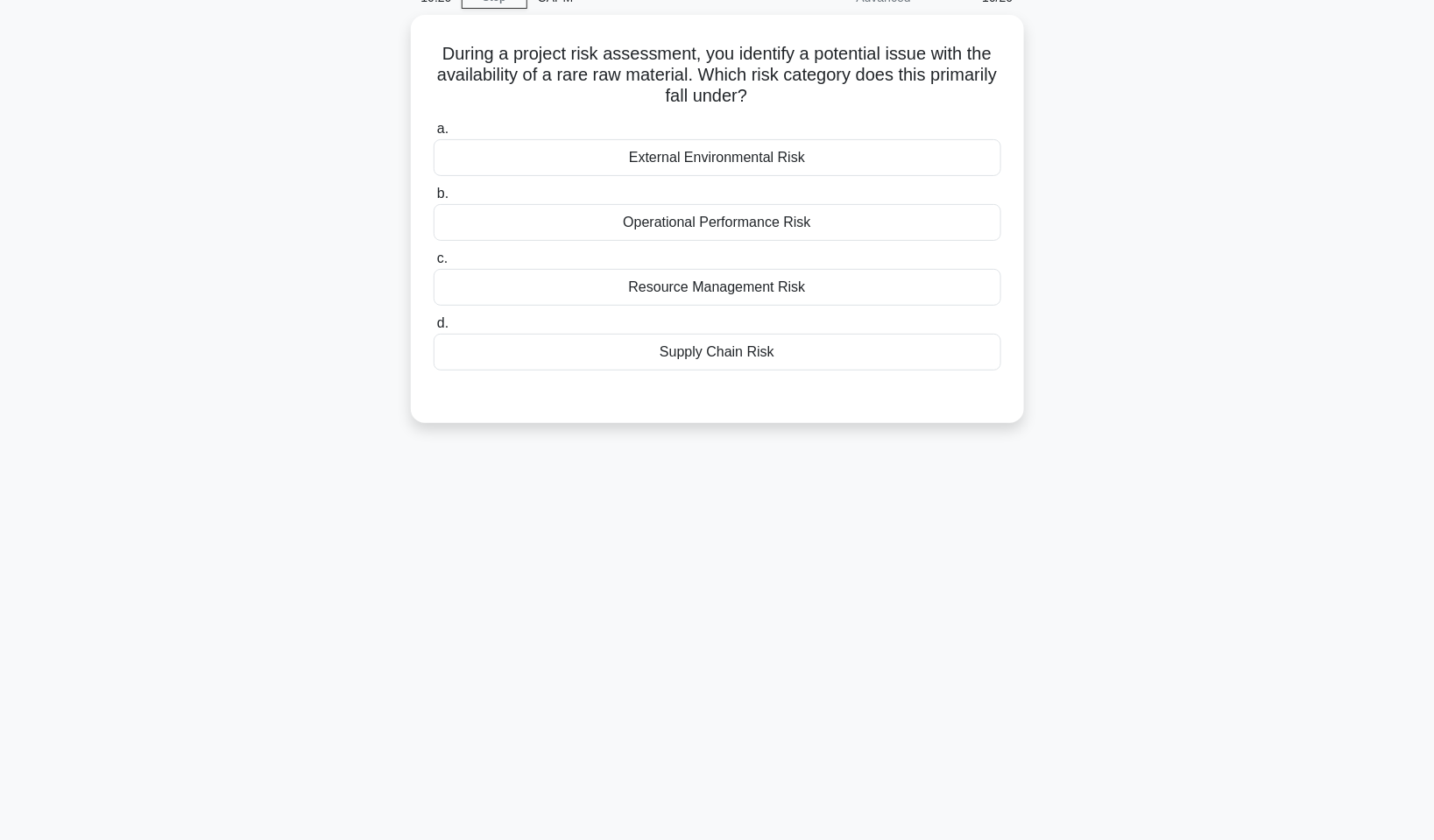
scroll to position [0, 0]
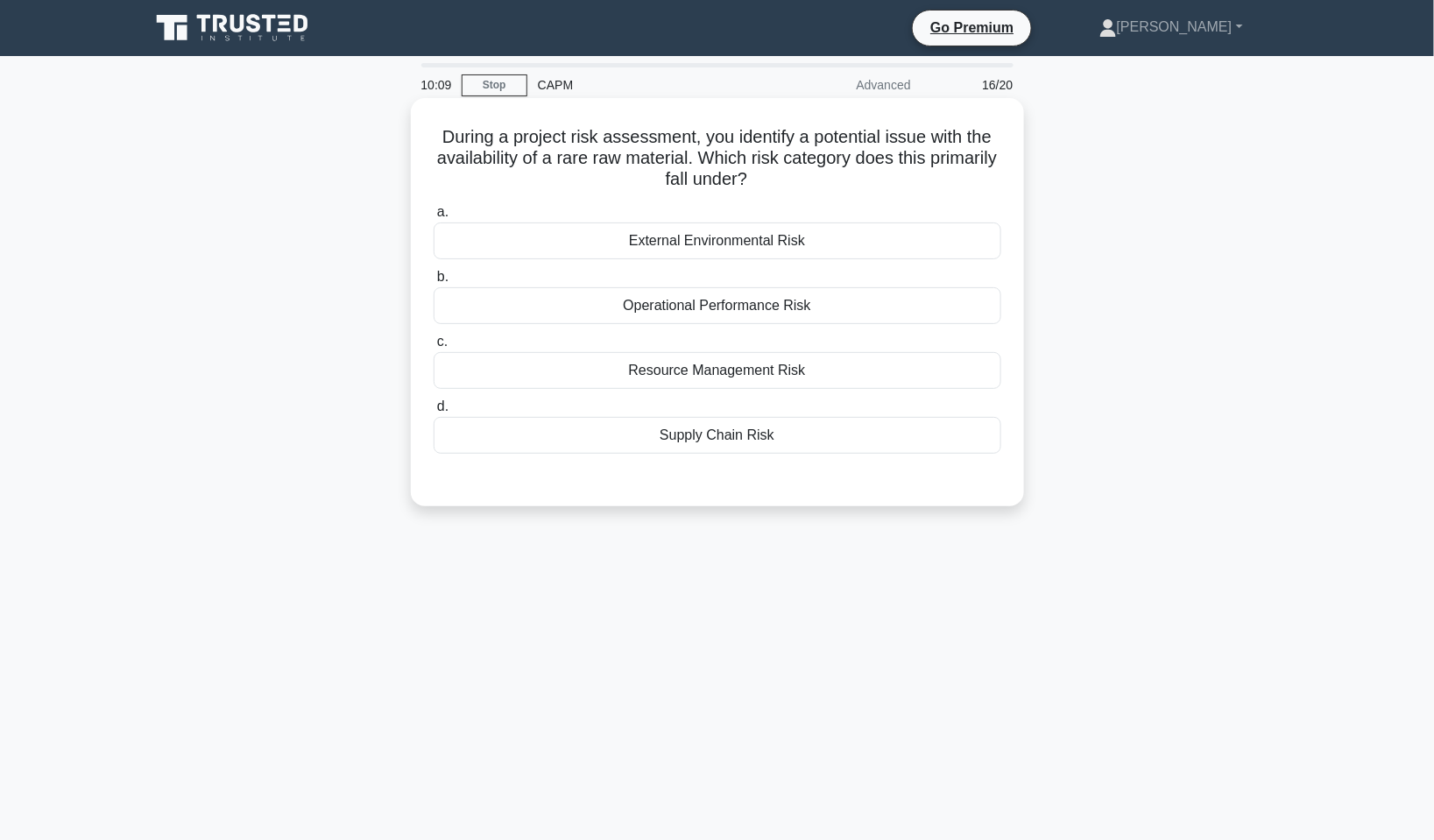
drag, startPoint x: 799, startPoint y: 175, endPoint x: 422, endPoint y: 140, distance: 378.6
click at [422, 140] on div "During a project risk assessment, you identify a potential issue with the avail…" at bounding box center [717, 301] width 599 height 394
copy h5 "During a project risk assessment, you identify a potential issue with the avail…"
click at [775, 440] on div "Supply Chain Risk" at bounding box center [717, 435] width 568 height 37
click at [434, 413] on input "d. Supply Chain Risk" at bounding box center [434, 406] width 0 height 11
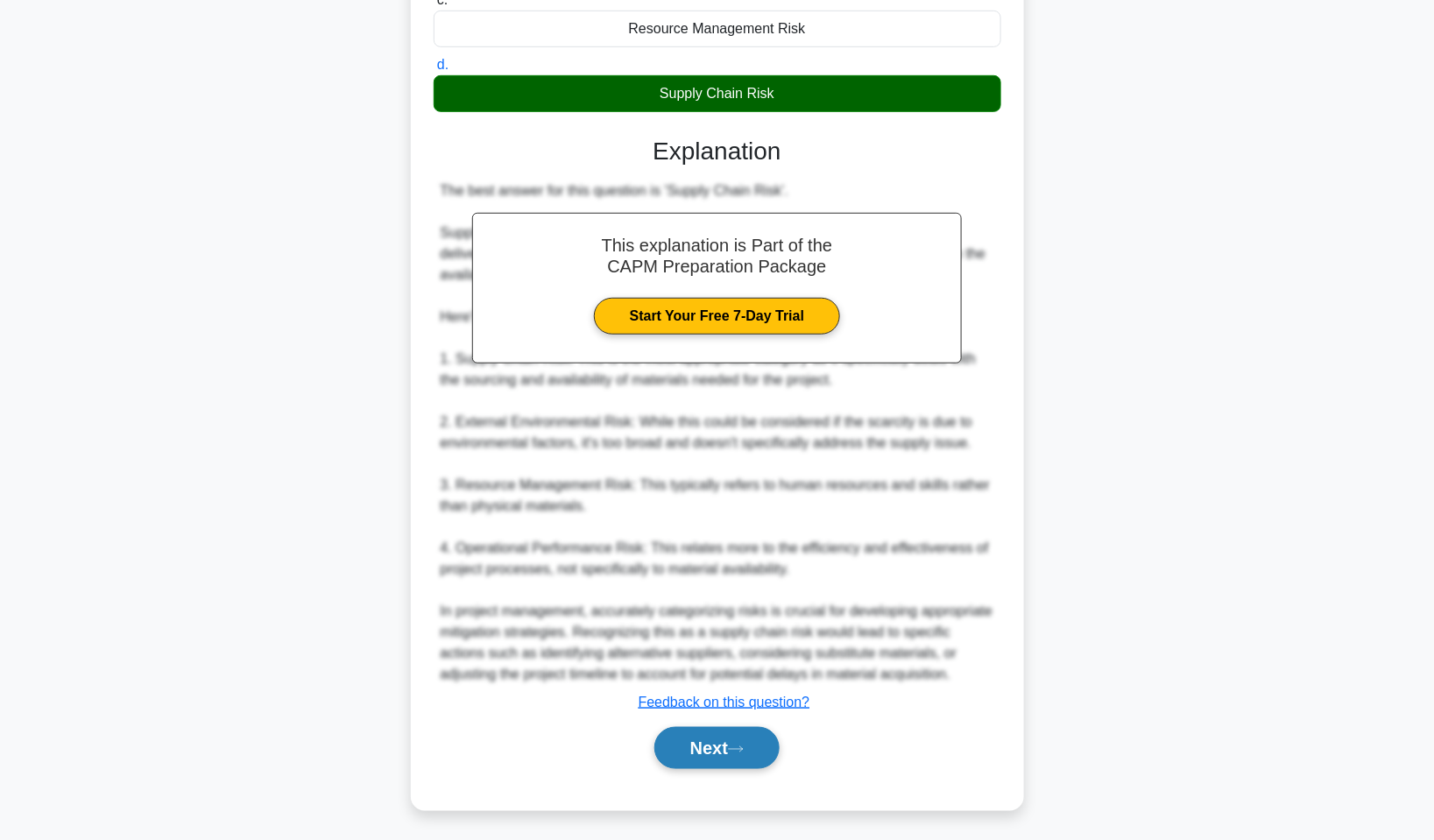
click at [732, 752] on button "Next" at bounding box center [717, 748] width 125 height 42
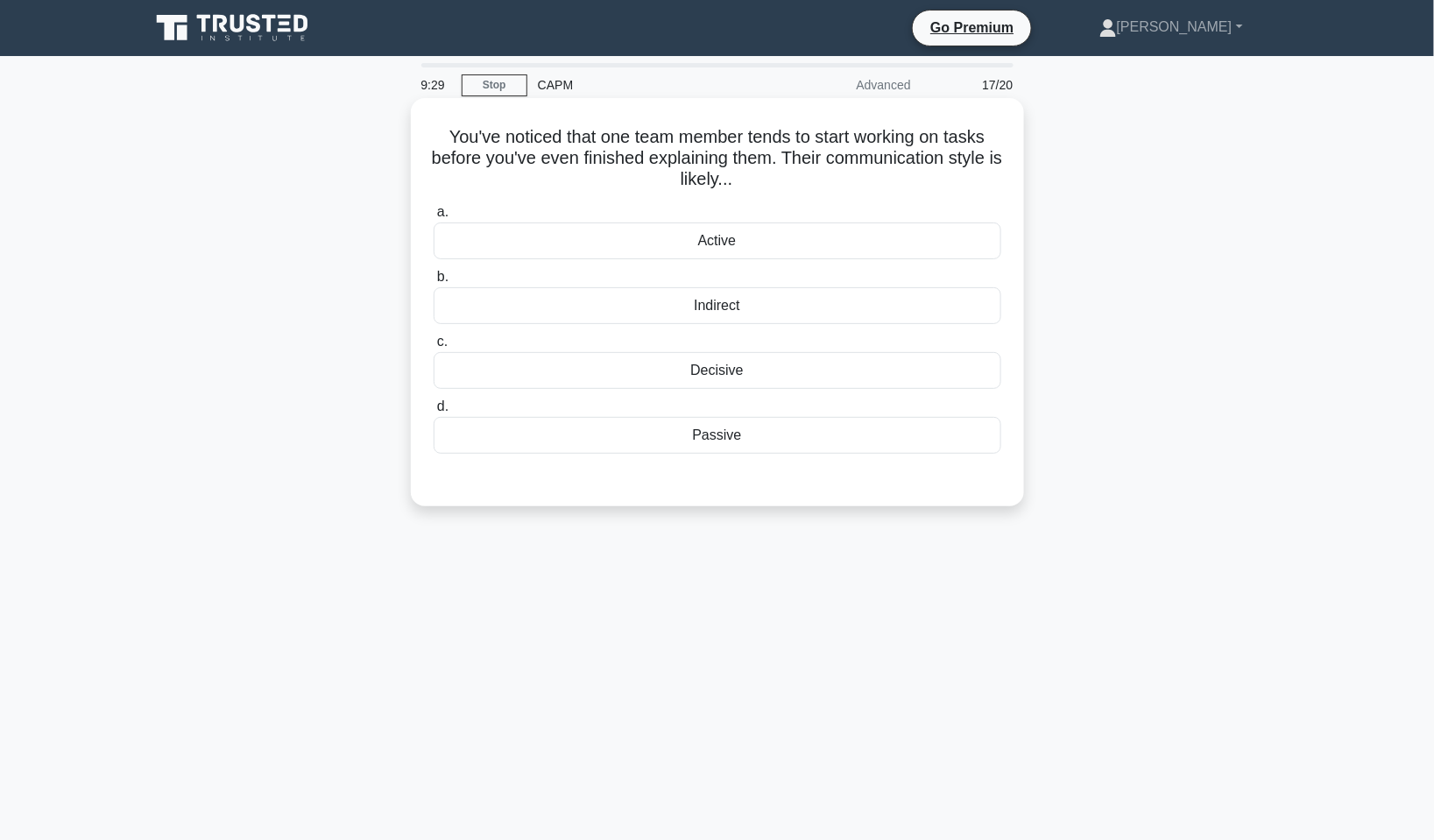
drag, startPoint x: 708, startPoint y: 236, endPoint x: 717, endPoint y: 242, distance: 10.8
click at [708, 237] on div "Active" at bounding box center [717, 242] width 568 height 37
click at [434, 219] on input "a. Active" at bounding box center [434, 212] width 0 height 11
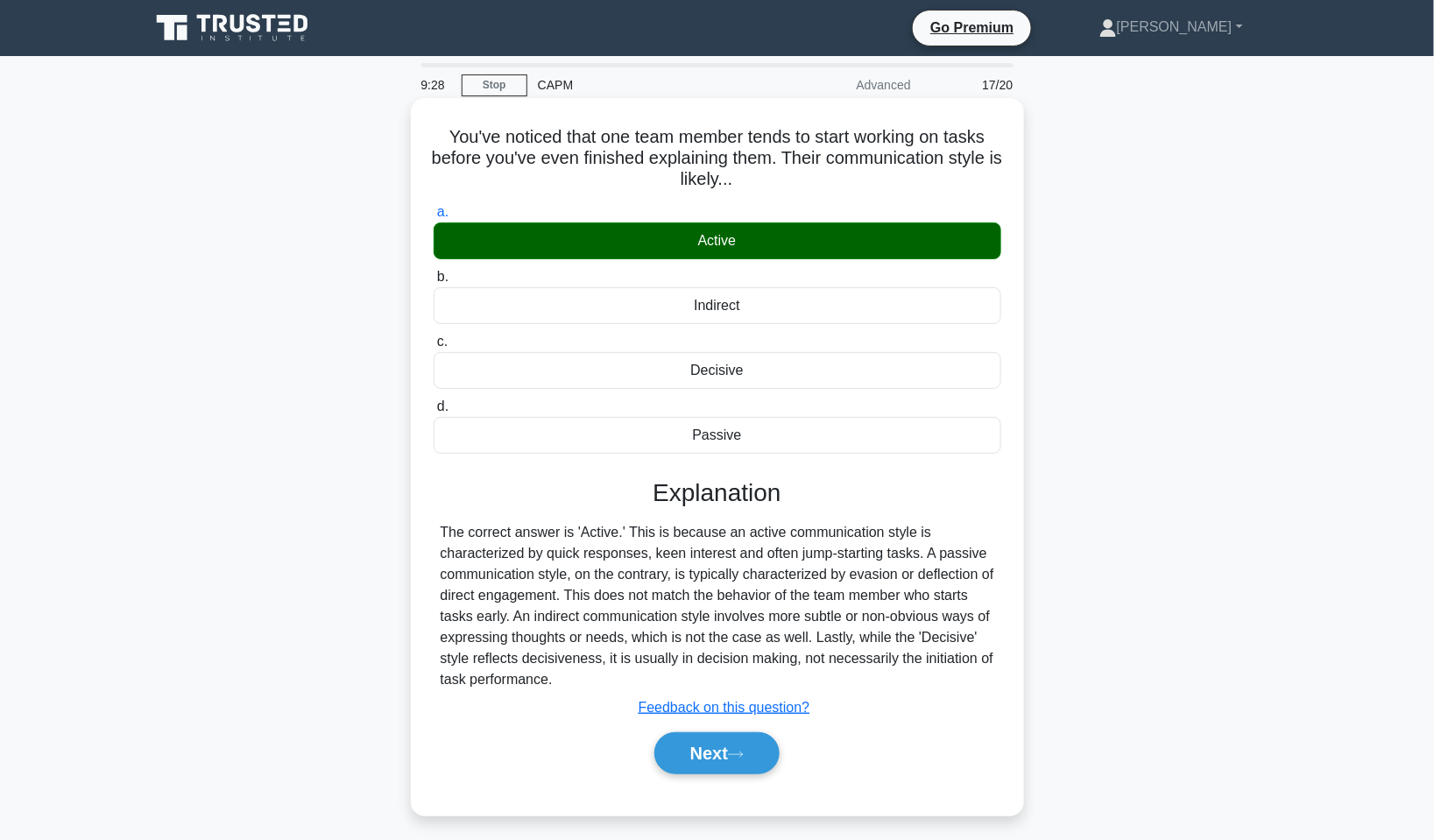
scroll to position [87, 0]
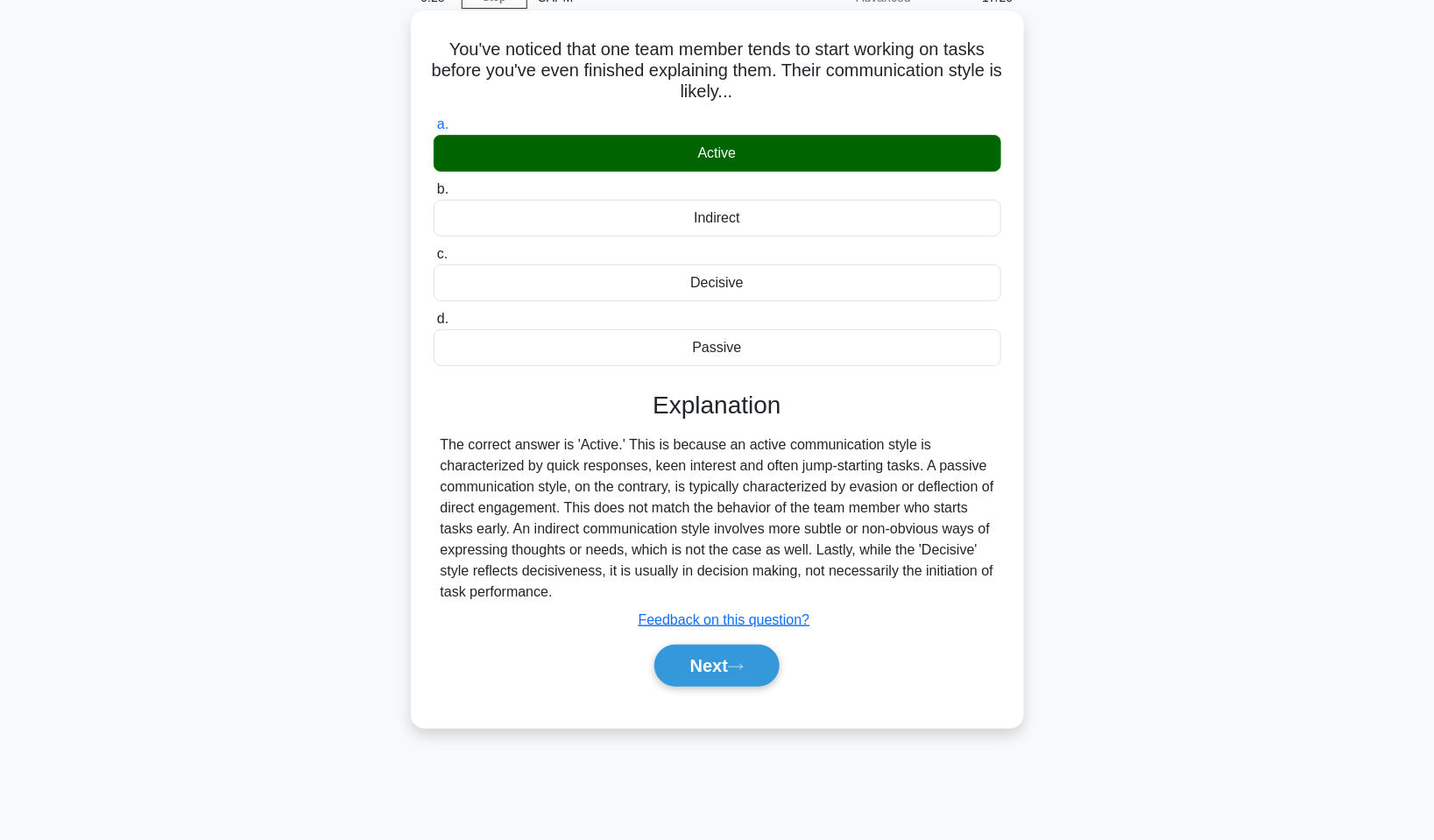
drag, startPoint x: 735, startPoint y: 406, endPoint x: 761, endPoint y: 463, distance: 62.6
click at [777, 667] on button "Next" at bounding box center [717, 666] width 125 height 42
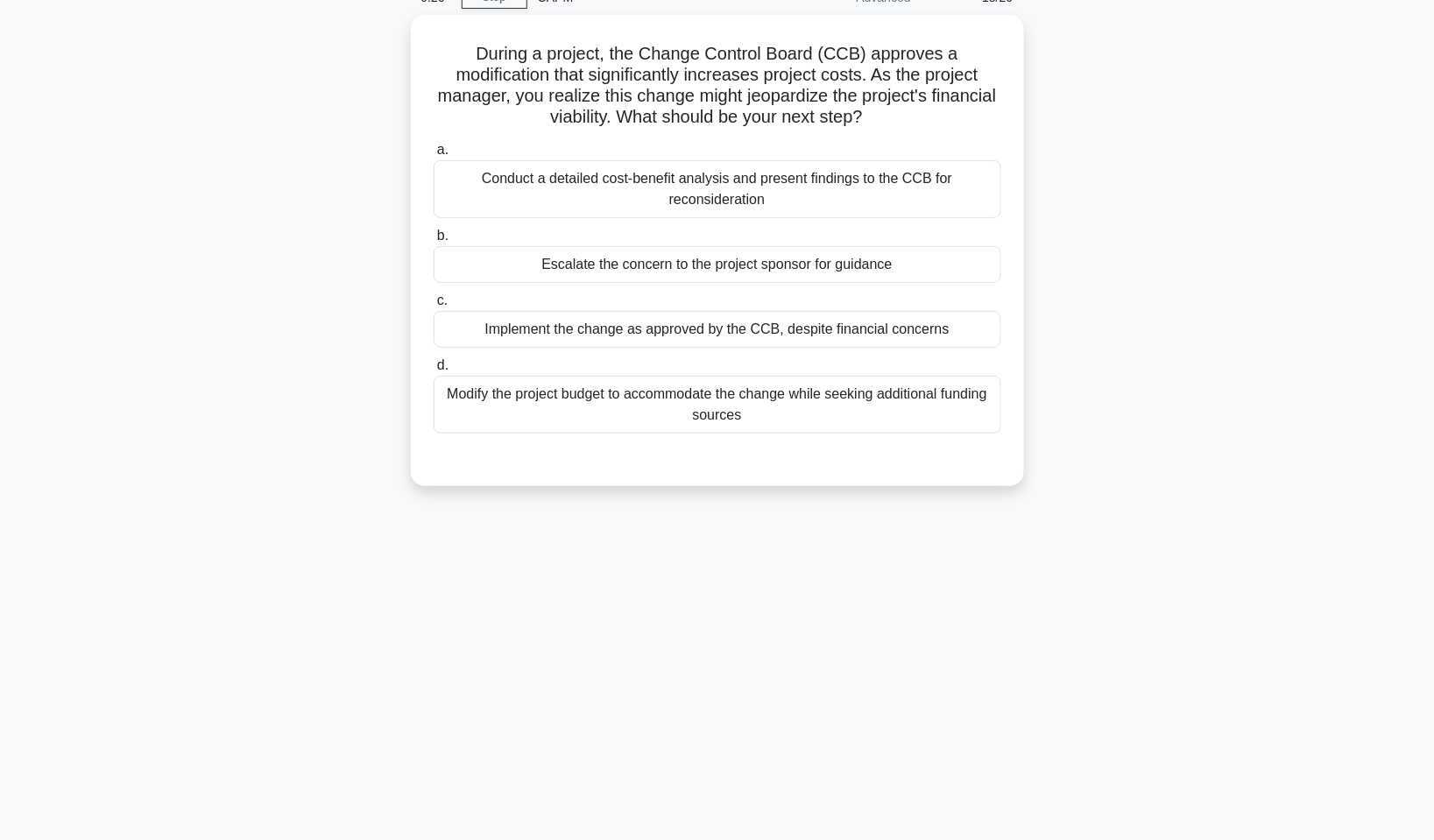
scroll to position [0, 0]
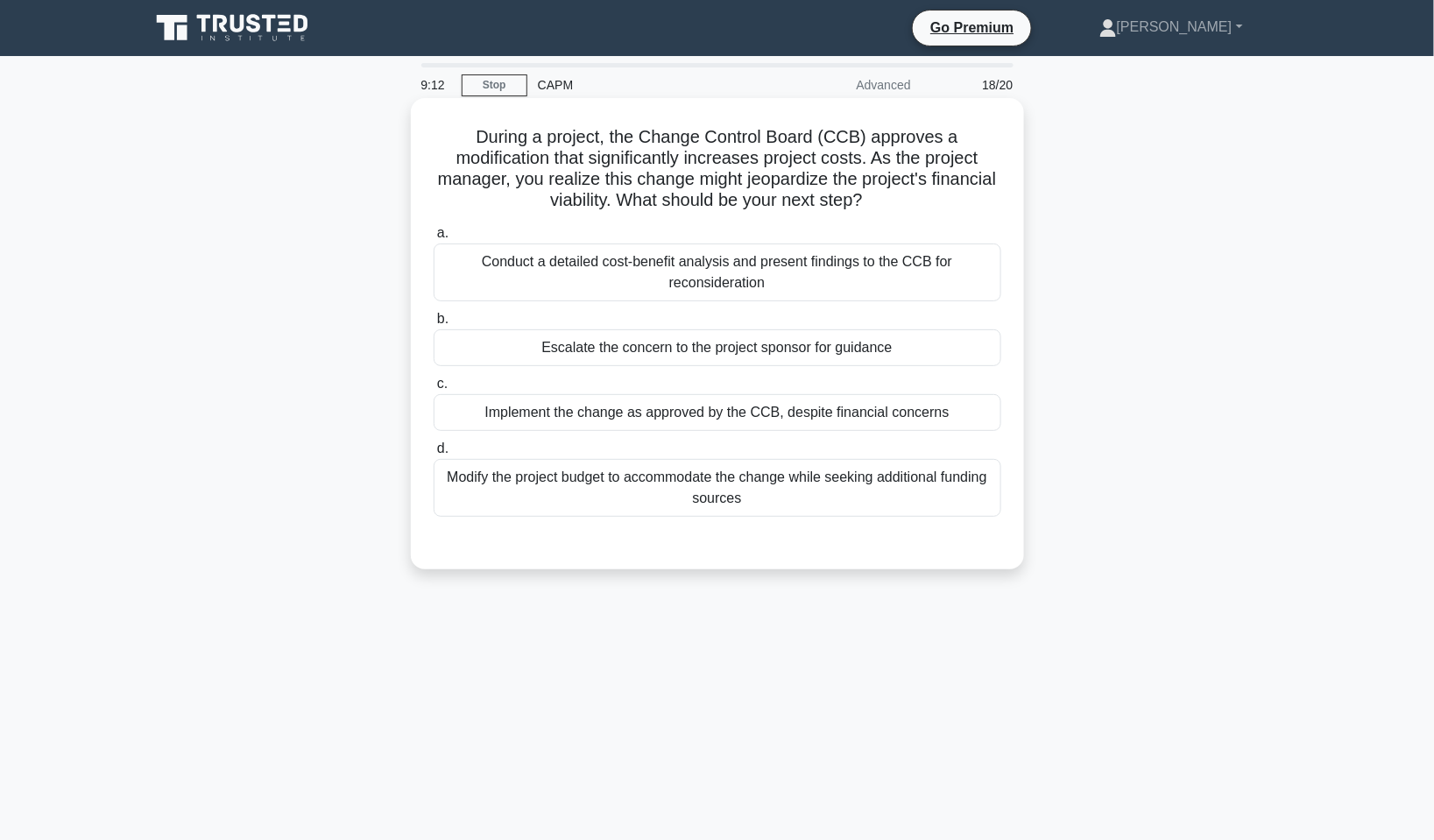
click at [687, 280] on div "Conduct a detailed cost-benefit analysis and present findings to the CCB for re…" at bounding box center [717, 272] width 568 height 58
click at [434, 239] on input "a. Conduct a detailed cost-benefit analysis and present findings to the CCB for…" at bounding box center [434, 233] width 0 height 11
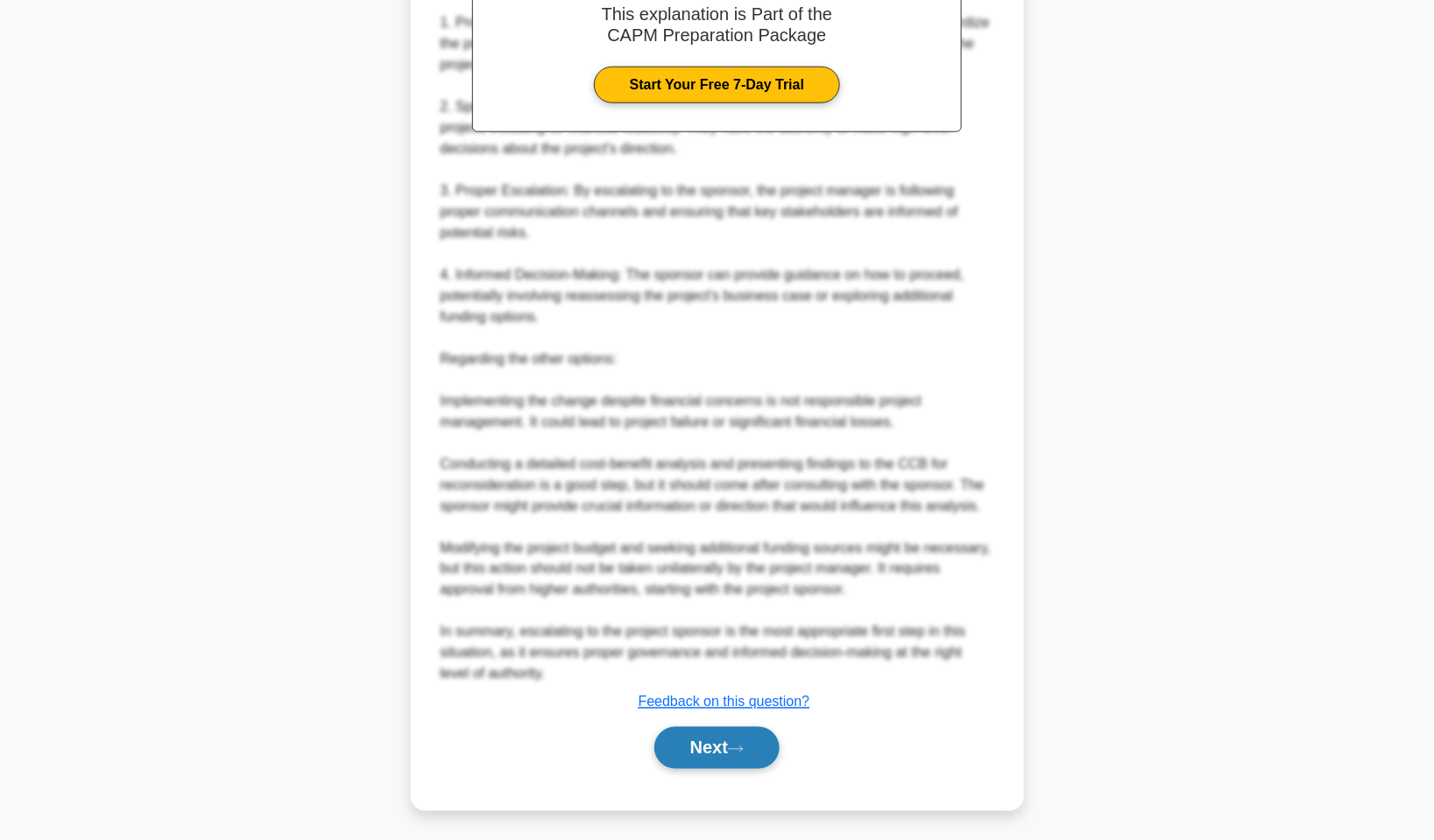
click at [727, 735] on button "Next" at bounding box center [717, 748] width 125 height 42
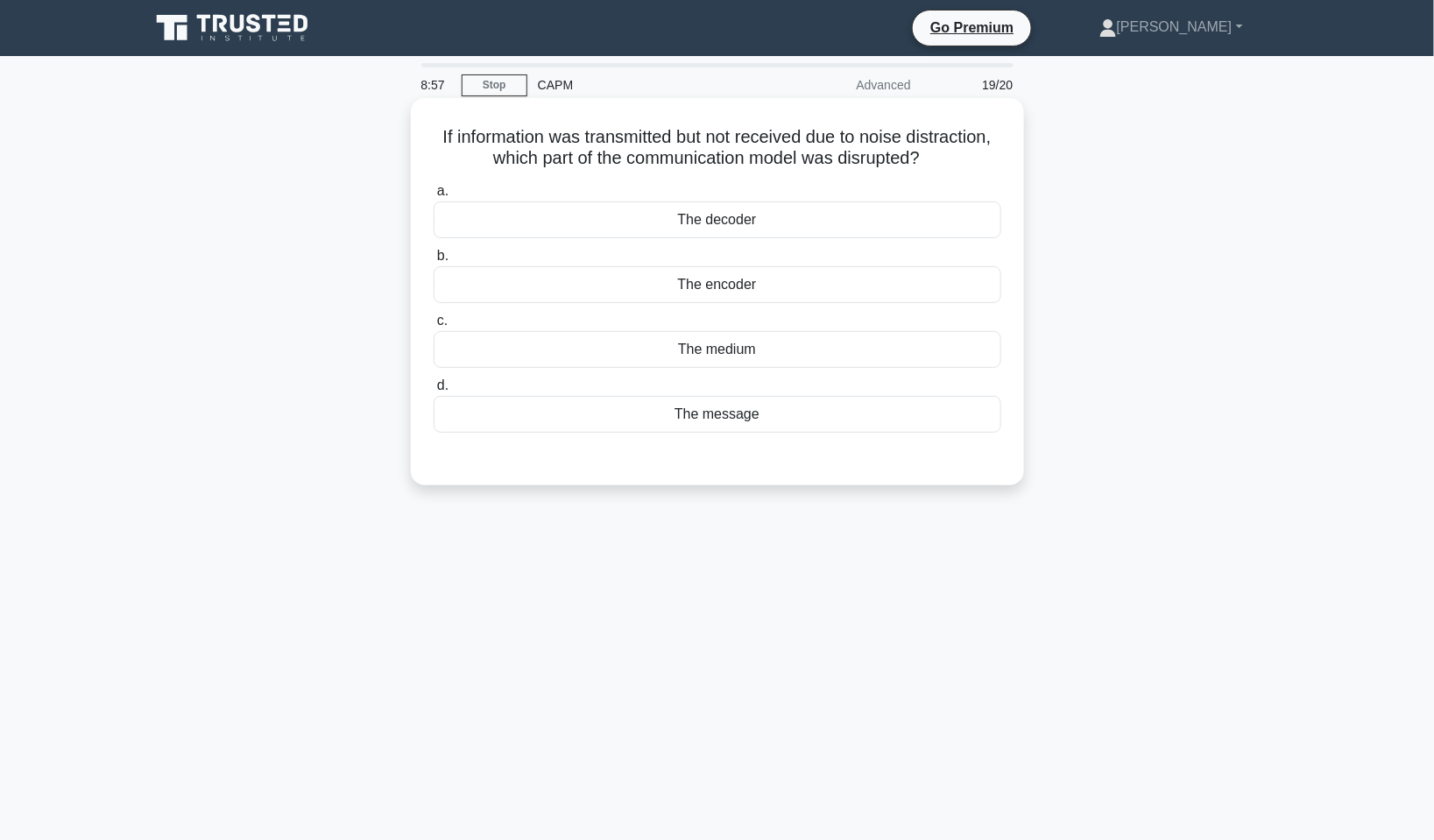
click at [786, 216] on div "The decoder" at bounding box center [717, 220] width 568 height 37
click at [434, 197] on input "a. The decoder" at bounding box center [434, 191] width 0 height 11
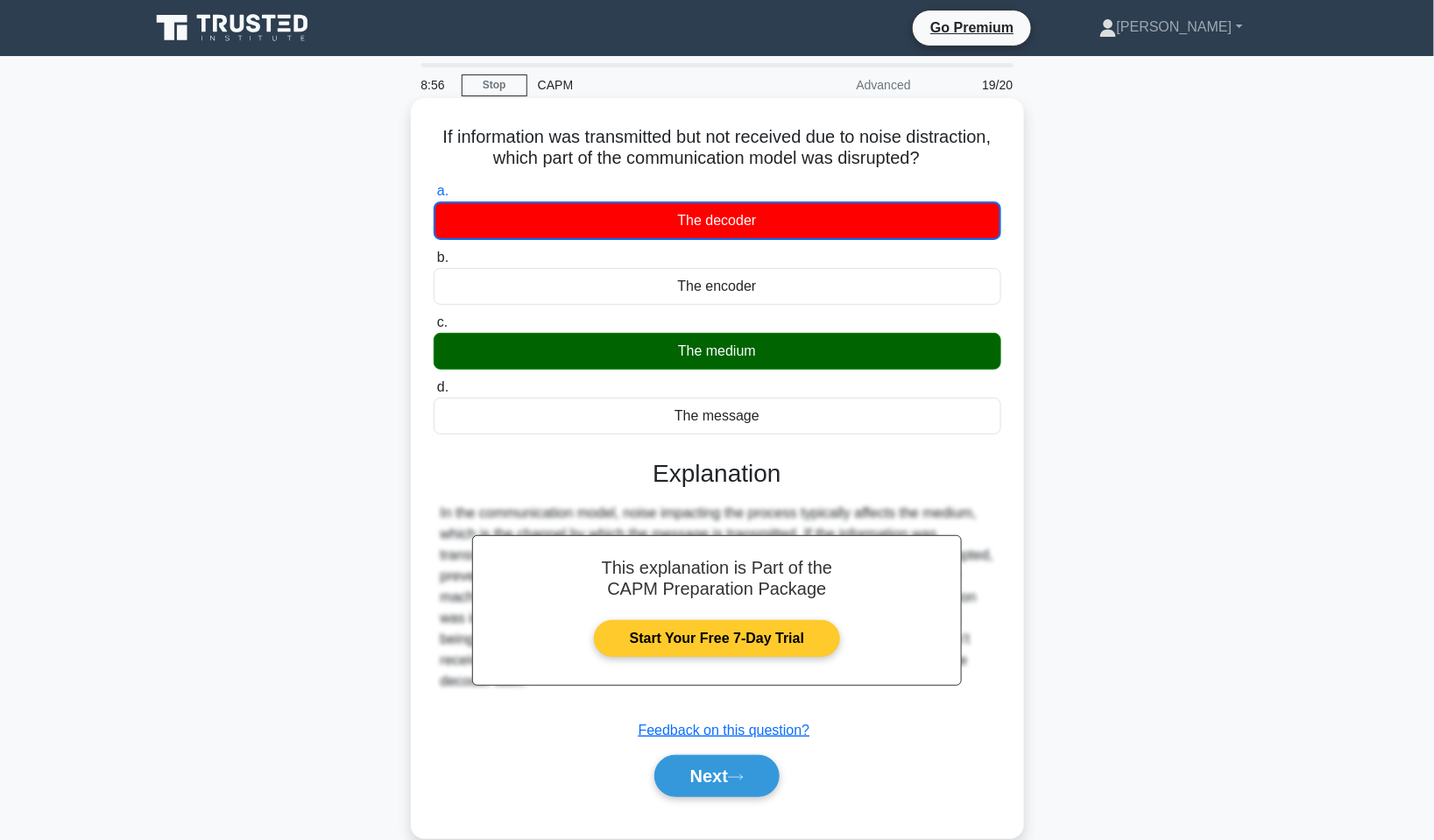
scroll to position [106, 0]
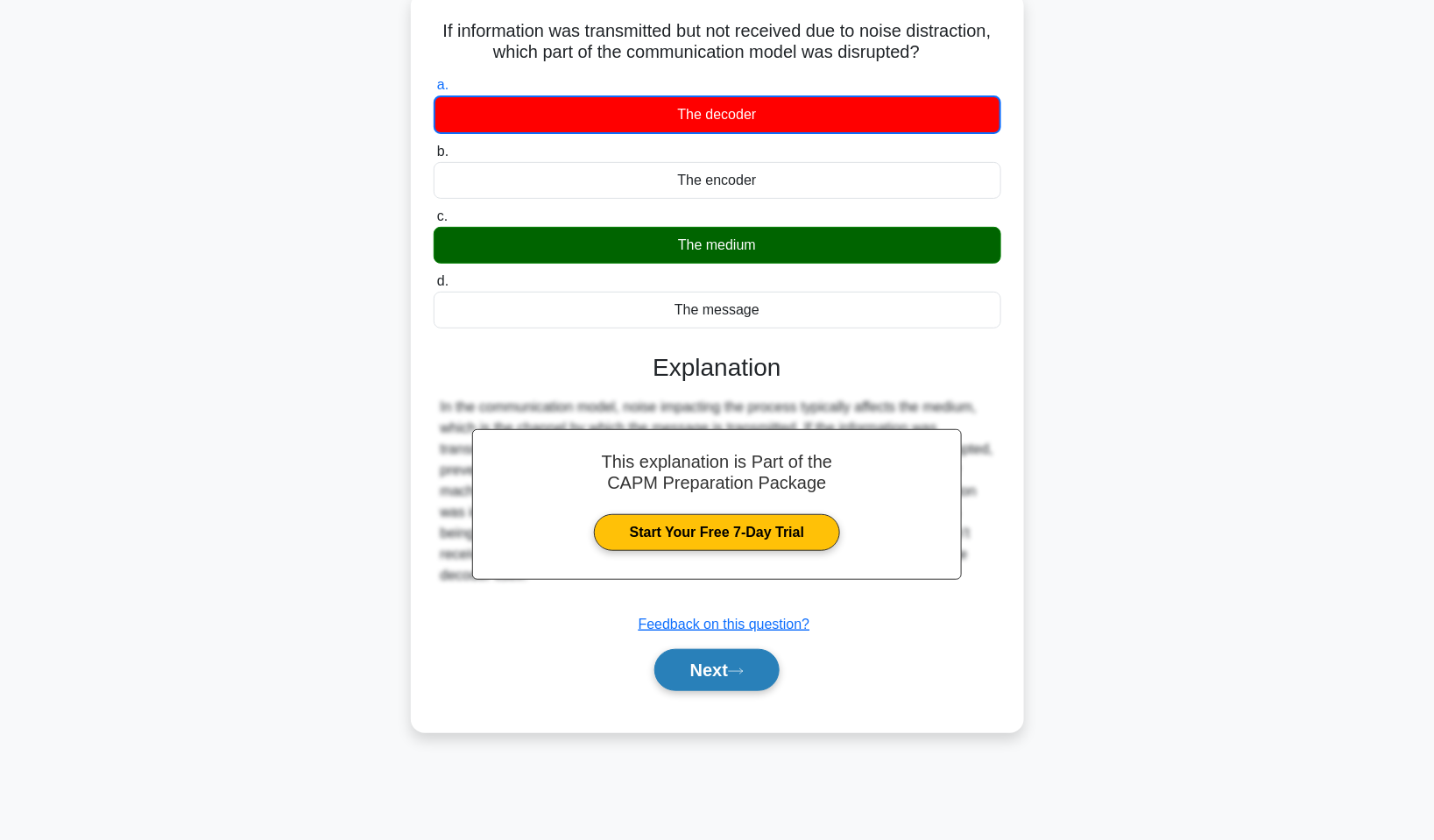
click at [748, 658] on button "Next" at bounding box center [717, 671] width 125 height 42
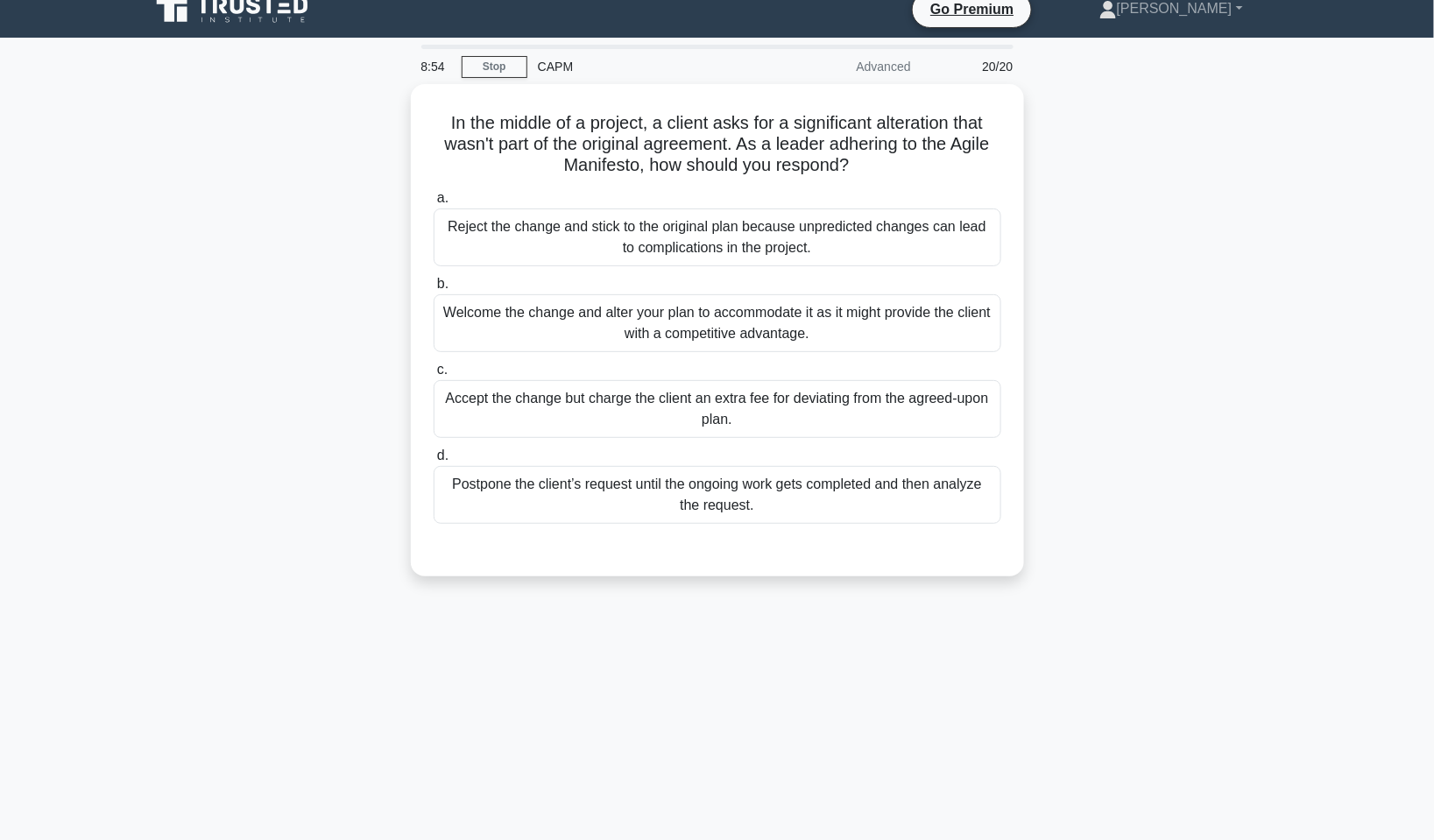
scroll to position [0, 0]
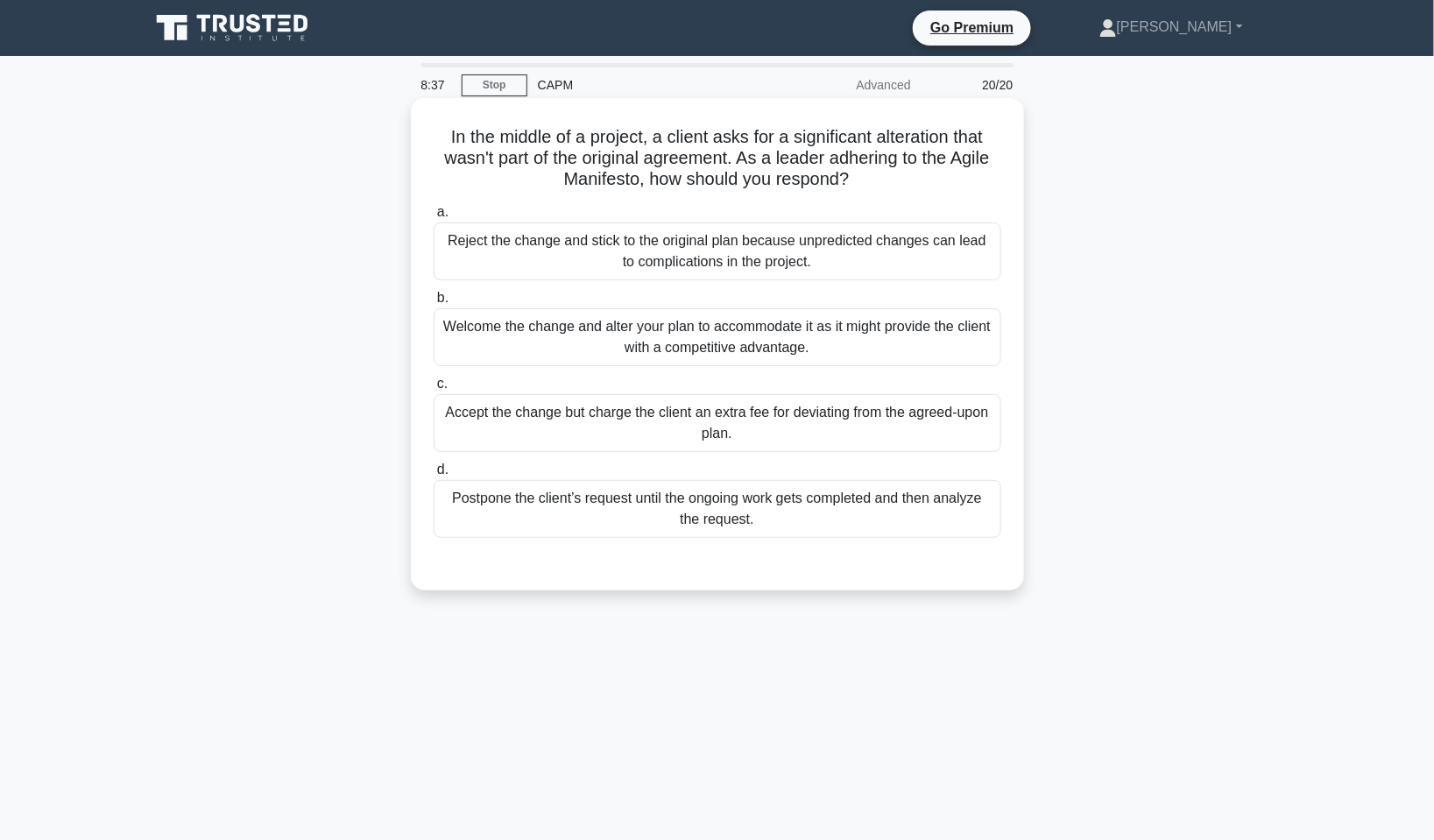
click at [827, 441] on div "Accept the change but charge the client an extra fee for deviating from the agr…" at bounding box center [717, 423] width 568 height 58
click at [434, 390] on input "c. Accept the change but charge the client an extra fee for deviating from the …" at bounding box center [434, 383] width 0 height 11
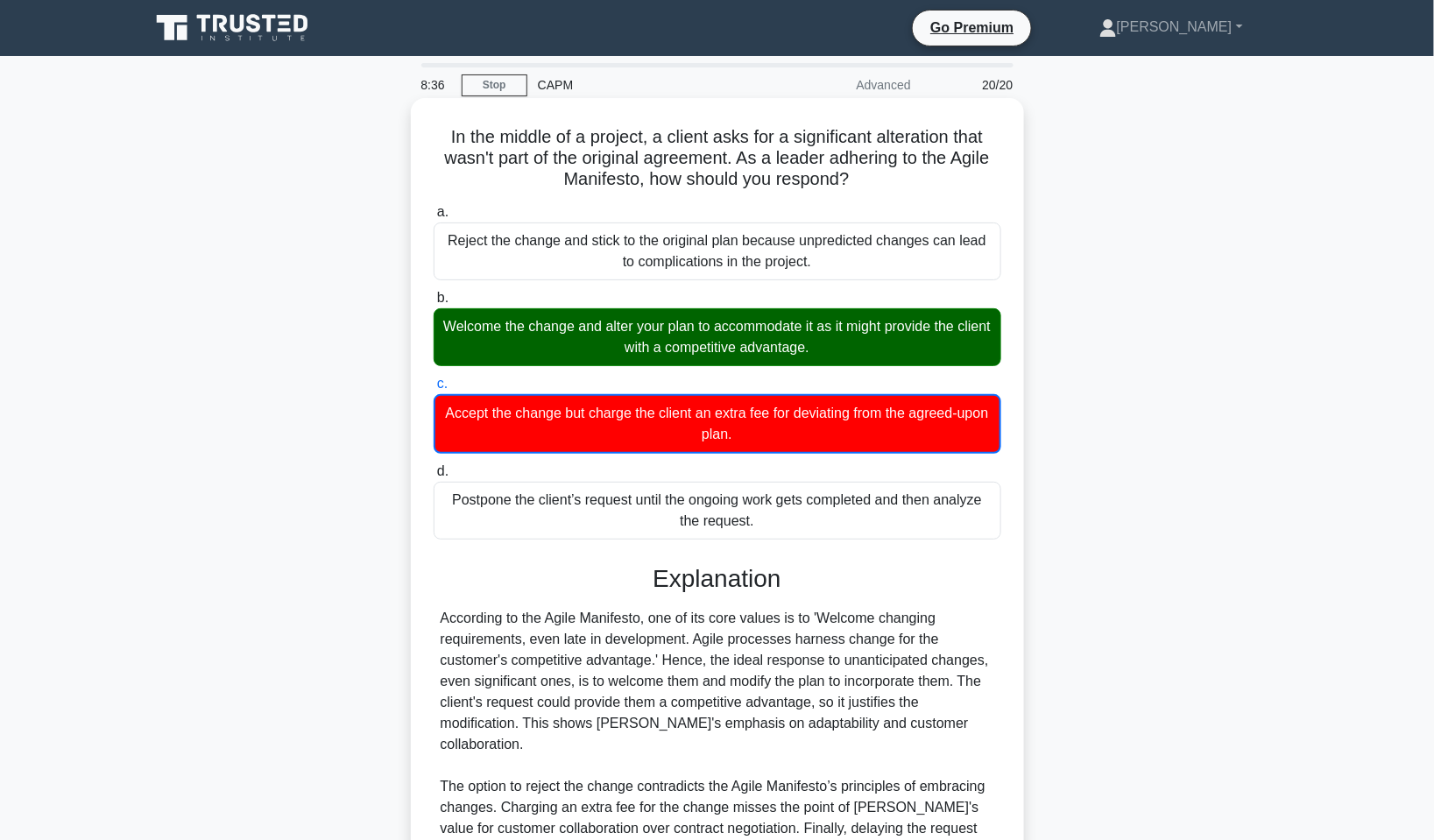
scroll to position [175, 0]
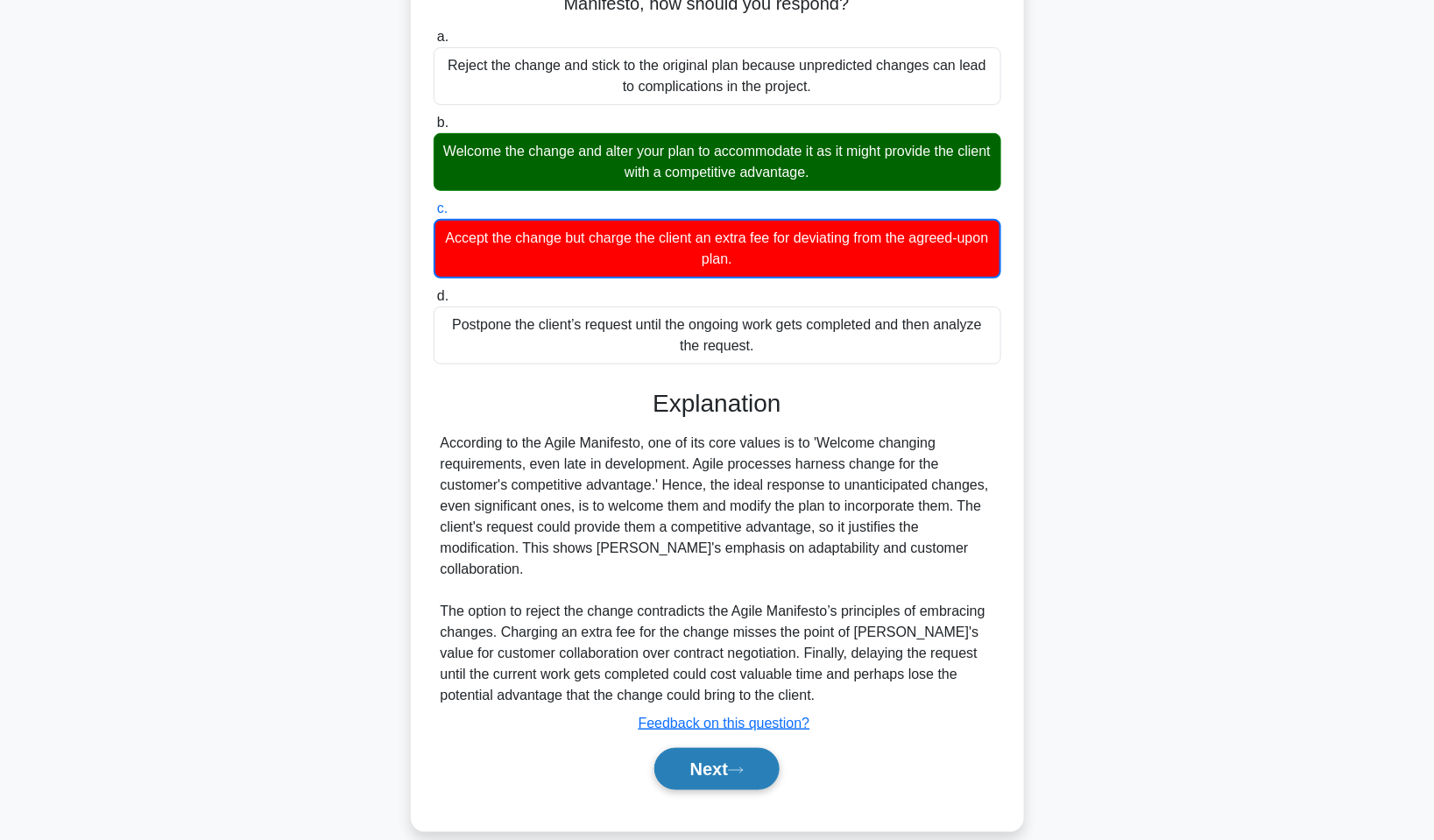
click at [746, 748] on button "Next" at bounding box center [717, 769] width 125 height 42
